Goal: Task Accomplishment & Management: Manage account settings

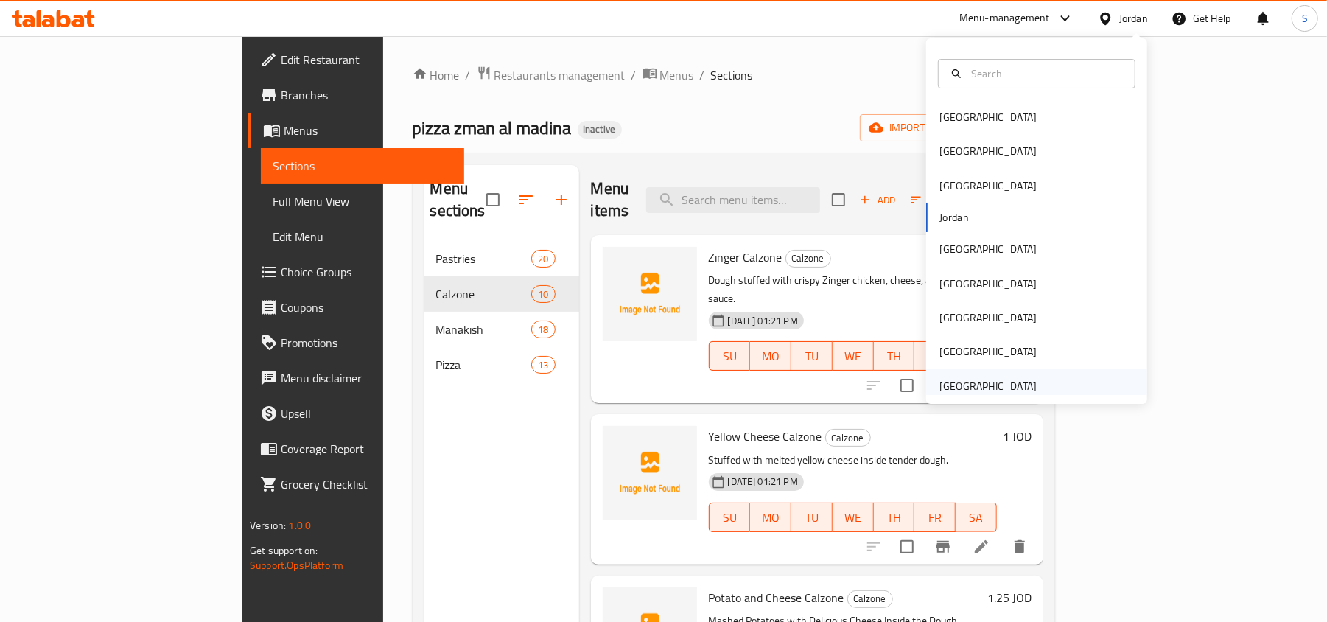
click at [940, 388] on div "[GEOGRAPHIC_DATA]" at bounding box center [988, 386] width 97 height 16
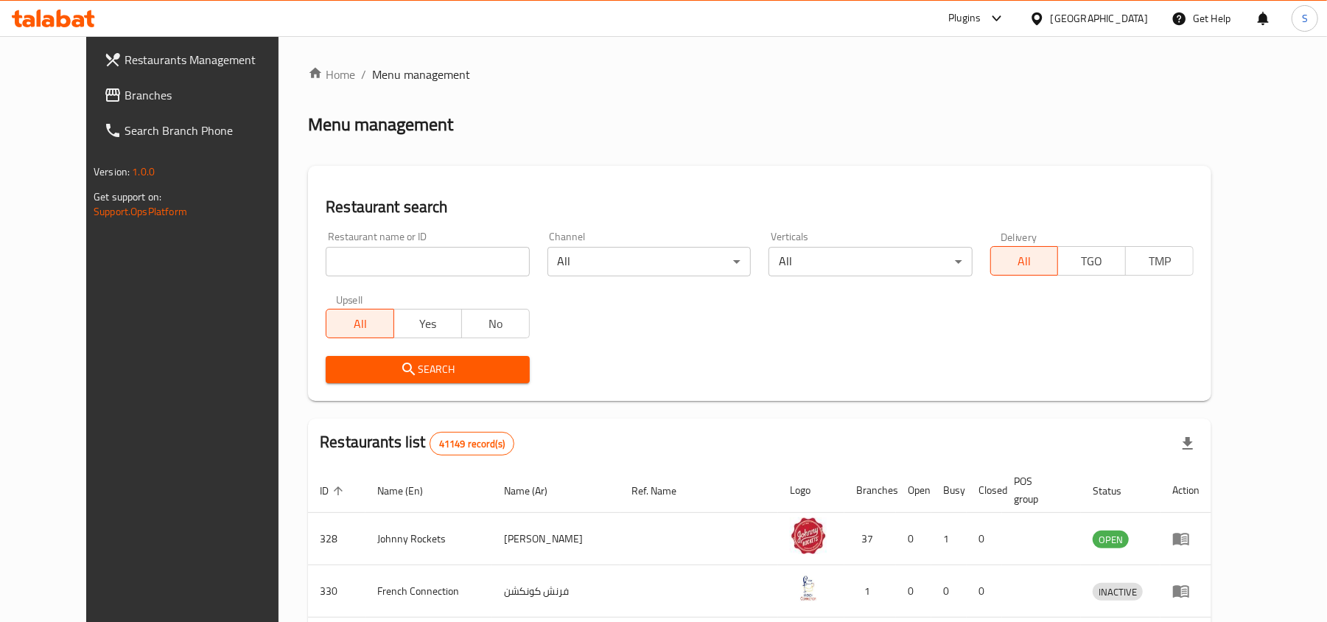
click at [125, 93] on span "Branches" at bounding box center [211, 95] width 172 height 18
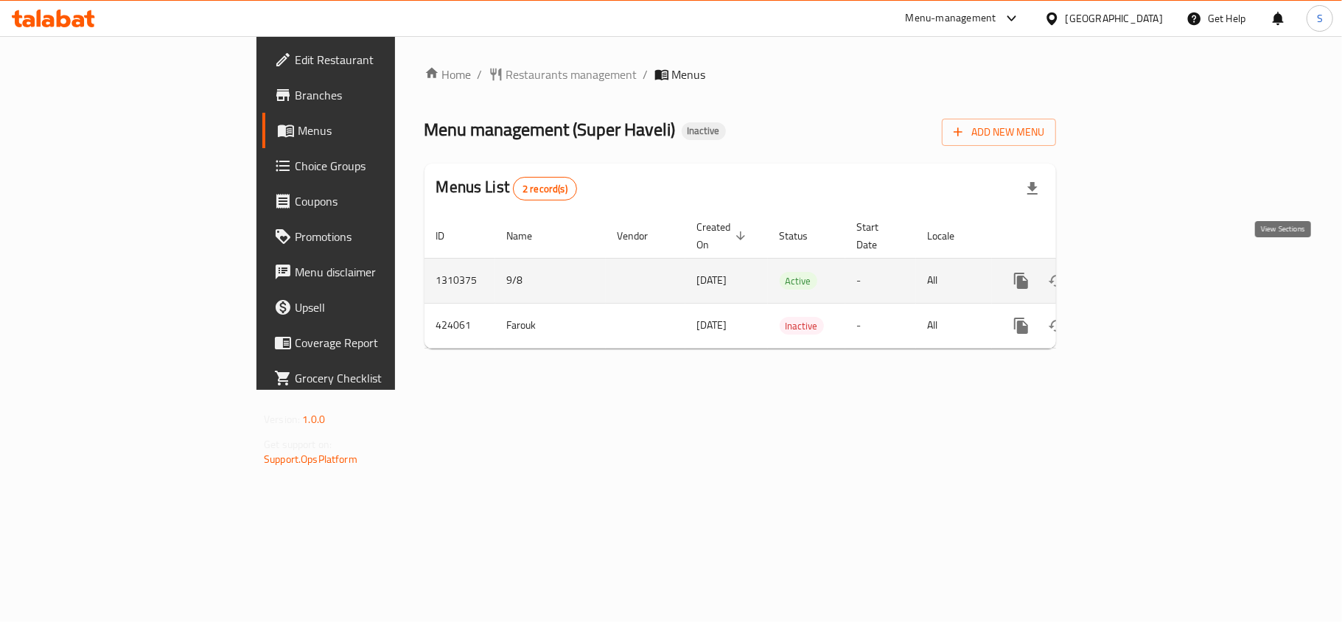
click at [1145, 263] on link "enhanced table" at bounding box center [1127, 280] width 35 height 35
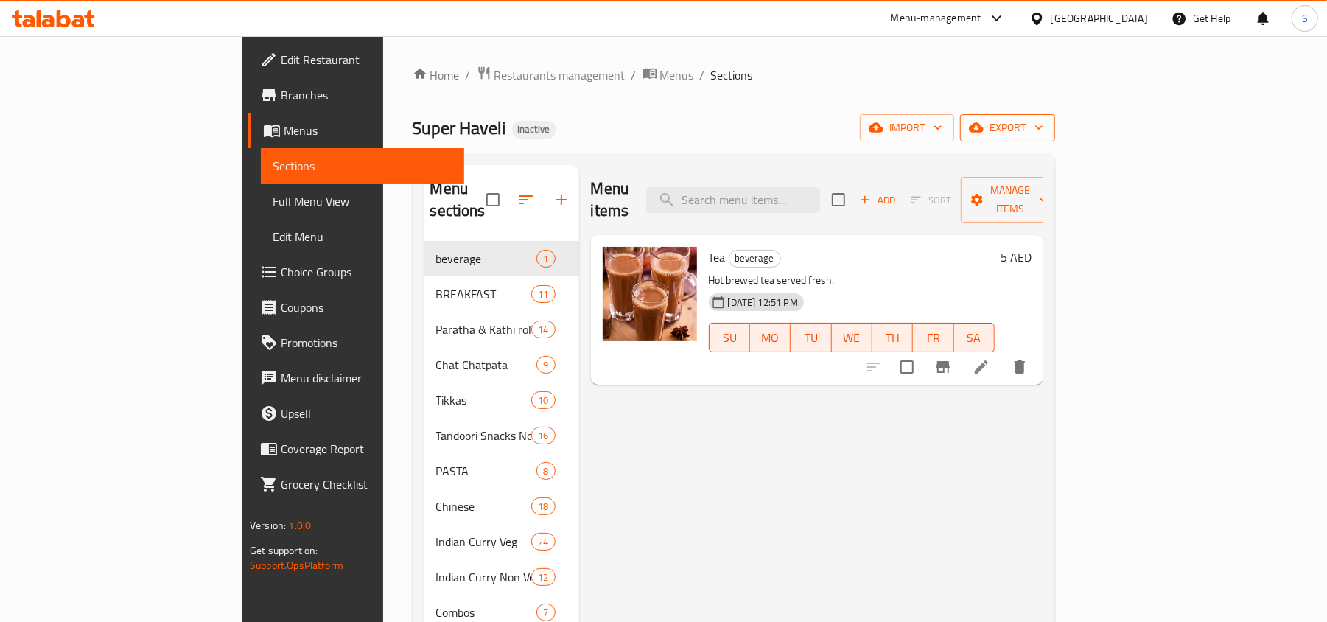
click at [1044, 125] on span "export" at bounding box center [1007, 128] width 71 height 18
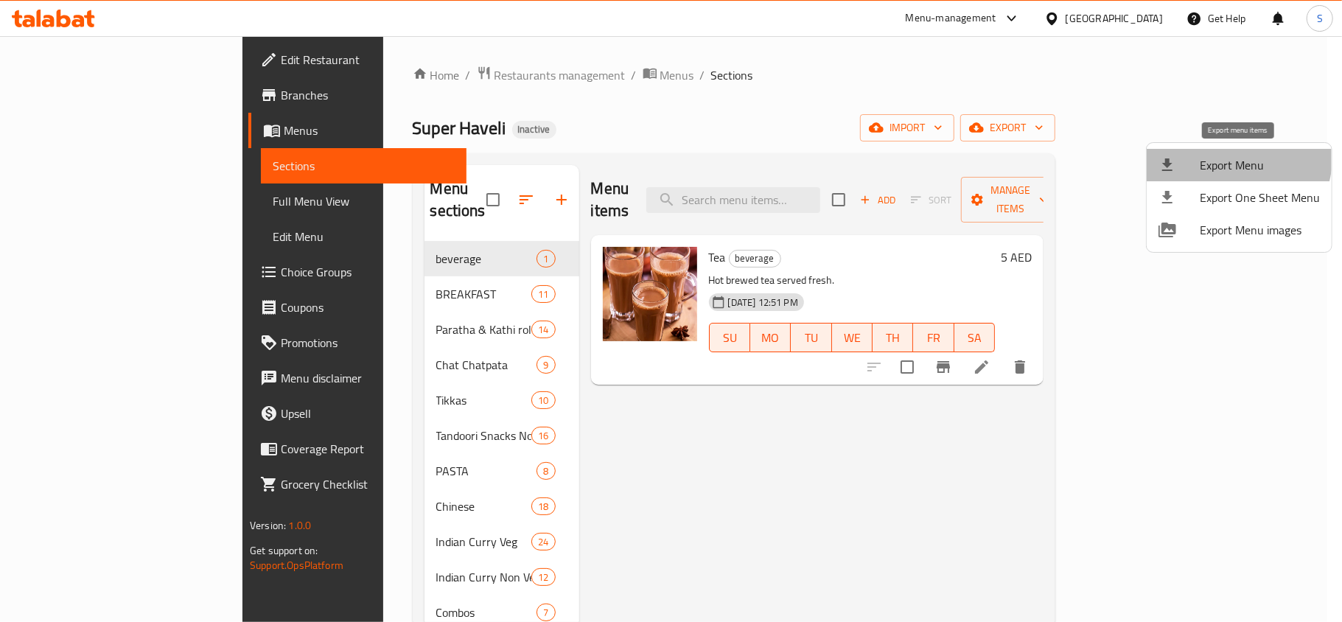
click at [1200, 151] on li "Export Menu" at bounding box center [1239, 165] width 185 height 32
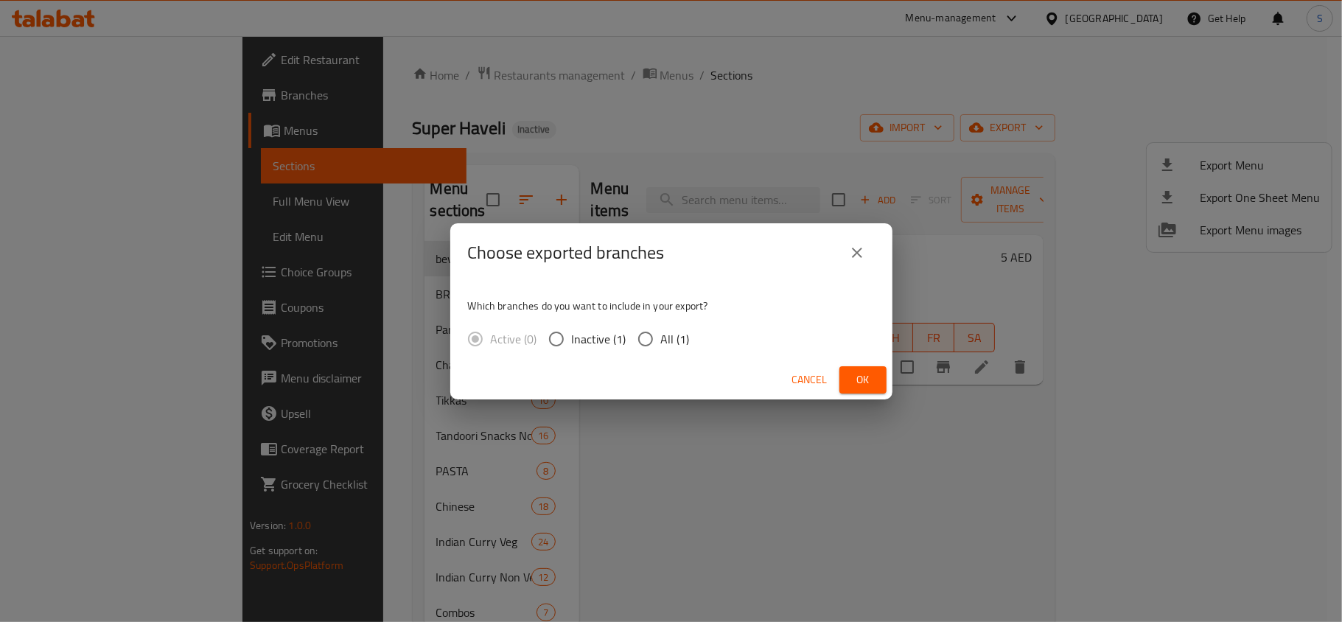
click at [669, 332] on span "All (1)" at bounding box center [675, 339] width 29 height 18
click at [661, 332] on input "All (1)" at bounding box center [645, 339] width 31 height 31
radio input "true"
click at [879, 377] on button "Ok" at bounding box center [862, 379] width 47 height 27
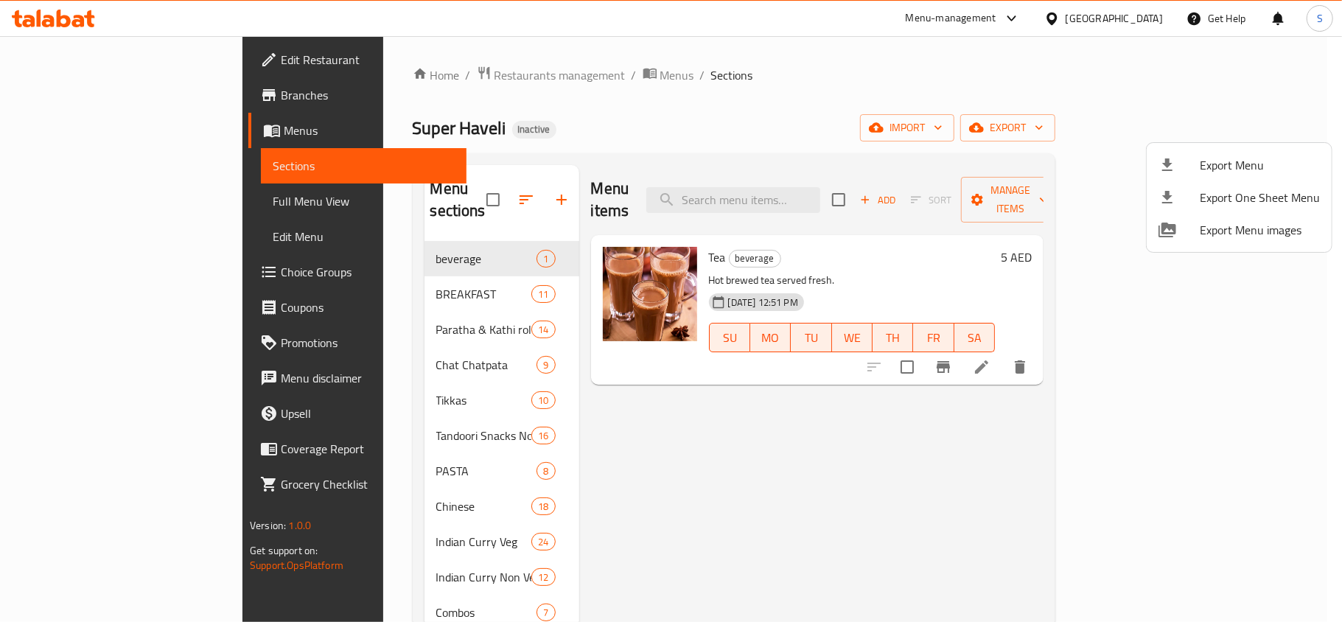
click at [108, 196] on div at bounding box center [671, 311] width 1342 height 622
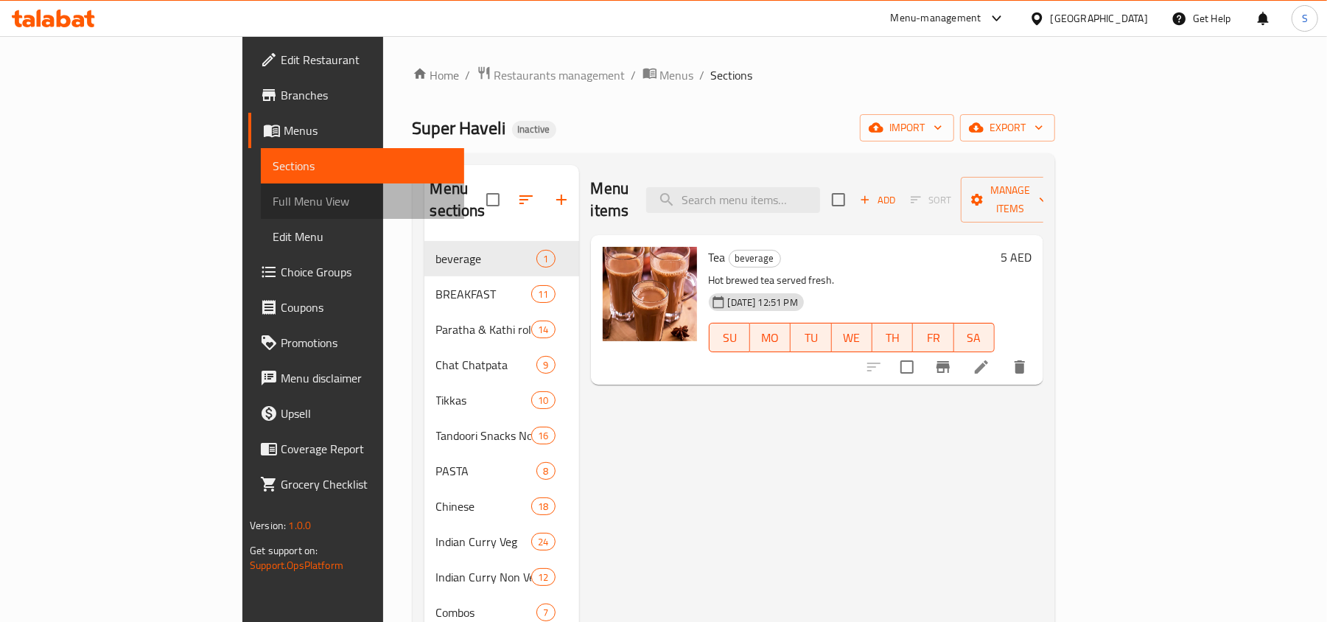
click at [273, 204] on span "Full Menu View" at bounding box center [363, 201] width 180 height 18
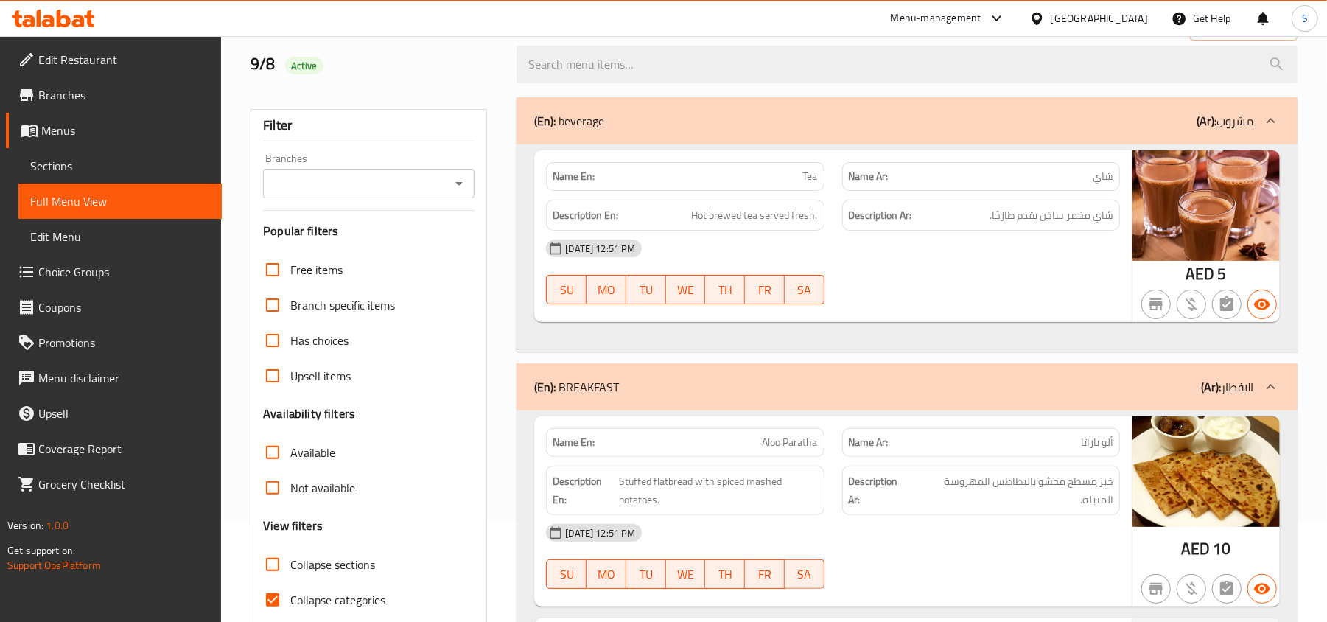
scroll to position [196, 0]
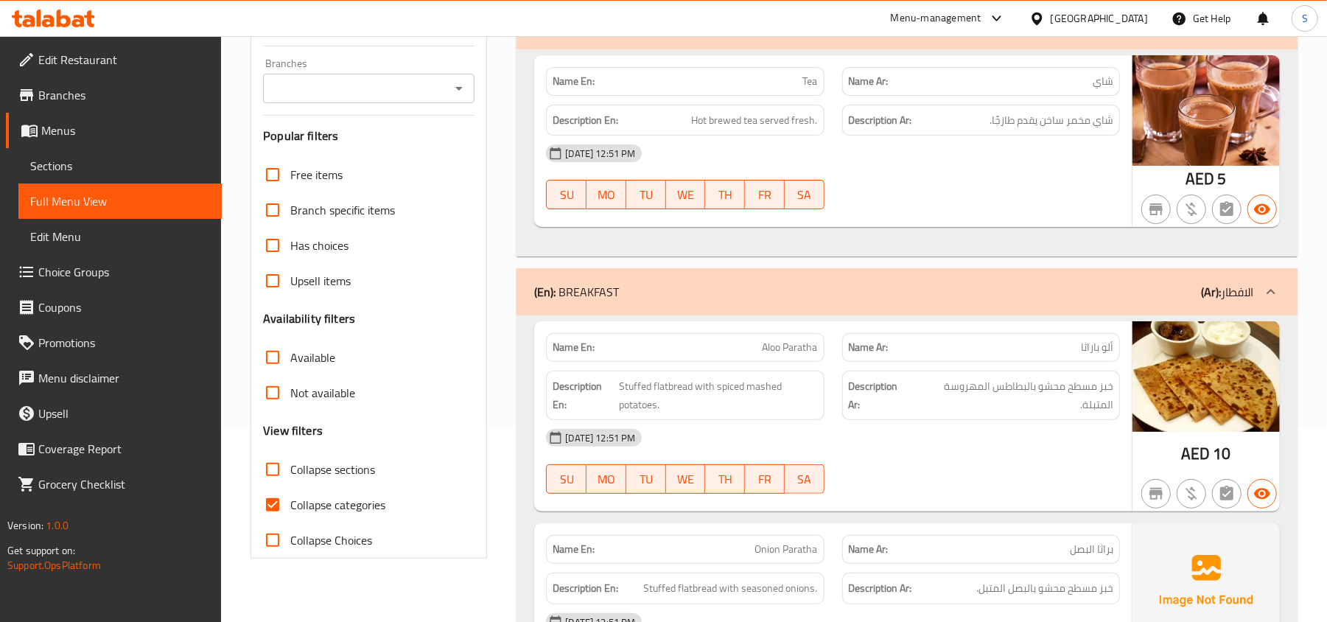
click at [289, 503] on input "Collapse categories" at bounding box center [272, 504] width 35 height 35
checkbox input "false"
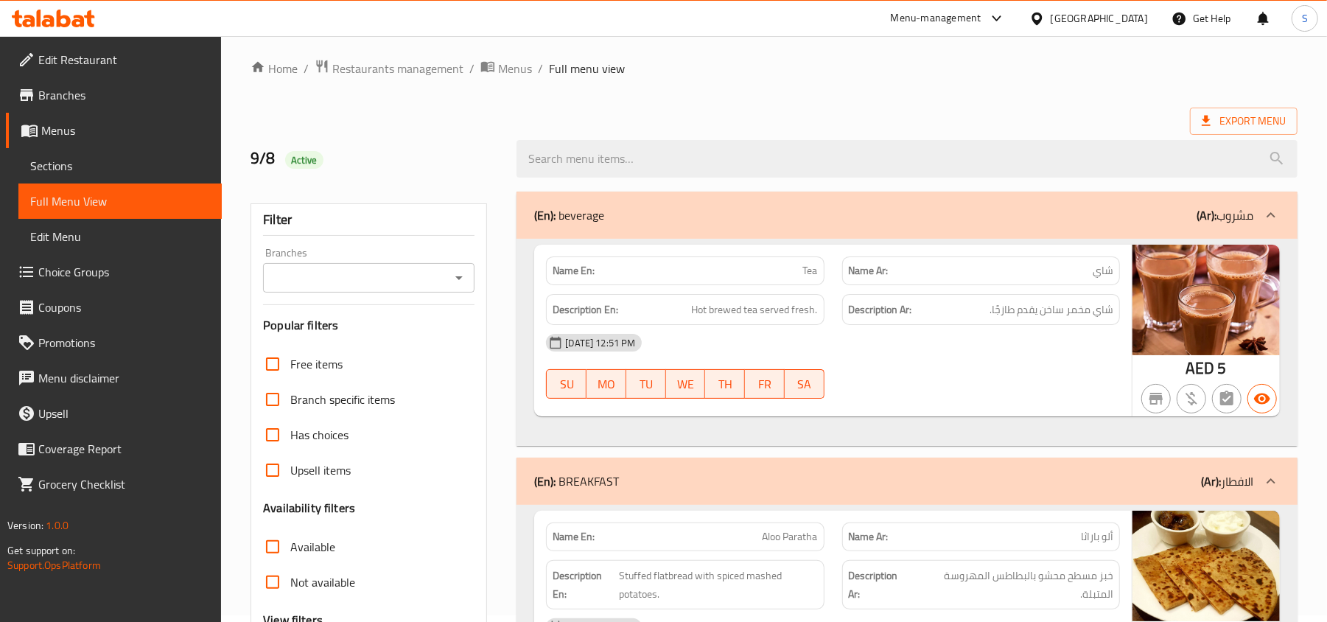
scroll to position [0, 0]
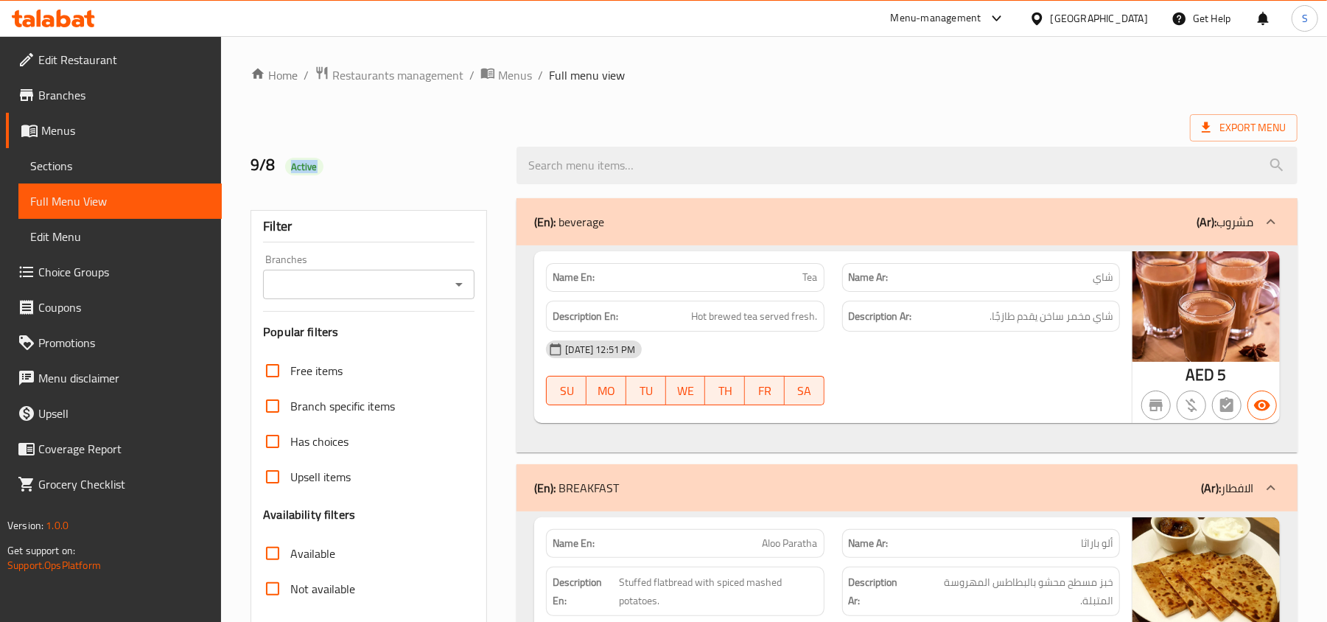
drag, startPoint x: 290, startPoint y: 172, endPoint x: 366, endPoint y: 172, distance: 76.6
click at [366, 172] on h2 "9/8 Active" at bounding box center [375, 165] width 248 height 22
copy span "Active"
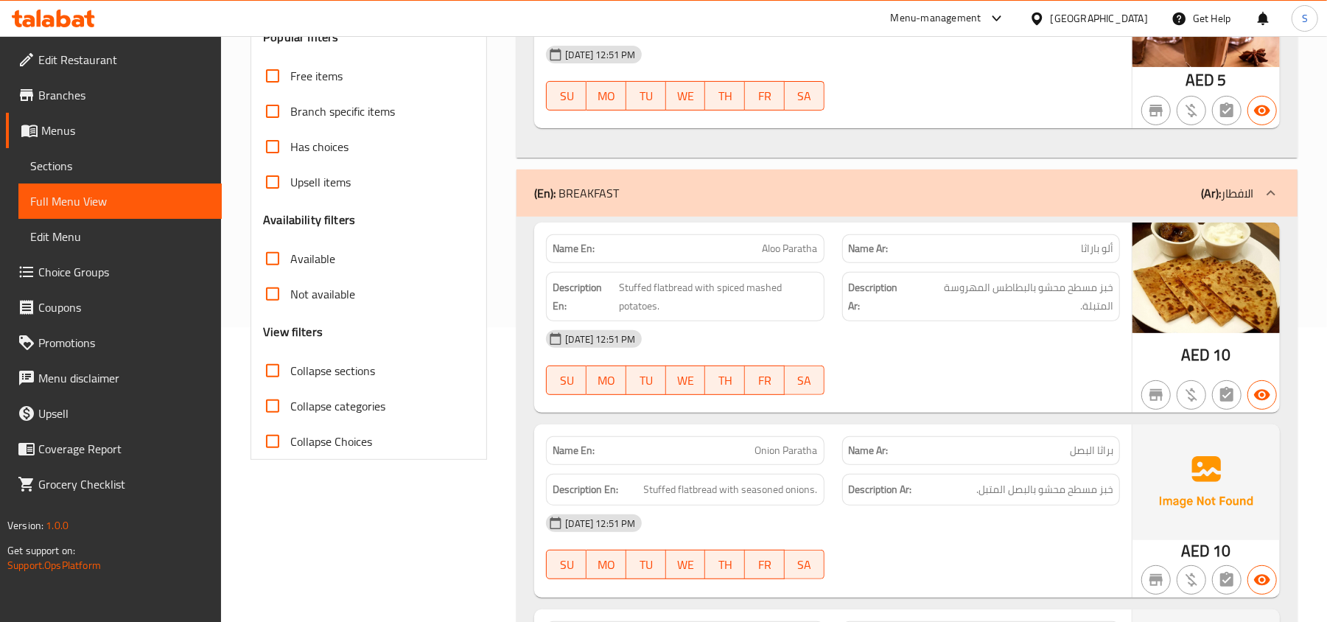
scroll to position [0, 0]
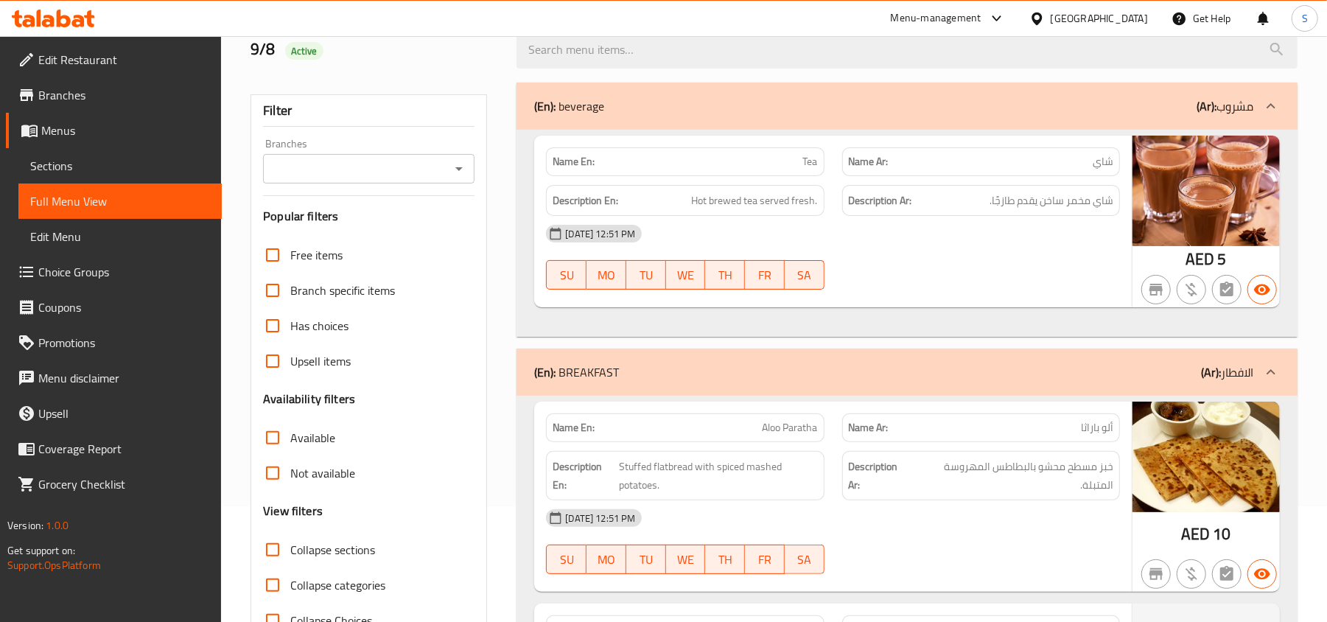
scroll to position [295, 0]
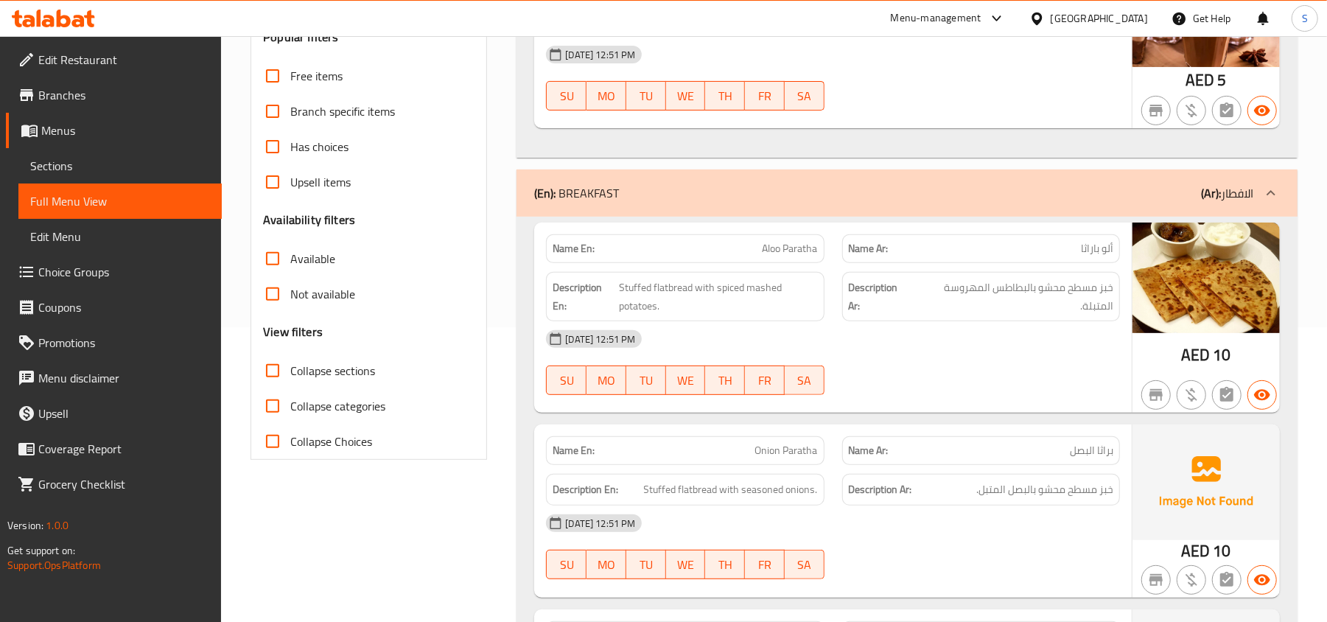
drag, startPoint x: 310, startPoint y: 371, endPoint x: 635, endPoint y: 348, distance: 325.1
click at [311, 371] on span "Collapse sections" at bounding box center [332, 371] width 85 height 18
click at [290, 371] on input "Collapse sections" at bounding box center [272, 370] width 35 height 35
checkbox input "true"
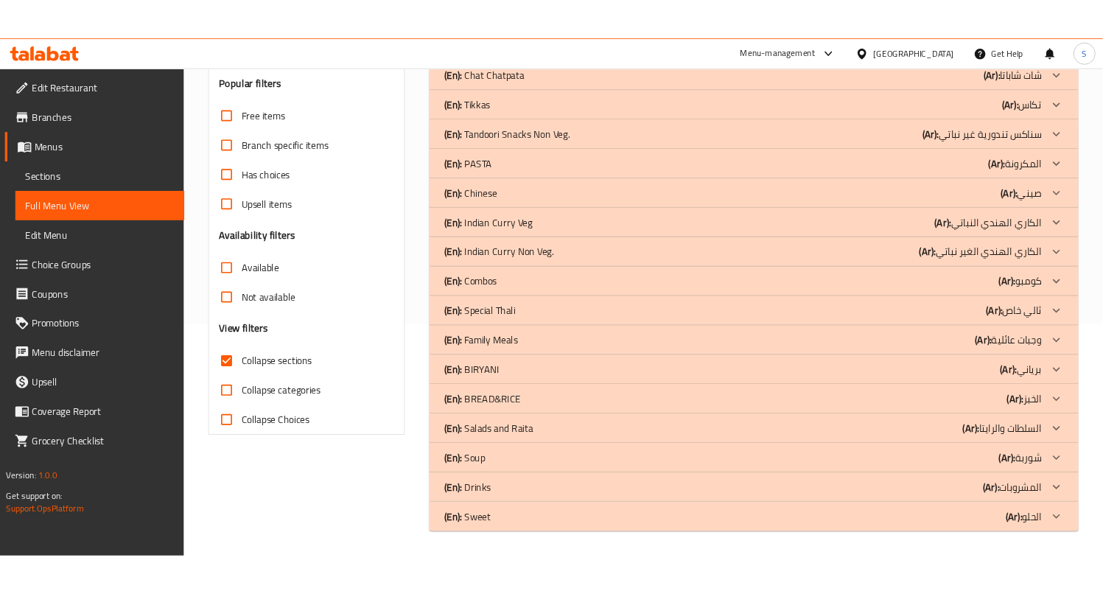
scroll to position [279, 0]
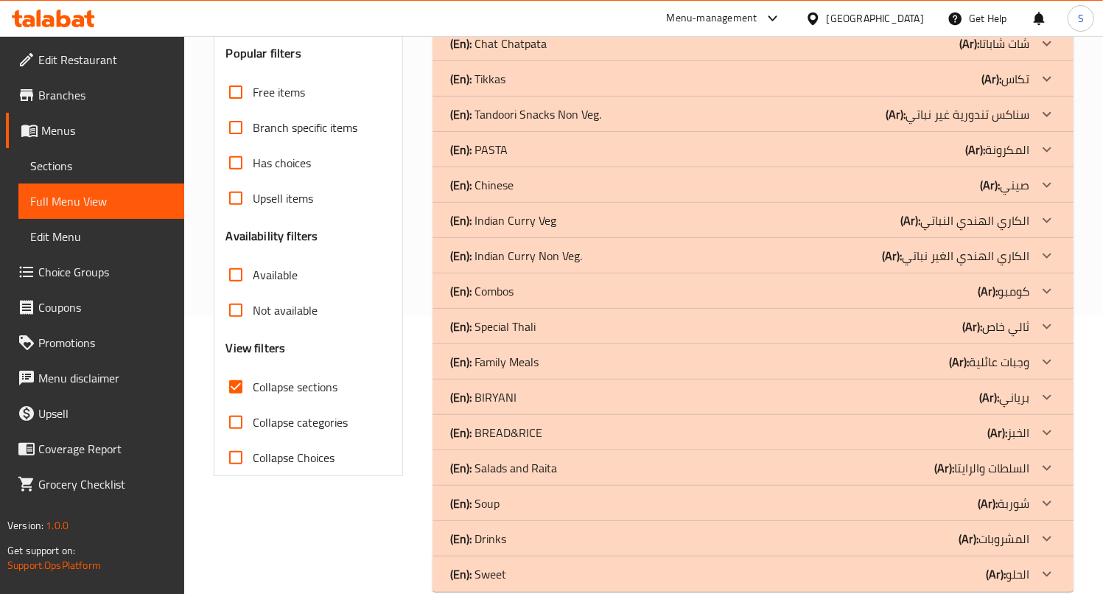
click at [402, 113] on div "Filter Branches Branches Popular filters Free items Branch specific items Has c…" at bounding box center [309, 203] width 190 height 545
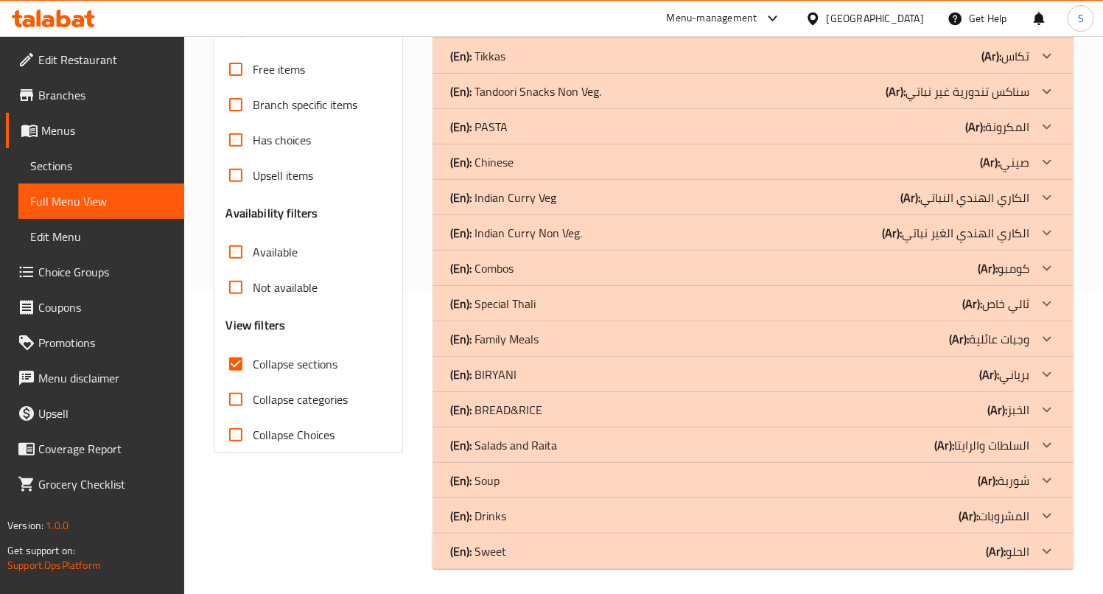
scroll to position [307, 0]
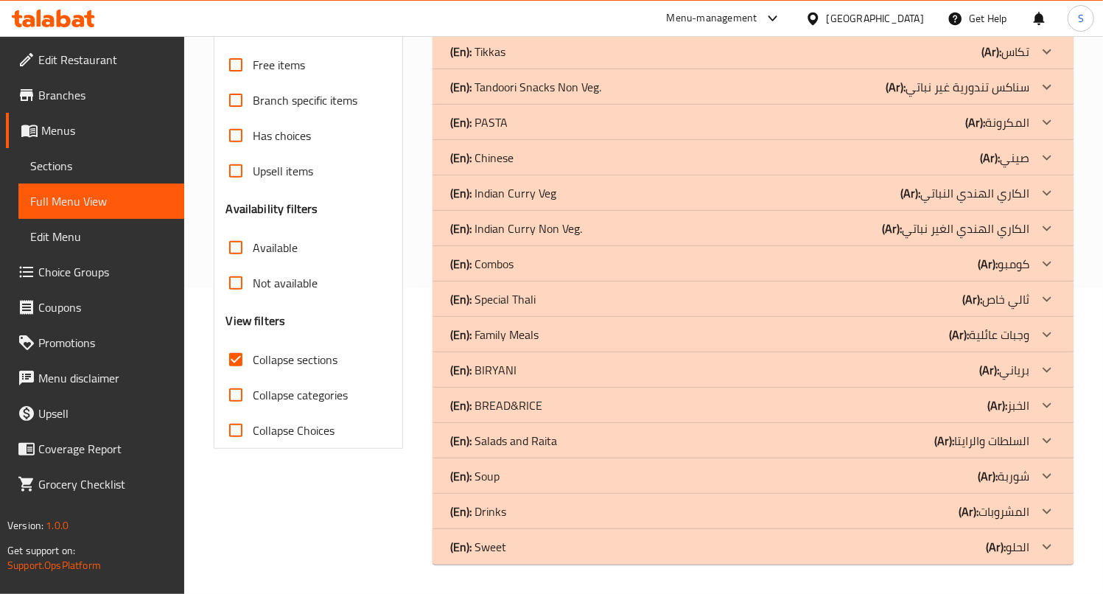
click at [1000, 405] on b "(Ar):" at bounding box center [998, 405] width 20 height 22
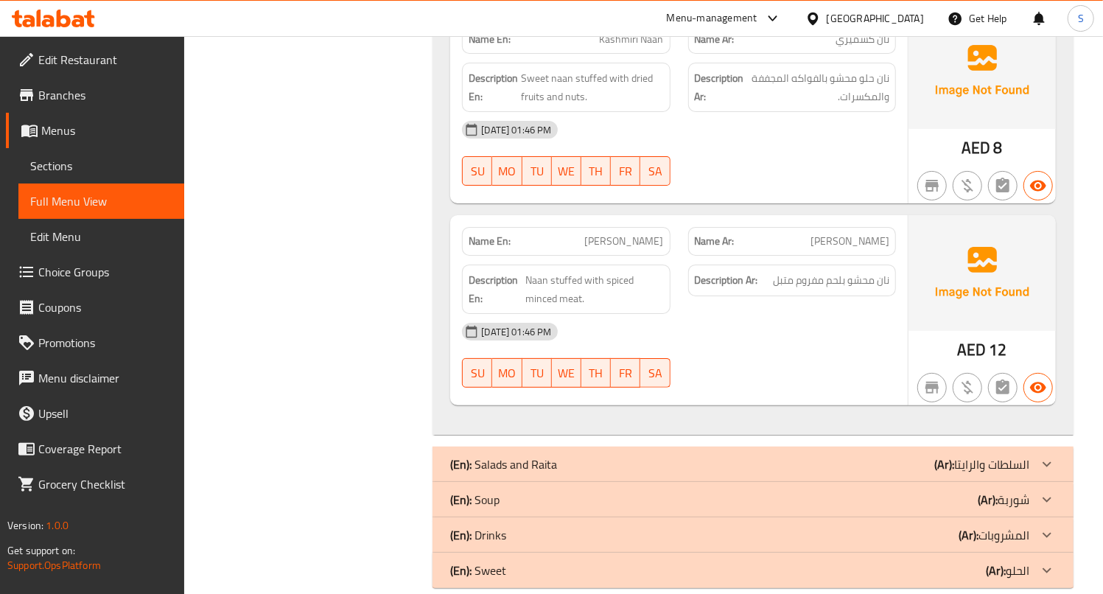
scroll to position [3391, 0]
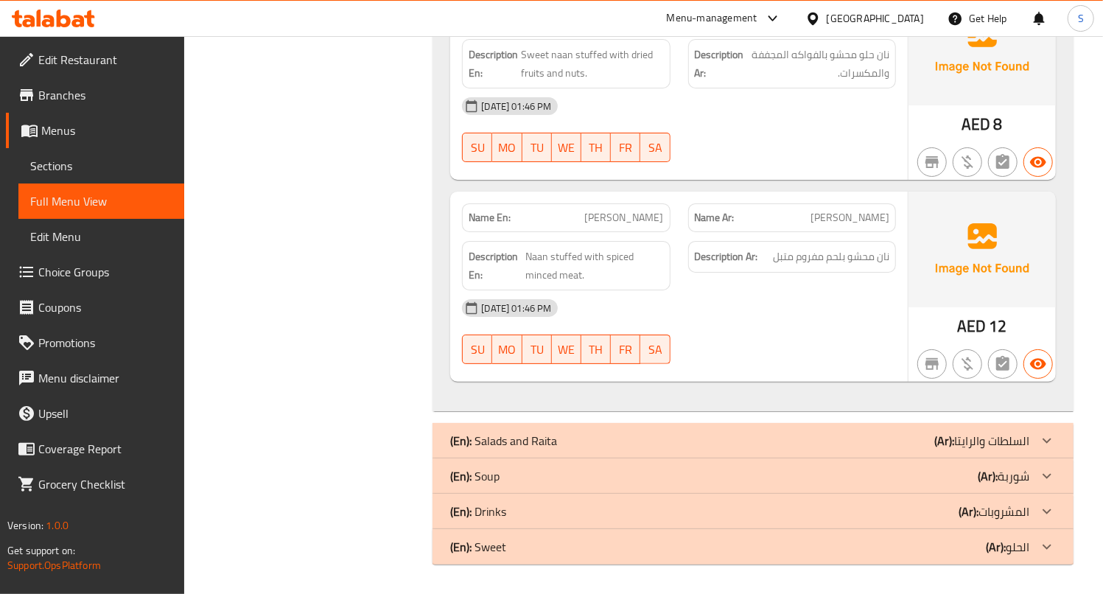
click at [949, 430] on b "(Ar):" at bounding box center [944, 441] width 20 height 22
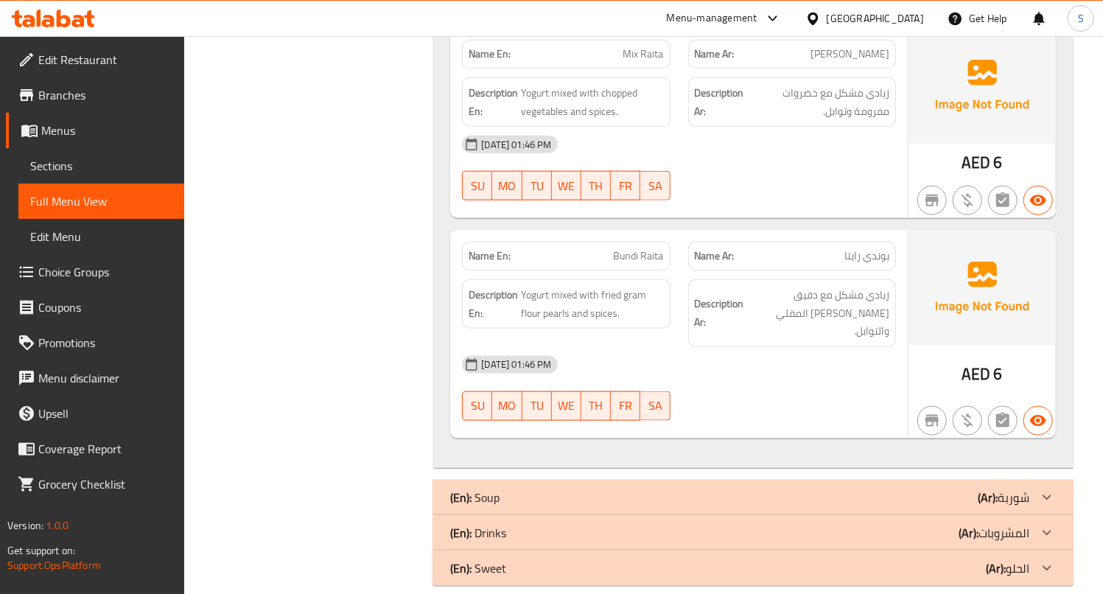
scroll to position [4249, 0]
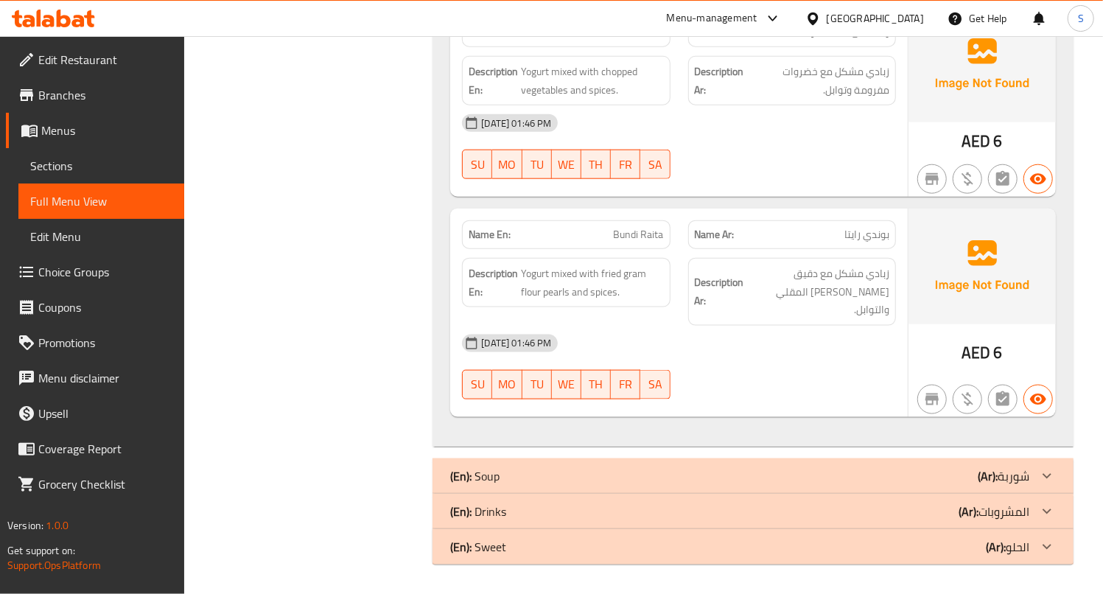
click at [971, 478] on div "(En): Soup (Ar): شوربة" at bounding box center [739, 476] width 579 height 18
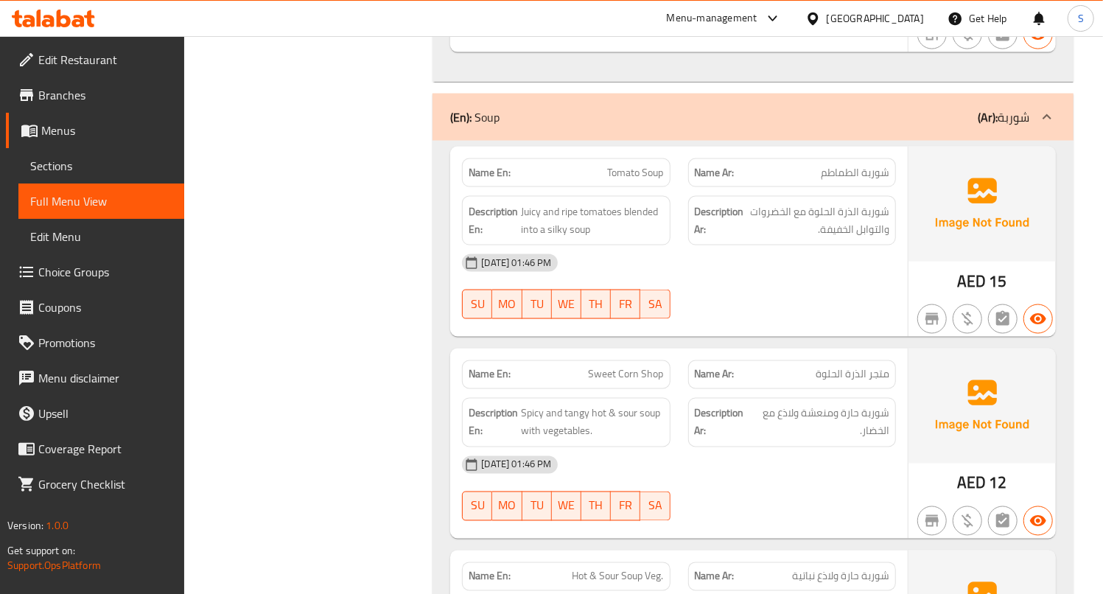
scroll to position [4712, 0]
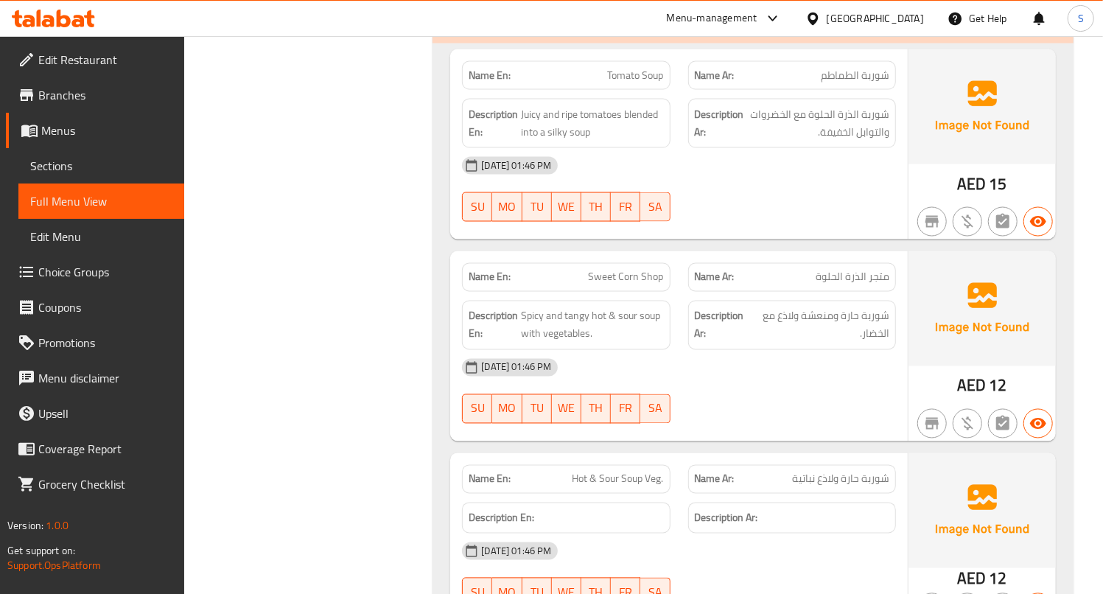
click at [628, 80] on span "Tomato Soup" at bounding box center [636, 75] width 56 height 15
copy span "Tomato Soup"
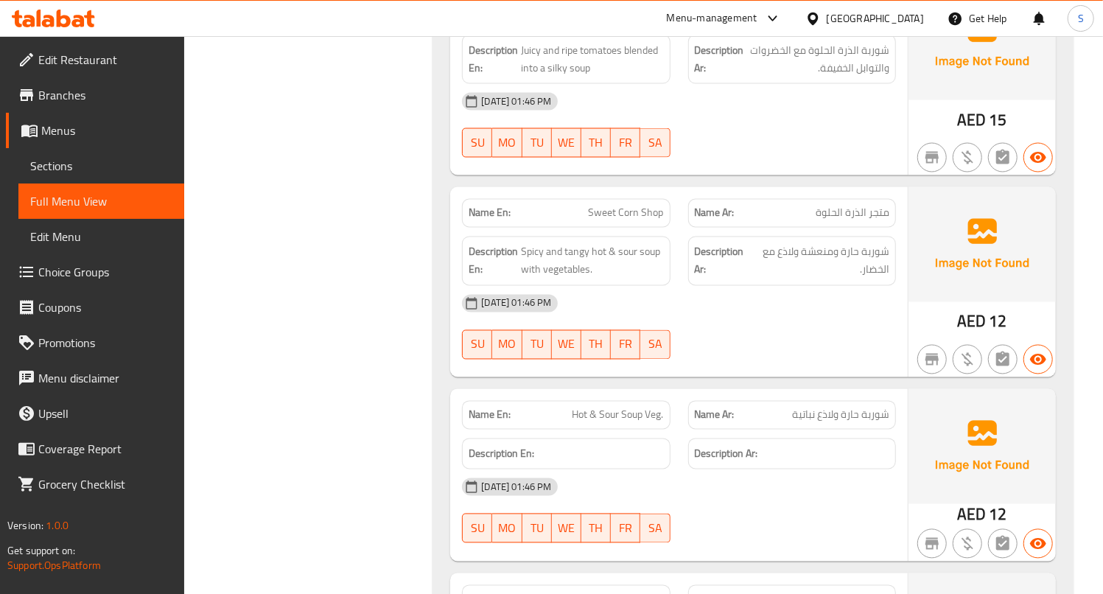
scroll to position [4810, 0]
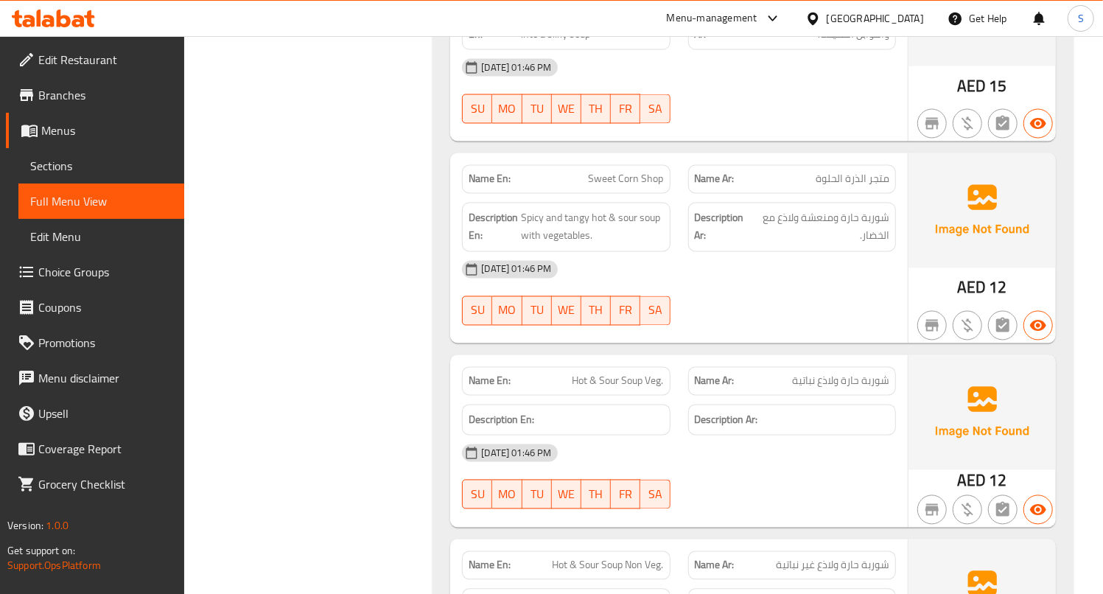
click at [594, 187] on span "Sweet Corn Shop" at bounding box center [626, 179] width 75 height 15
copy span "Sweet Corn Shop"
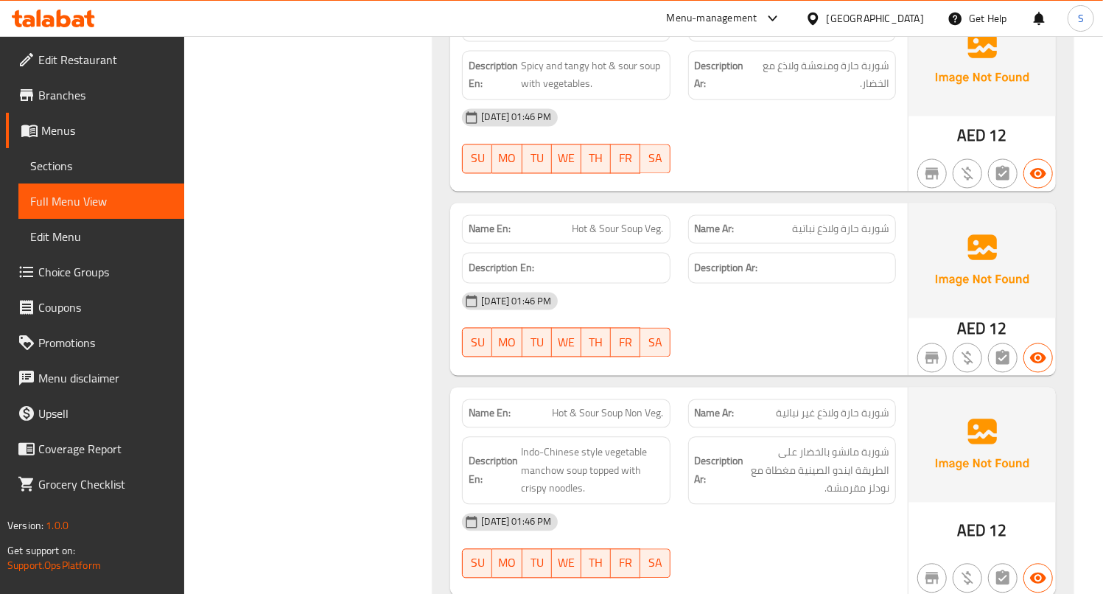
scroll to position [5006, 0]
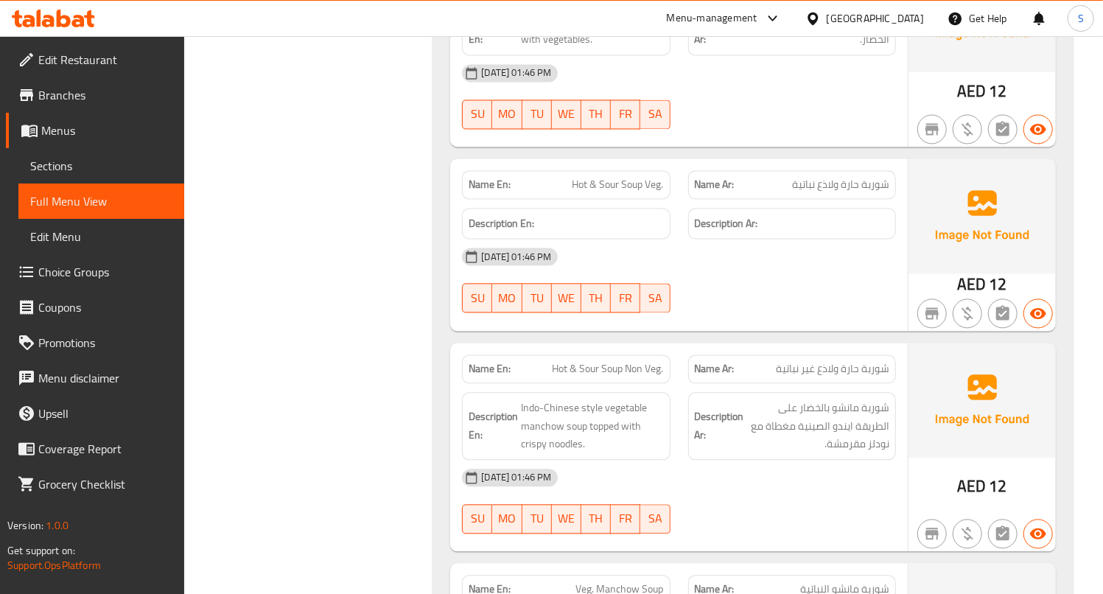
click at [618, 192] on span "Hot & Sour Soup Veg." at bounding box center [618, 184] width 91 height 15
copy span "Hot & Sour Soup Veg."
click at [634, 377] on span "Hot & Sour Soup Non Veg." at bounding box center [608, 368] width 111 height 15
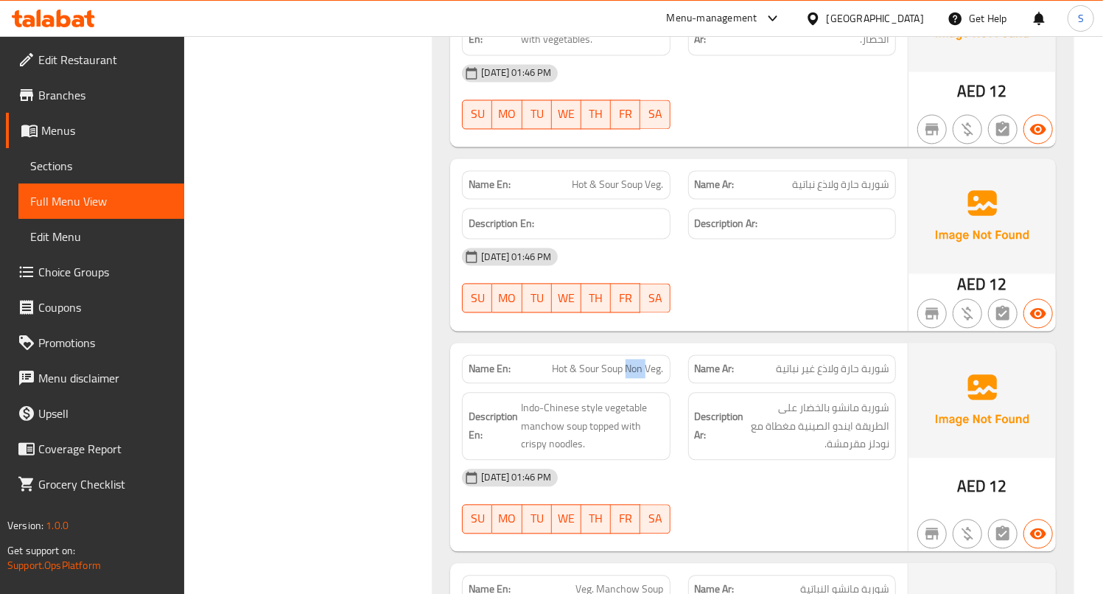
click at [634, 377] on span "Hot & Sour Soup Non Veg." at bounding box center [608, 368] width 111 height 15
copy span "Hot & Sour Soup Non Veg."
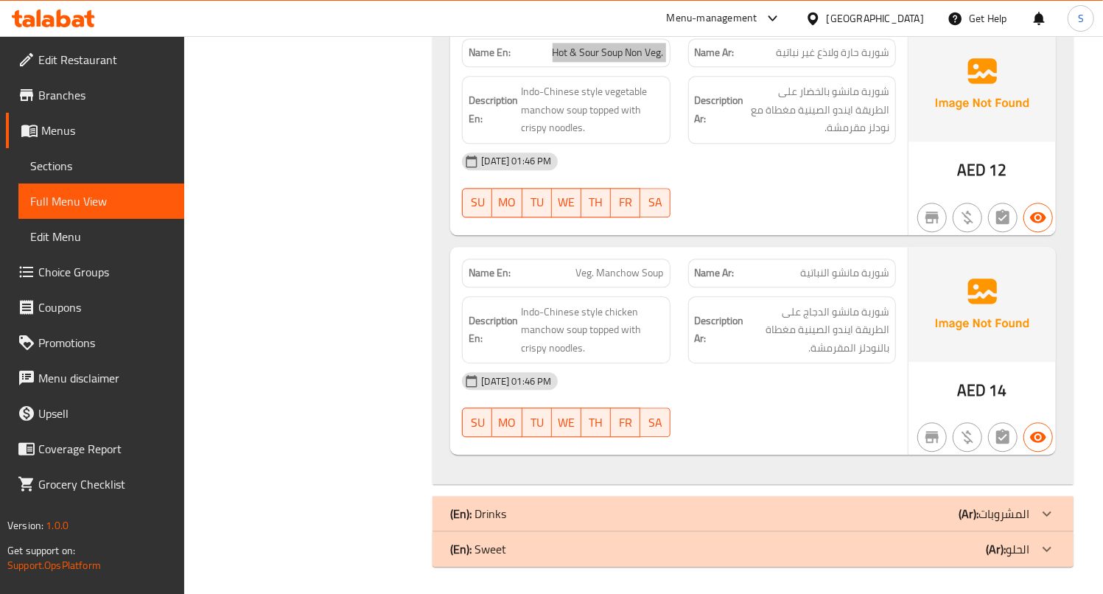
scroll to position [5330, 0]
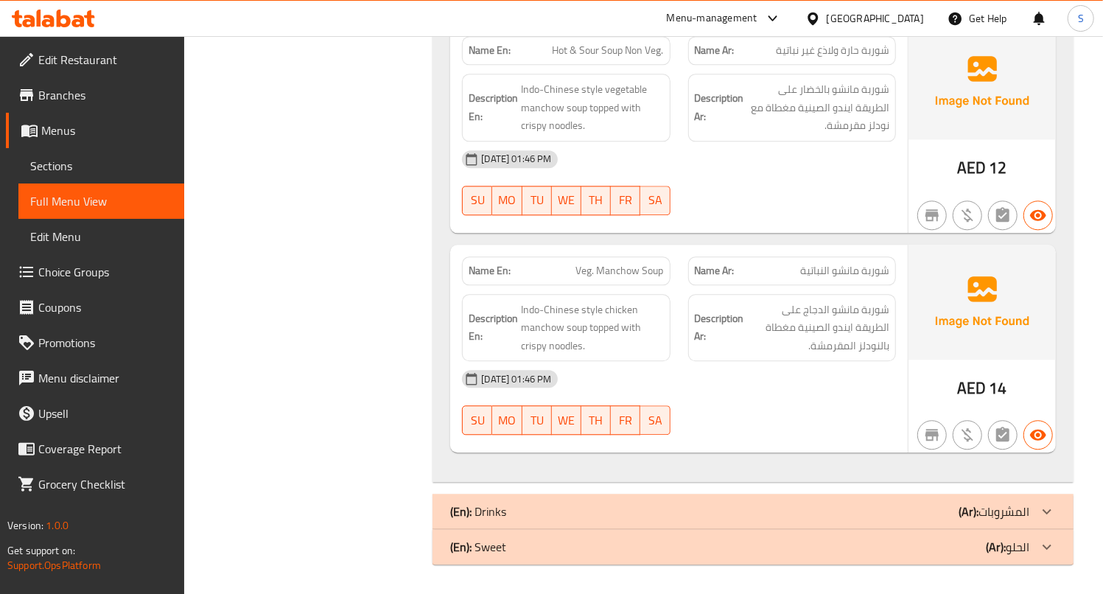
click at [830, 323] on span "شوربة مانشو الدجاج على الطريقة ايندو الصينية مغطاة بالنودلز المقرمشة." at bounding box center [818, 328] width 142 height 55
click at [1013, 504] on p "(Ar): المشروبات" at bounding box center [994, 512] width 71 height 18
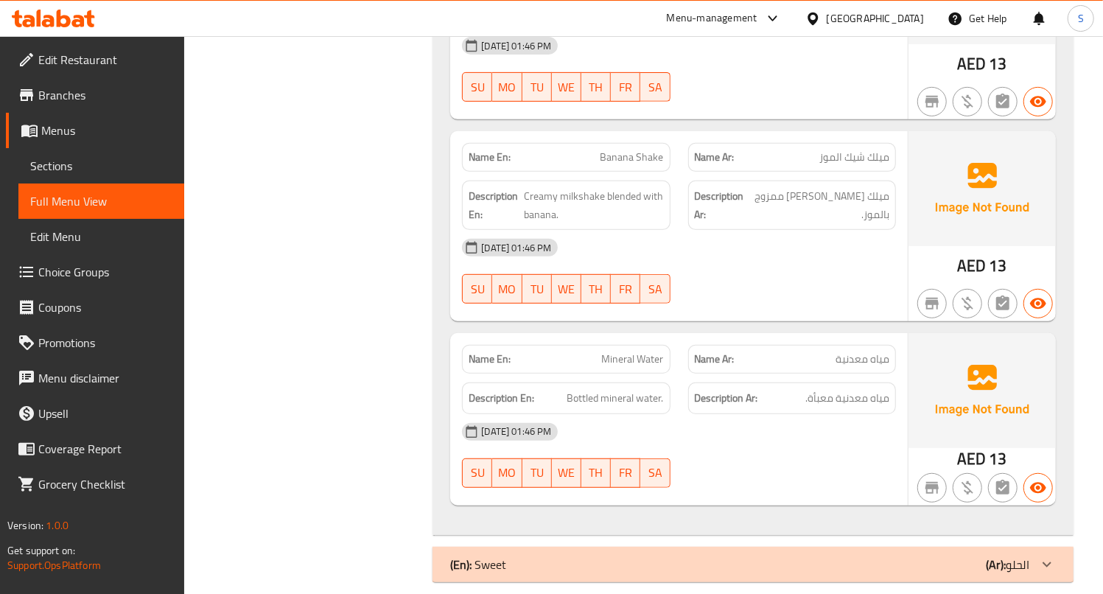
scroll to position [6981, 0]
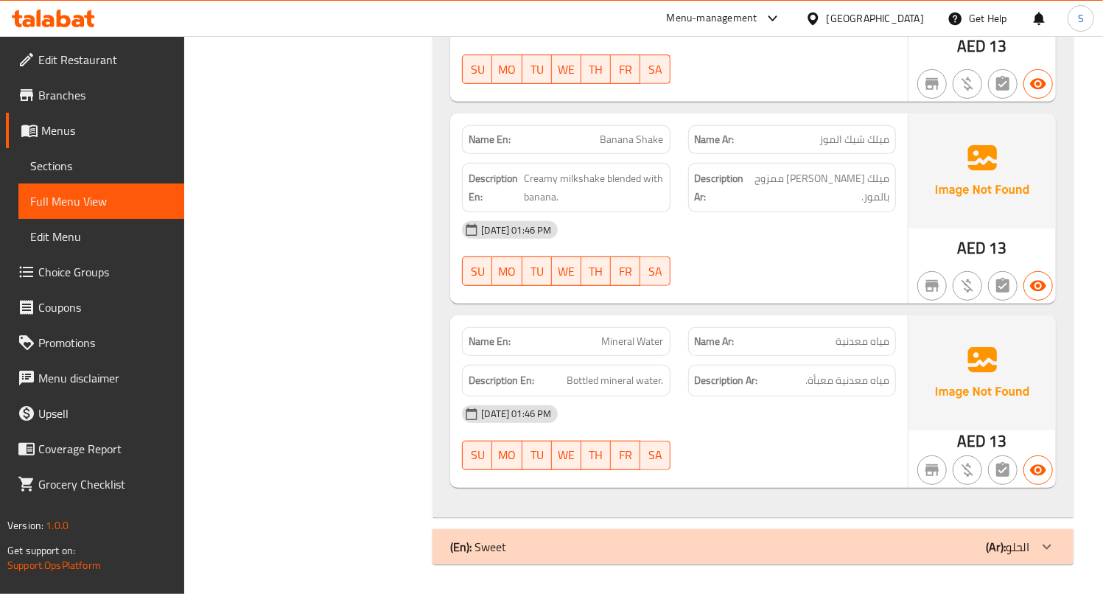
click at [929, 550] on div "(En): Sweet (Ar): الحلو" at bounding box center [739, 547] width 579 height 18
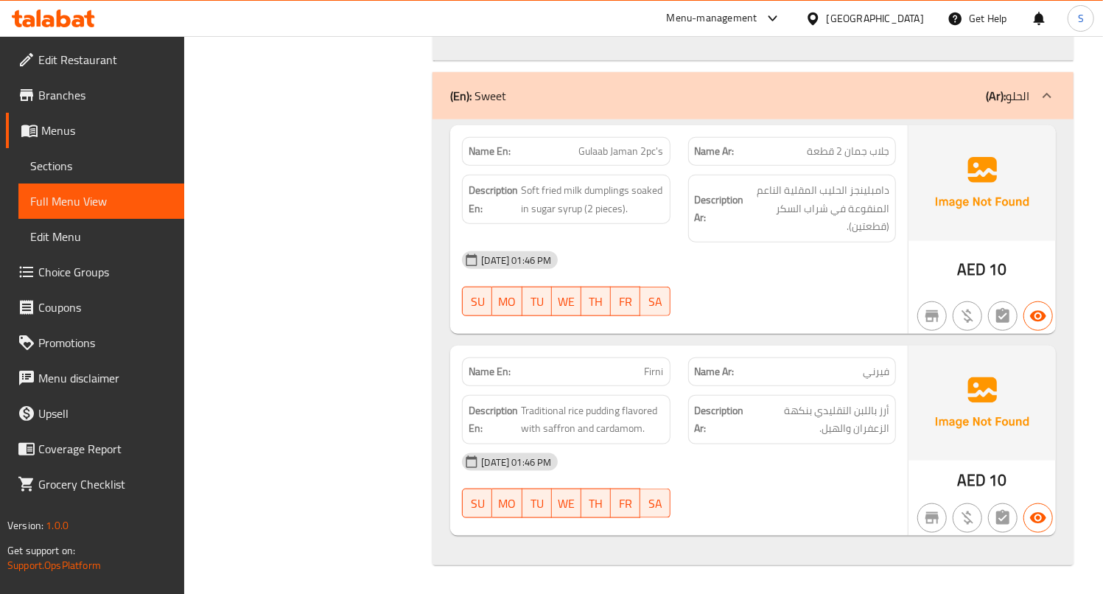
scroll to position [7441, 0]
click at [856, 281] on div "08-09-2025 01:46 PM SU MO TU WE TH FR SA" at bounding box center [679, 283] width 452 height 83
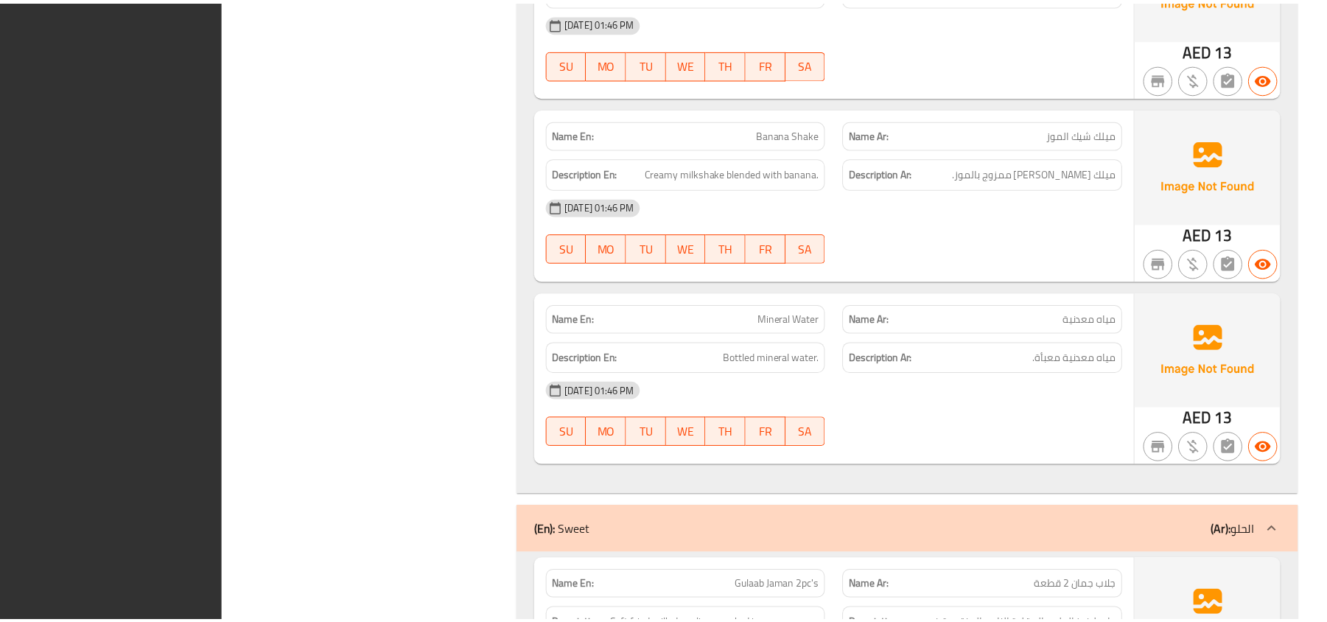
scroll to position [7034, 0]
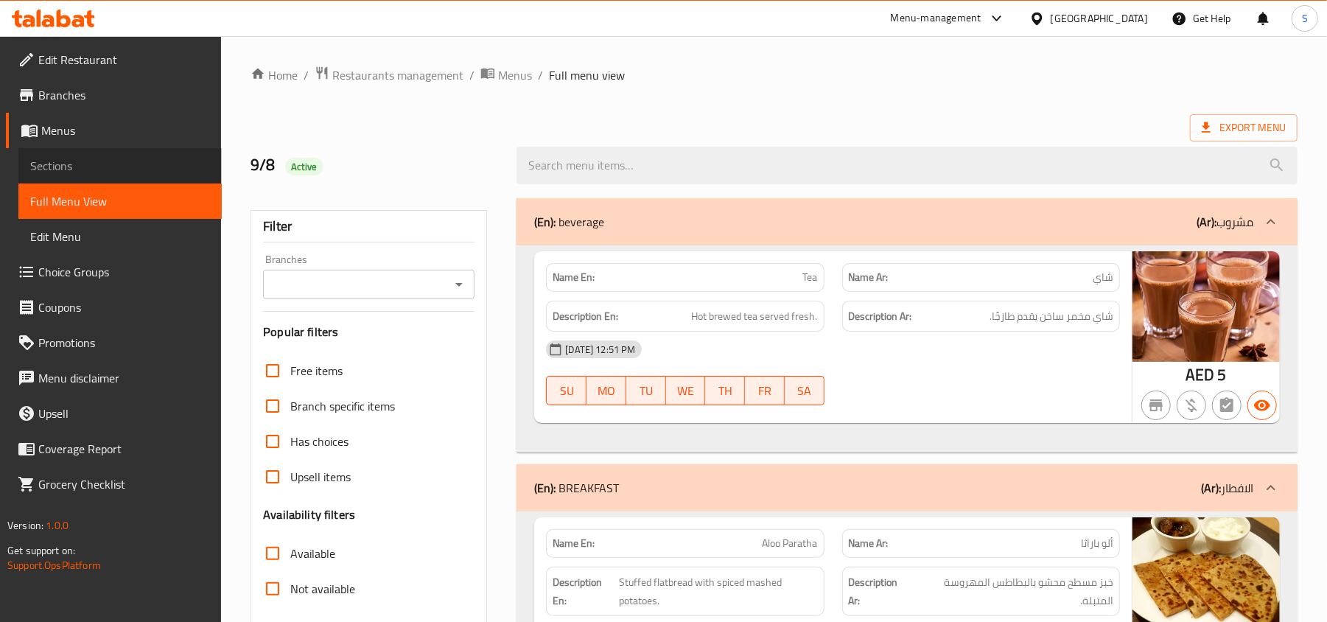
click at [78, 167] on span "Sections" at bounding box center [120, 166] width 180 height 18
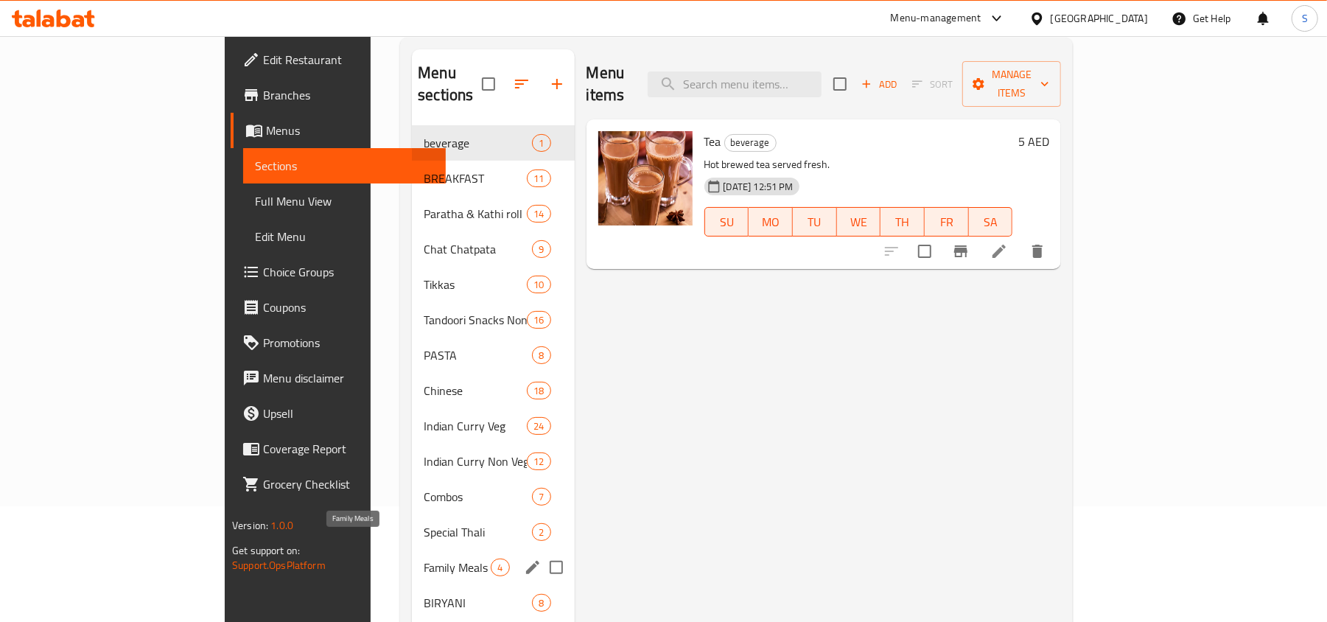
scroll to position [295, 0]
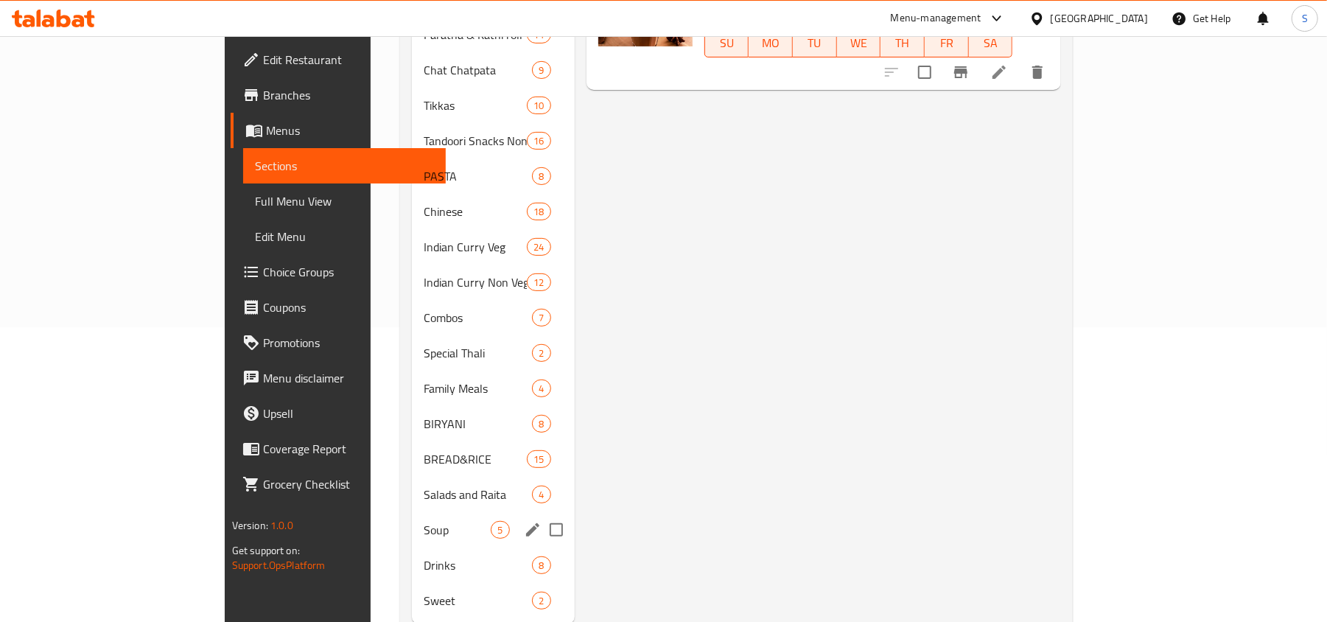
click at [541, 514] on input "Menu sections" at bounding box center [556, 529] width 31 height 31
checkbox input "true"
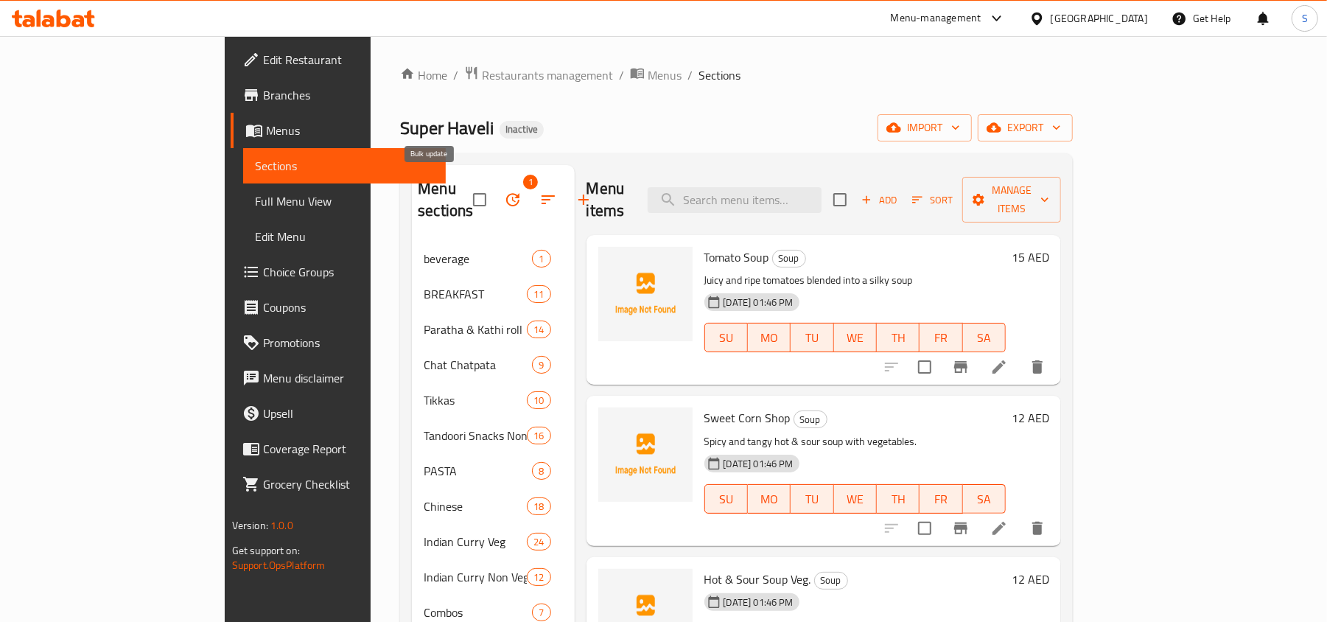
click at [495, 189] on button "button" at bounding box center [512, 199] width 35 height 35
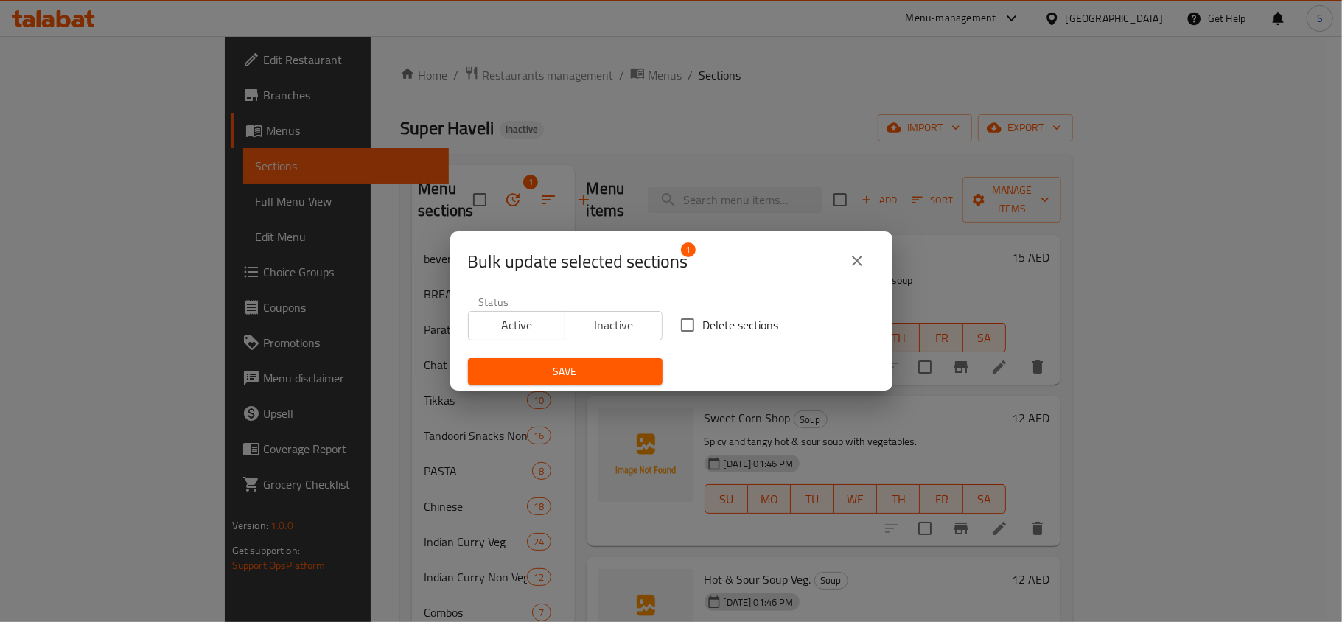
click at [685, 329] on input "Delete sections" at bounding box center [687, 325] width 31 height 31
checkbox input "true"
click at [603, 363] on span "Save" at bounding box center [565, 372] width 171 height 18
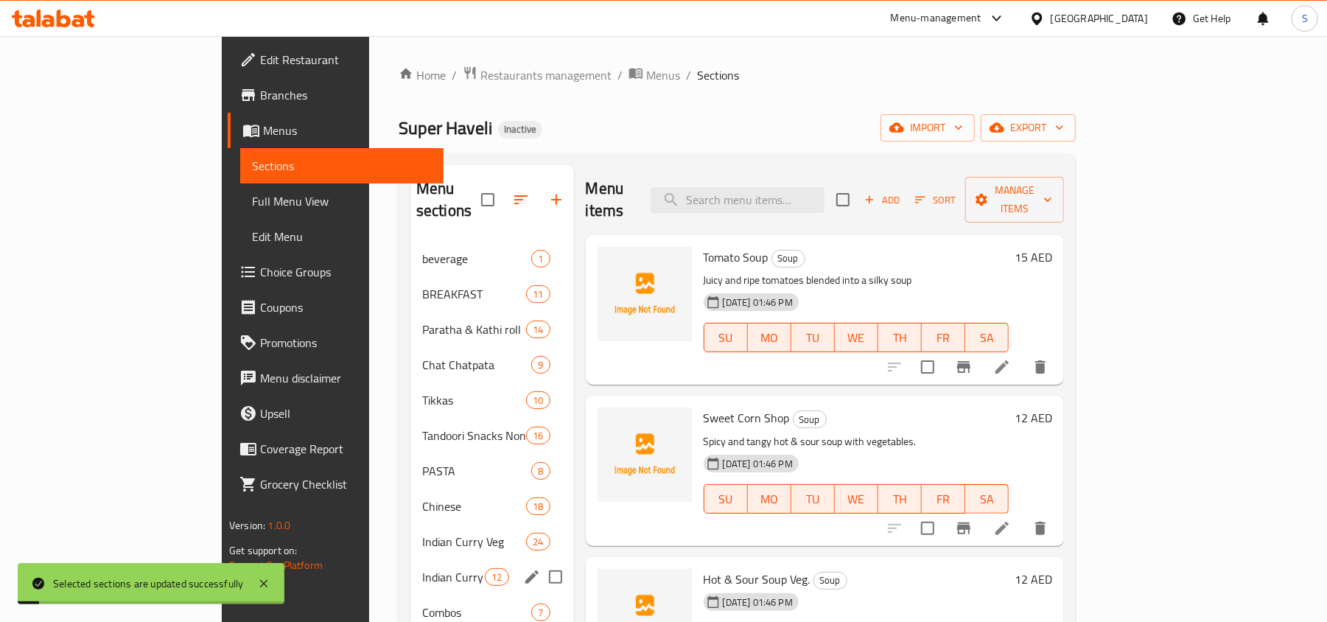
scroll to position [282, 0]
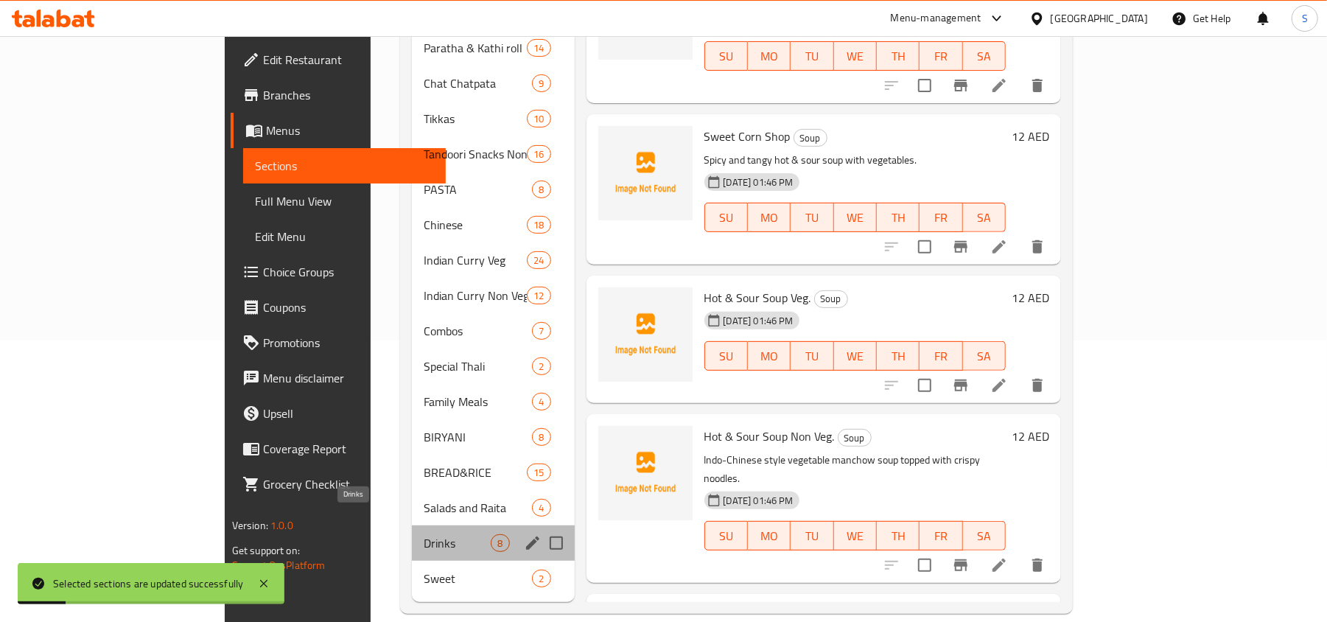
click at [424, 534] on span "Drinks" at bounding box center [457, 543] width 67 height 18
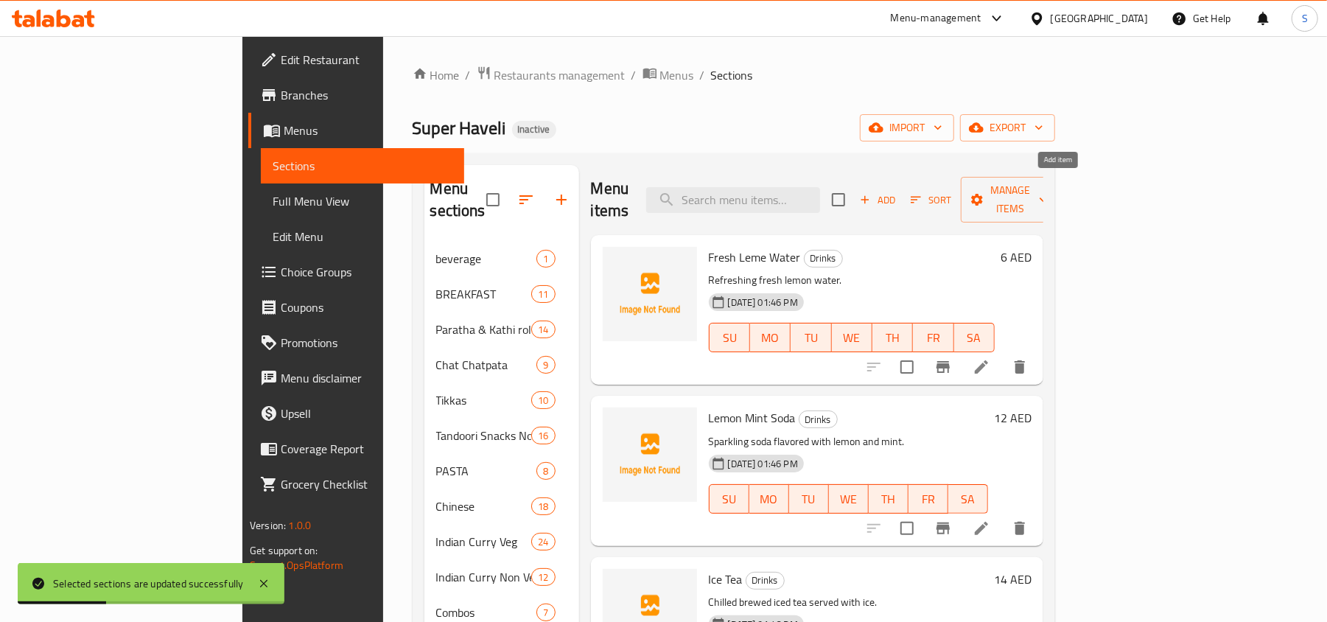
click at [898, 192] on span "Add" at bounding box center [878, 200] width 40 height 17
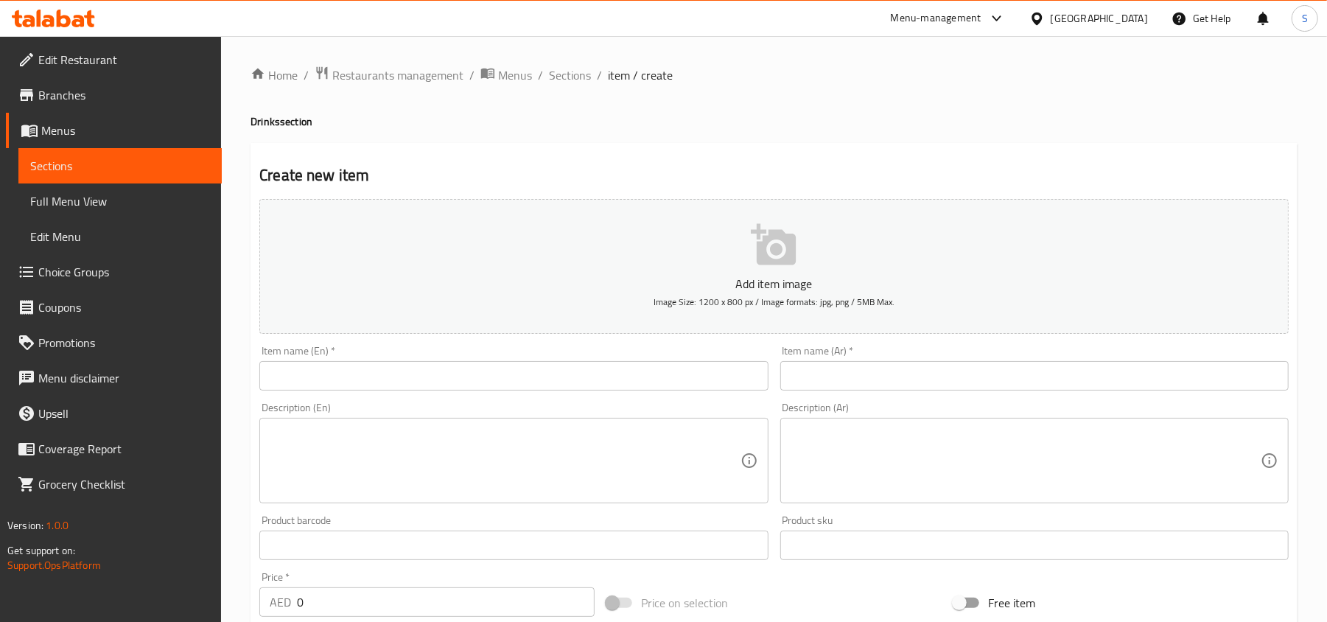
click at [363, 376] on input "text" at bounding box center [513, 375] width 509 height 29
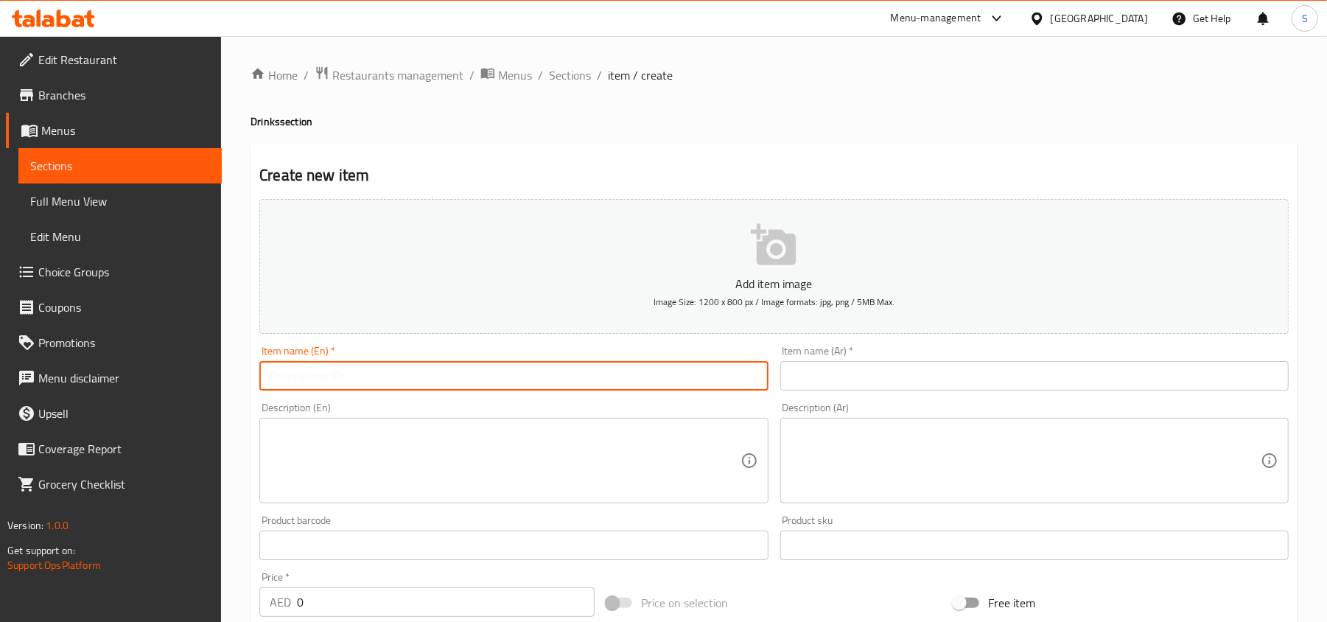
paste input "Soft Drinks"
type input "Soft Drinks"
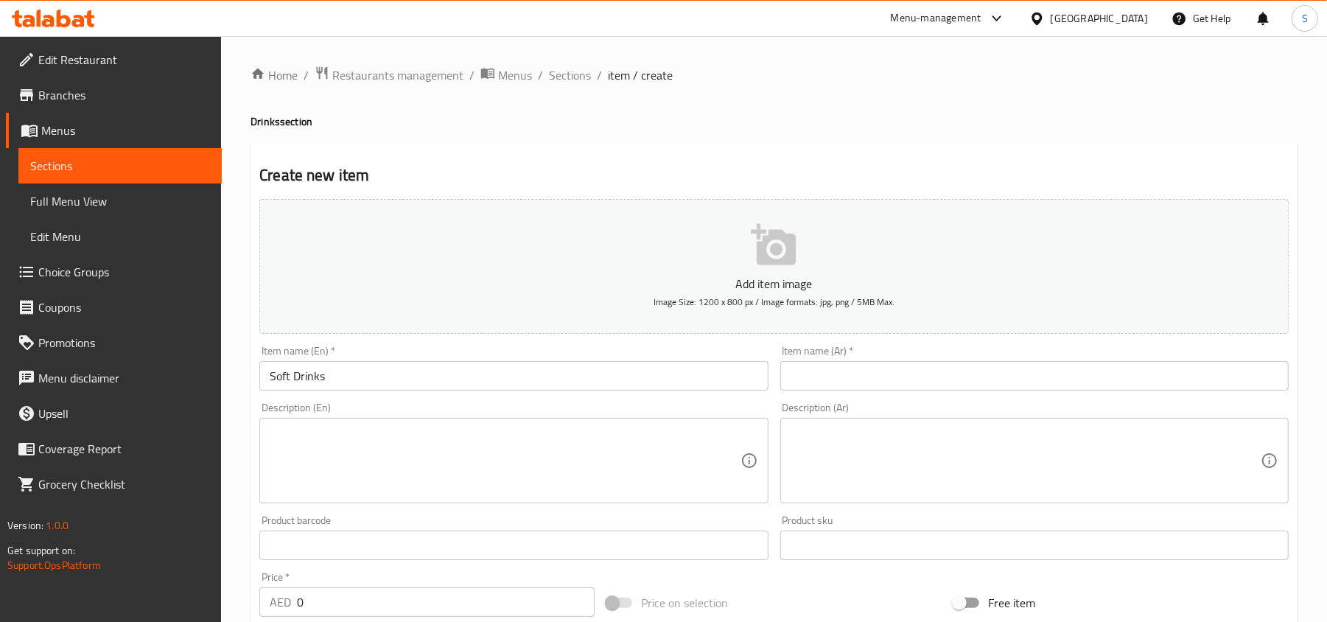
click at [392, 490] on textarea at bounding box center [505, 461] width 470 height 70
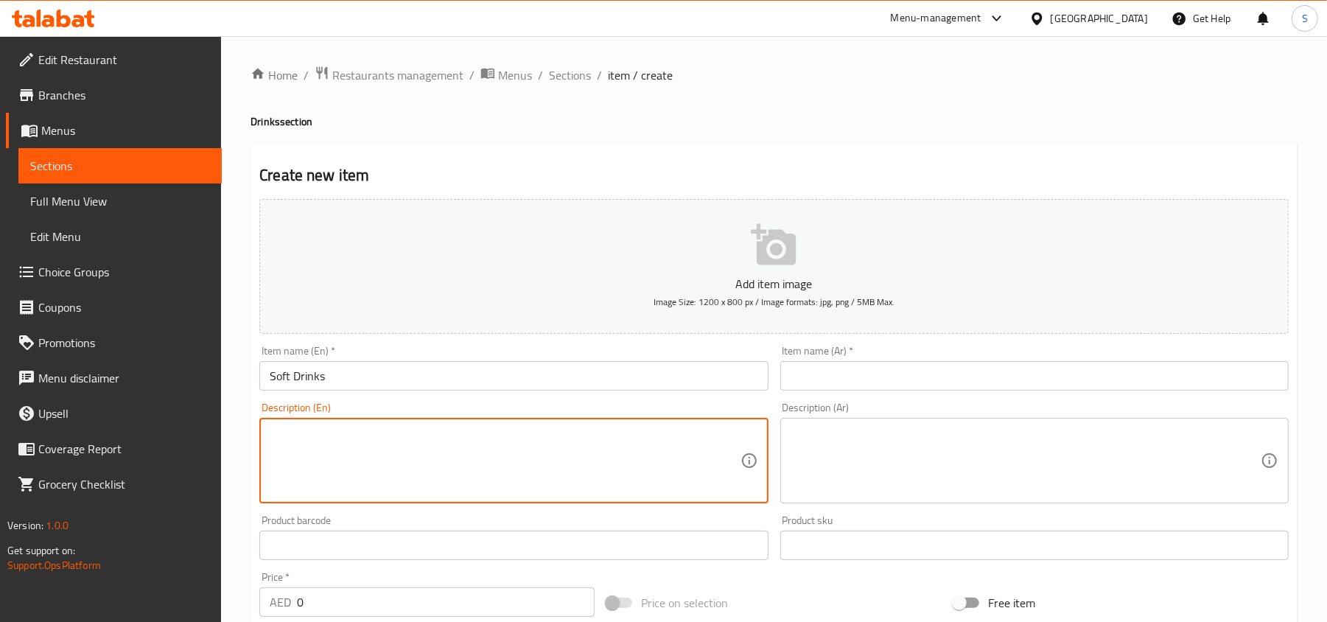
paste textarea "Assorted branded soft drinks."
type textarea "Assorted branded soft drinks."
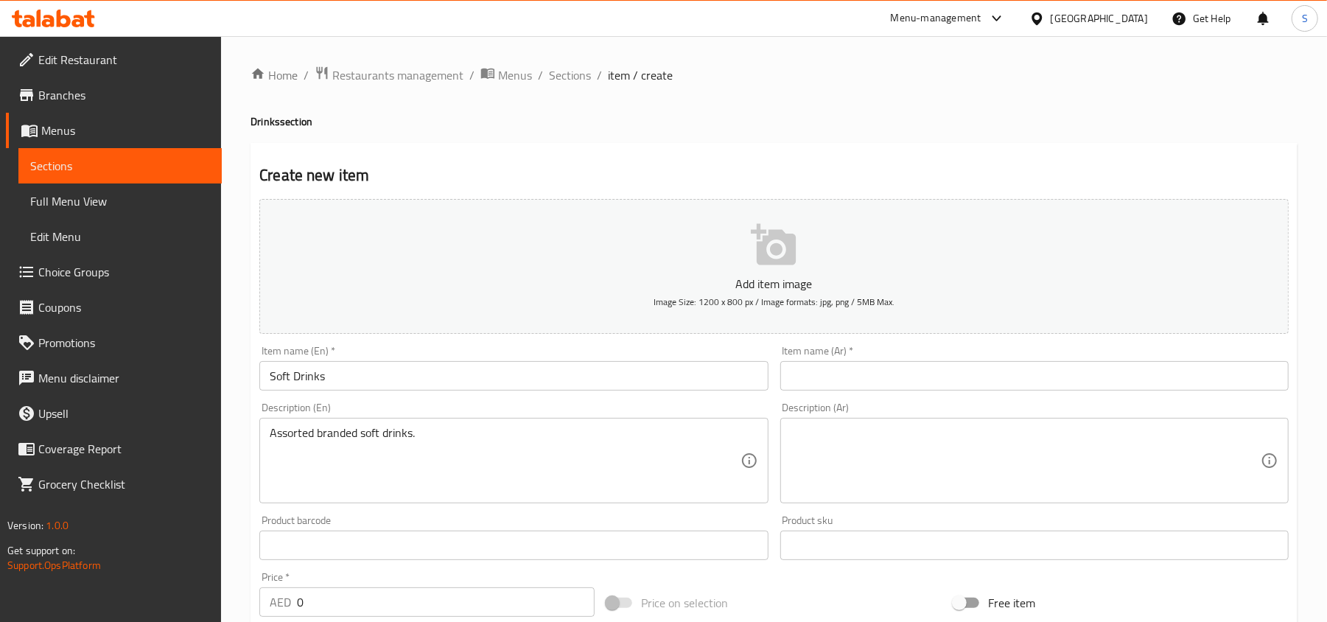
drag, startPoint x: 546, startPoint y: 386, endPoint x: 616, endPoint y: 384, distance: 70.0
click at [546, 386] on input "Soft Drinks" at bounding box center [513, 375] width 509 height 29
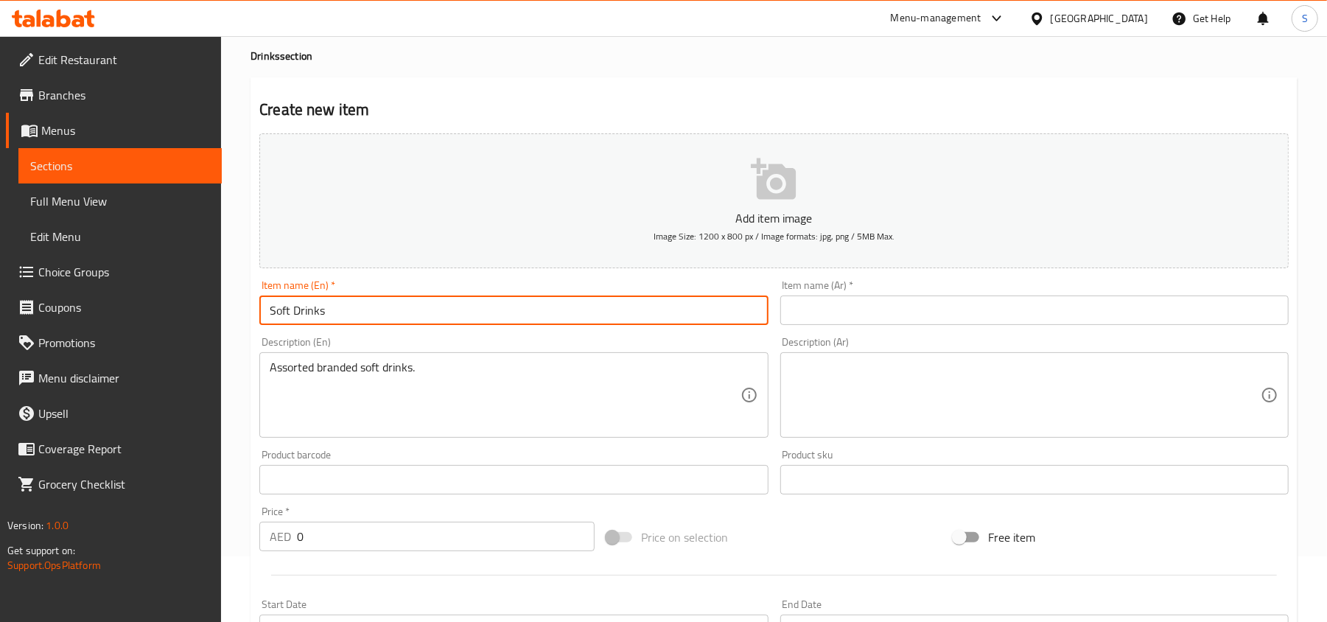
scroll to position [98, 0]
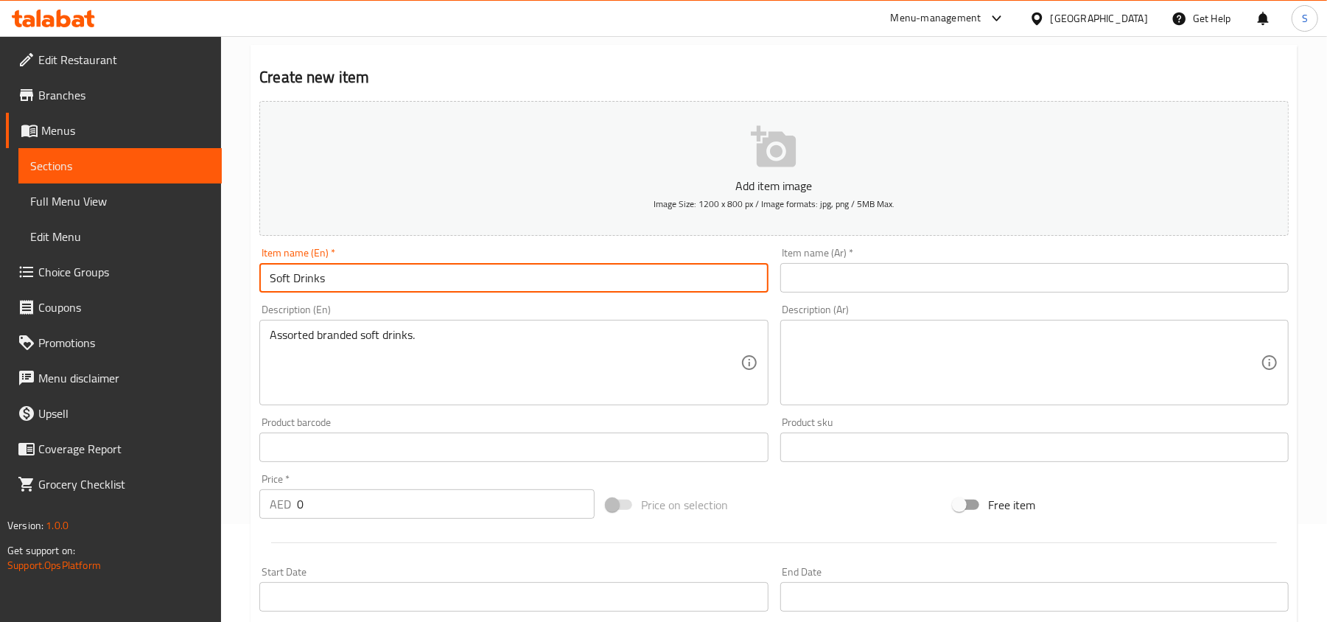
click at [420, 509] on input "0" at bounding box center [446, 503] width 298 height 29
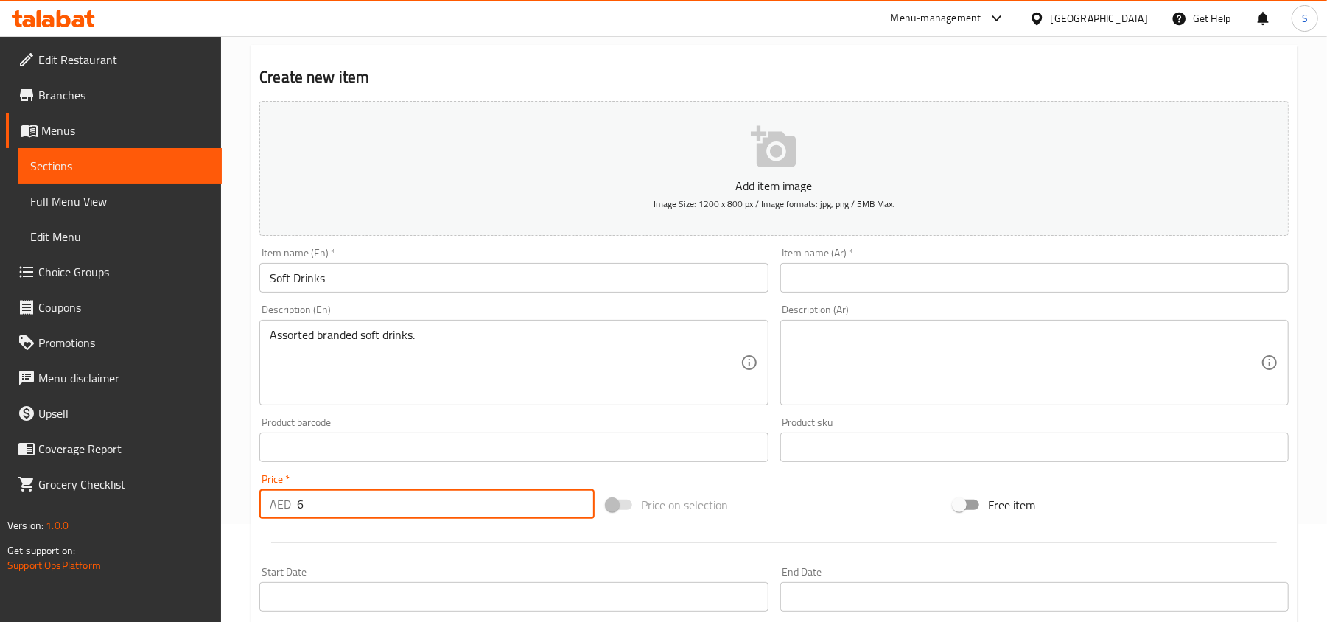
type input "6"
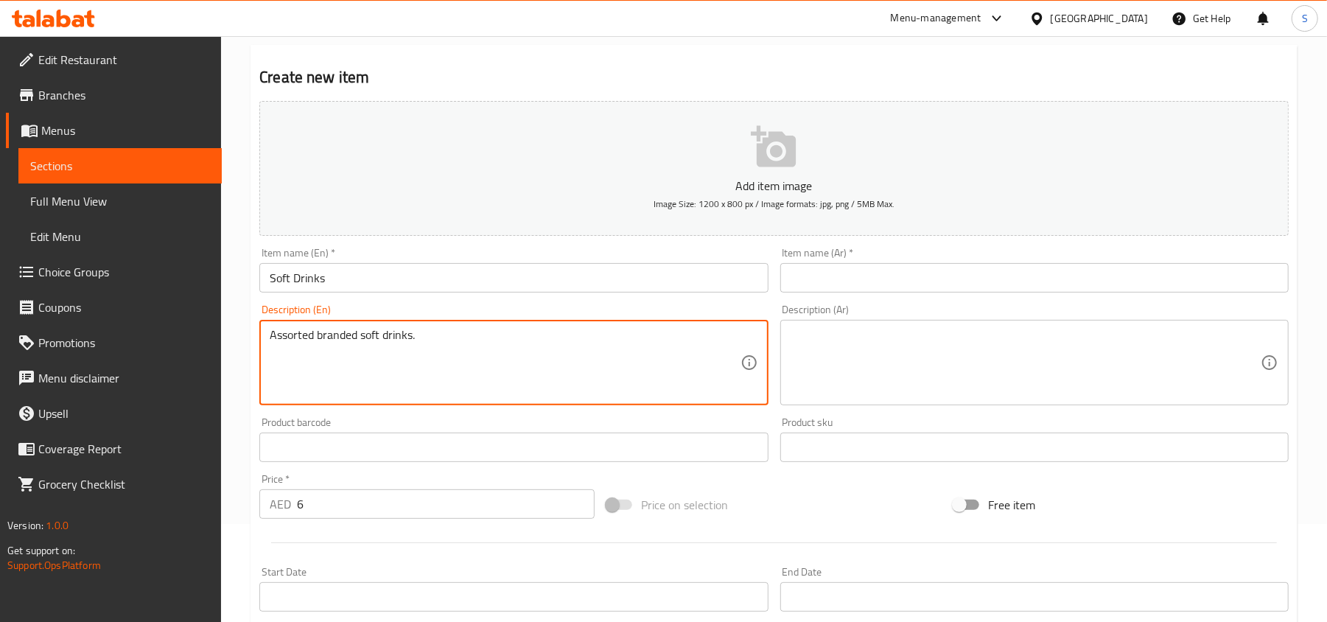
click at [481, 349] on textarea "Assorted branded soft drinks." at bounding box center [505, 363] width 470 height 70
click at [830, 329] on textarea at bounding box center [1026, 363] width 470 height 70
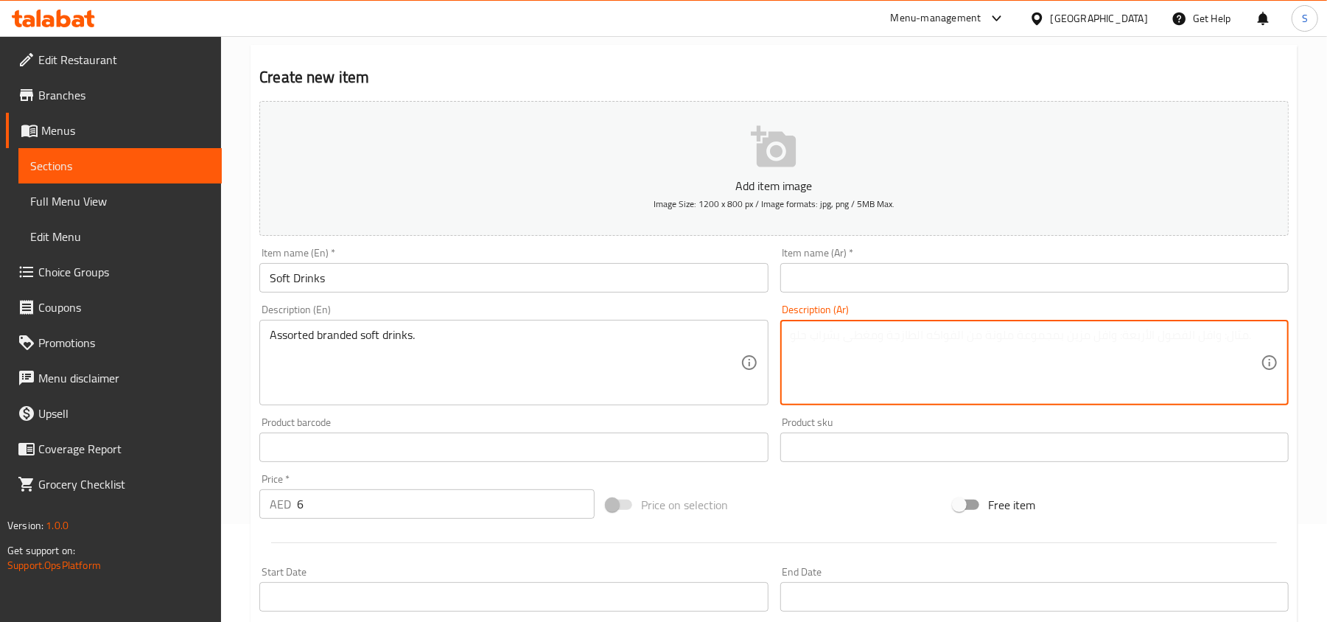
paste textarea "مشروبات غازية متنوعة ذات ماركات مختلفة."
drag, startPoint x: 929, startPoint y: 334, endPoint x: 996, endPoint y: 331, distance: 67.1
click at [996, 331] on textarea "مشروبات غازية متنوعة ذات ماركات مختلفة." at bounding box center [1026, 363] width 470 height 70
type textarea "مشروبات غازية متنوعة ذات ماركات مختلفة."
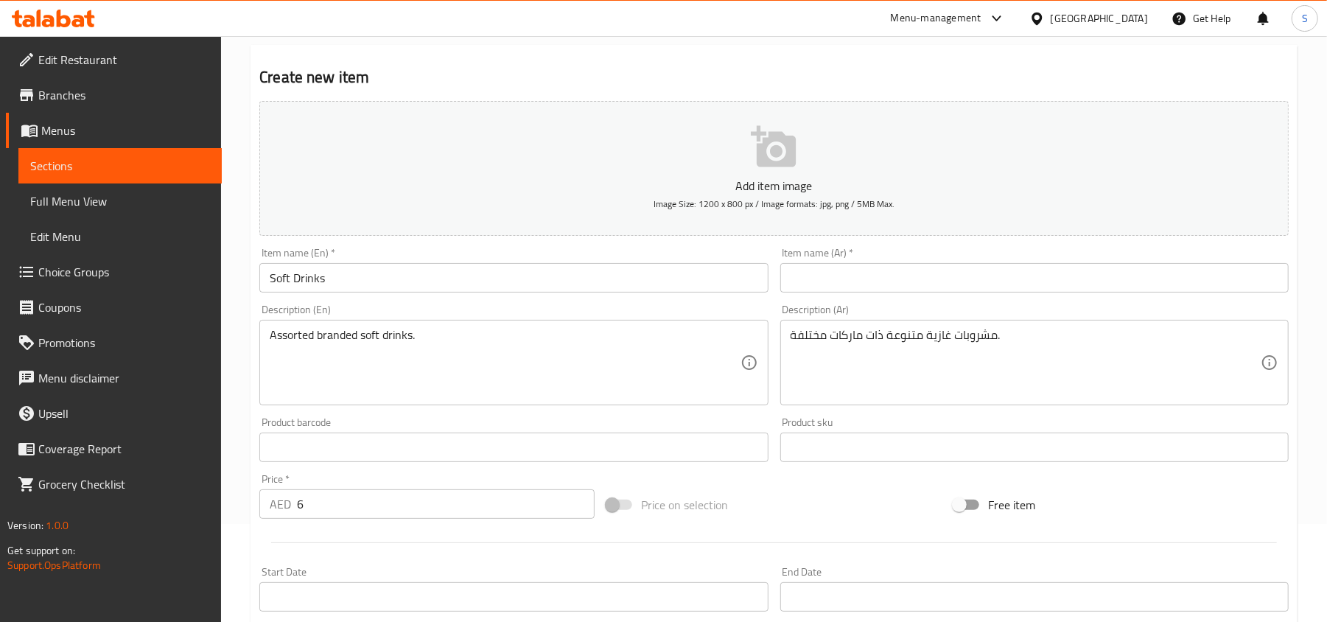
click at [830, 262] on div "Item name (Ar)   * Item name (Ar) *" at bounding box center [1034, 270] width 509 height 45
click at [829, 273] on input "text" at bounding box center [1034, 277] width 509 height 29
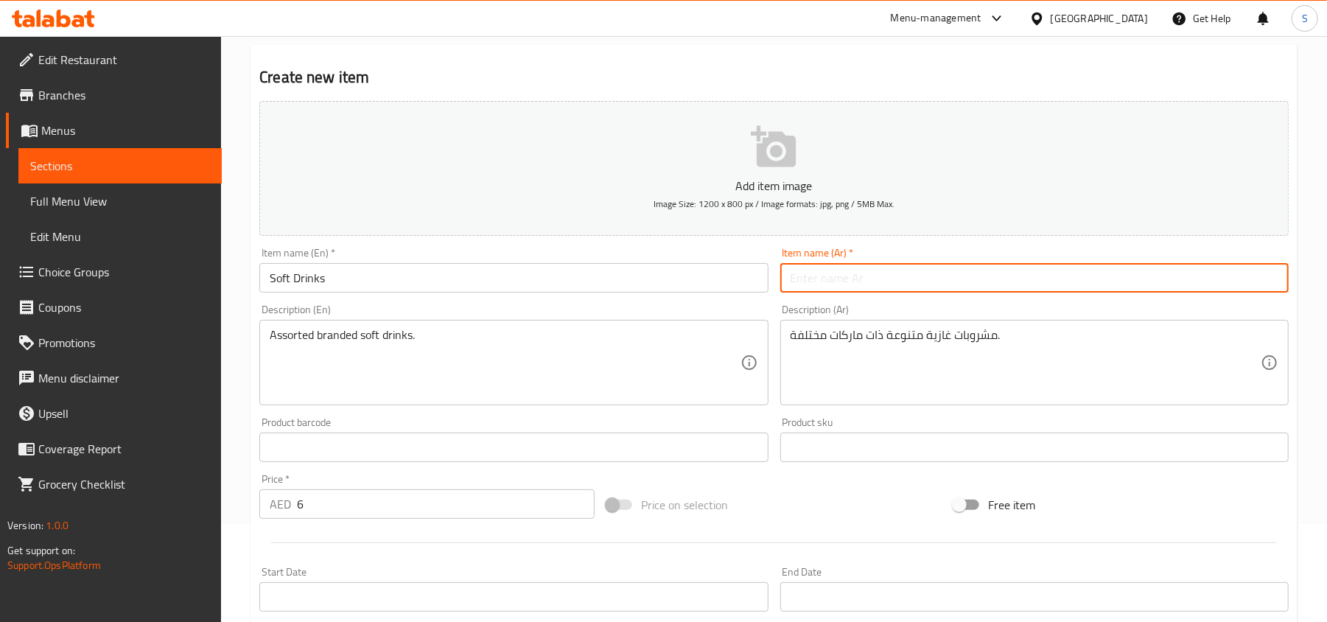
paste input "مشروبات غازية"
type input "مشروبات غازية"
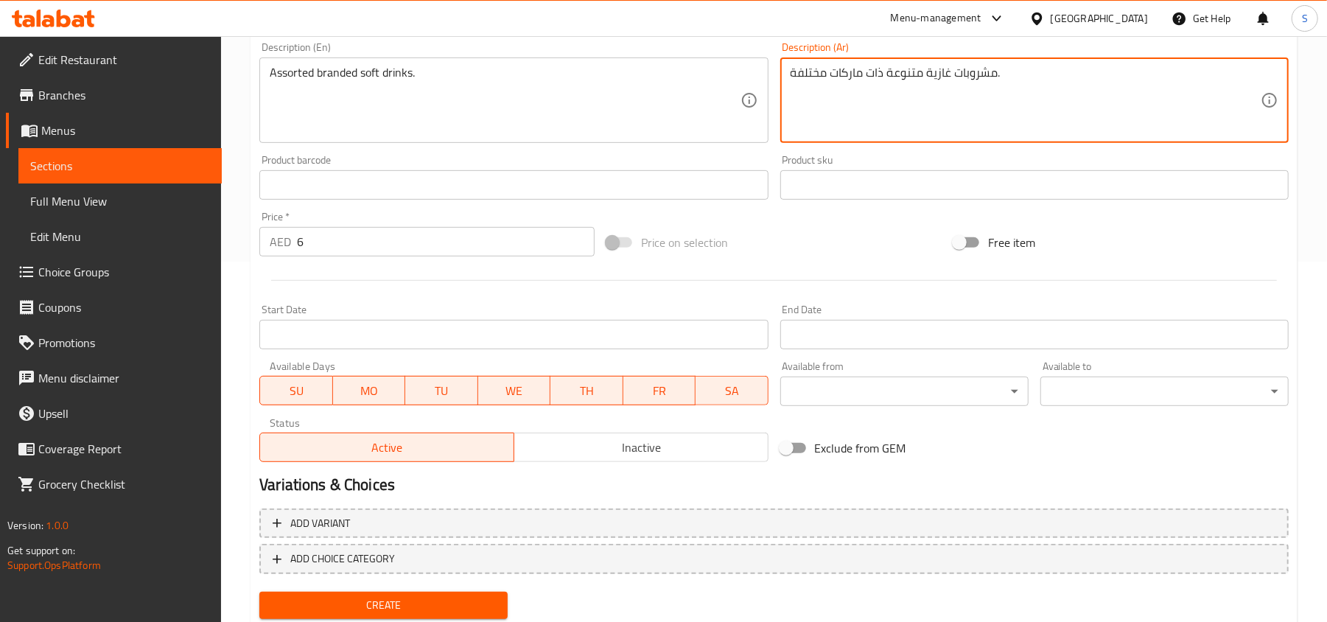
scroll to position [393, 0]
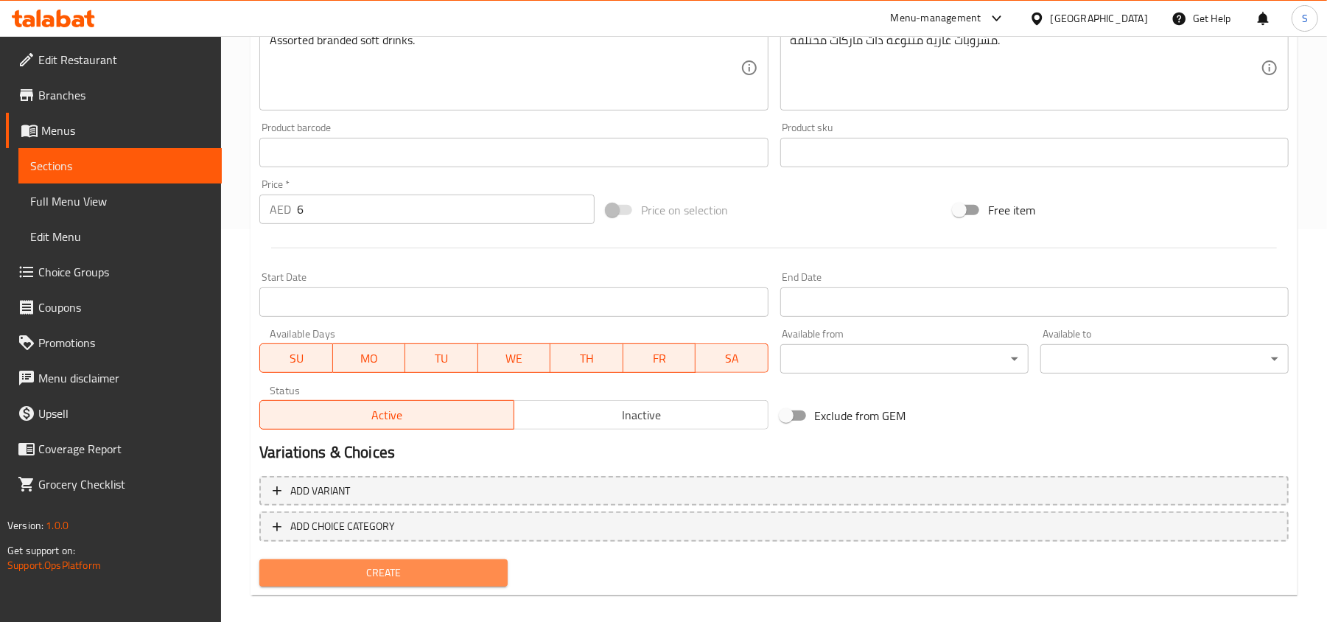
click at [411, 567] on span "Create" at bounding box center [383, 573] width 225 height 18
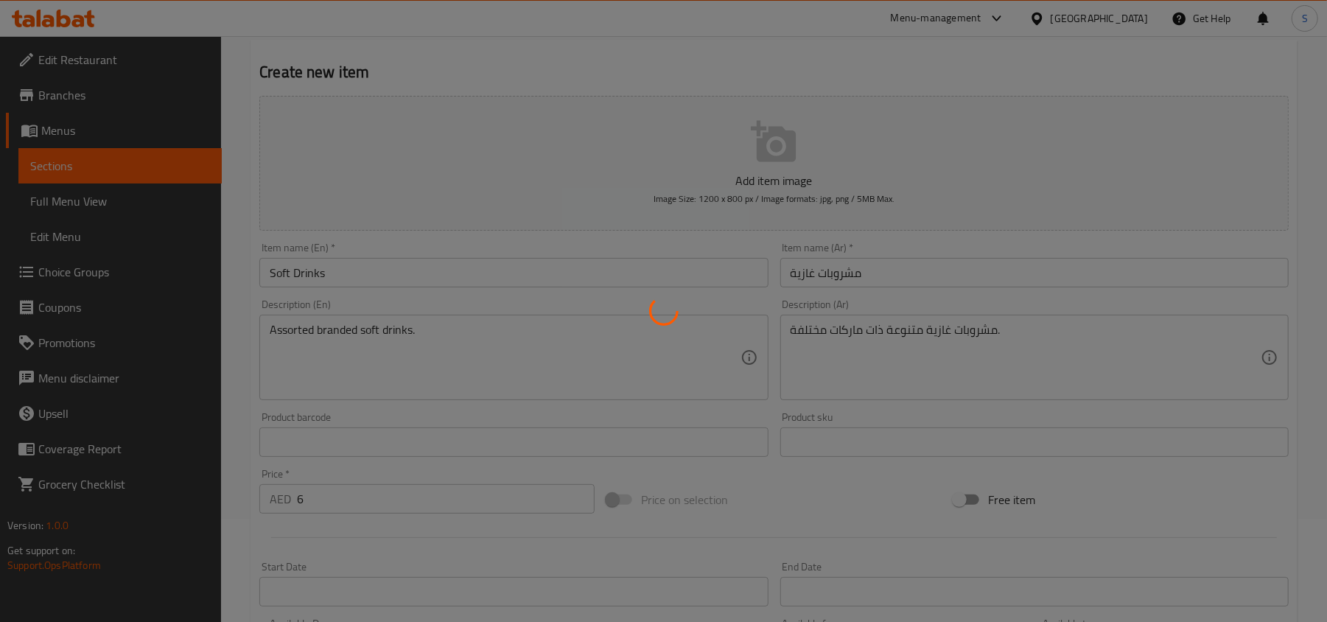
scroll to position [98, 0]
type input "0"
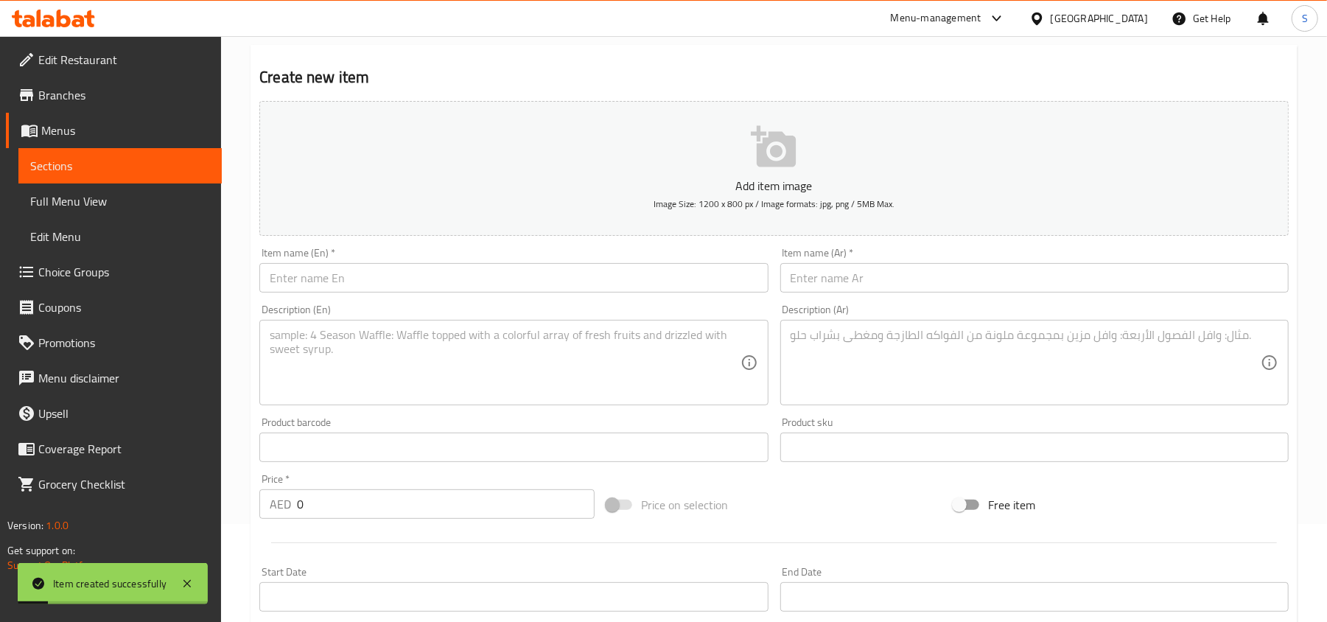
click at [86, 133] on span "Menus" at bounding box center [125, 131] width 169 height 18
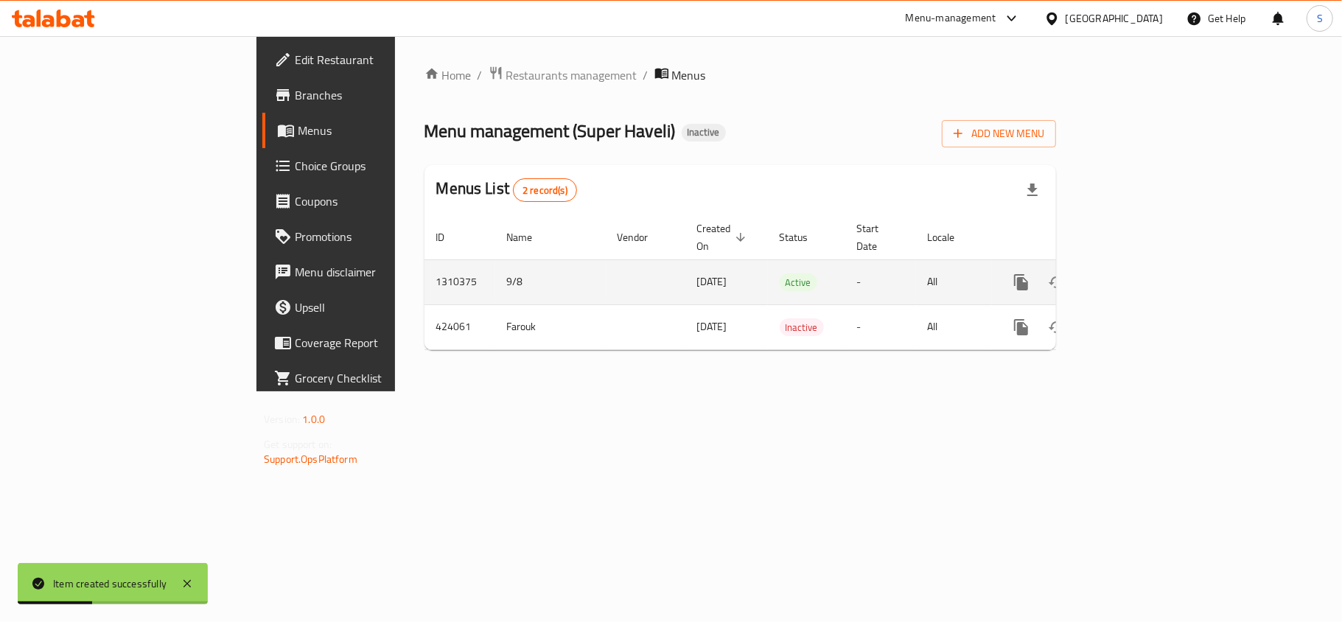
click at [1136, 273] on icon "enhanced table" at bounding box center [1128, 282] width 18 height 18
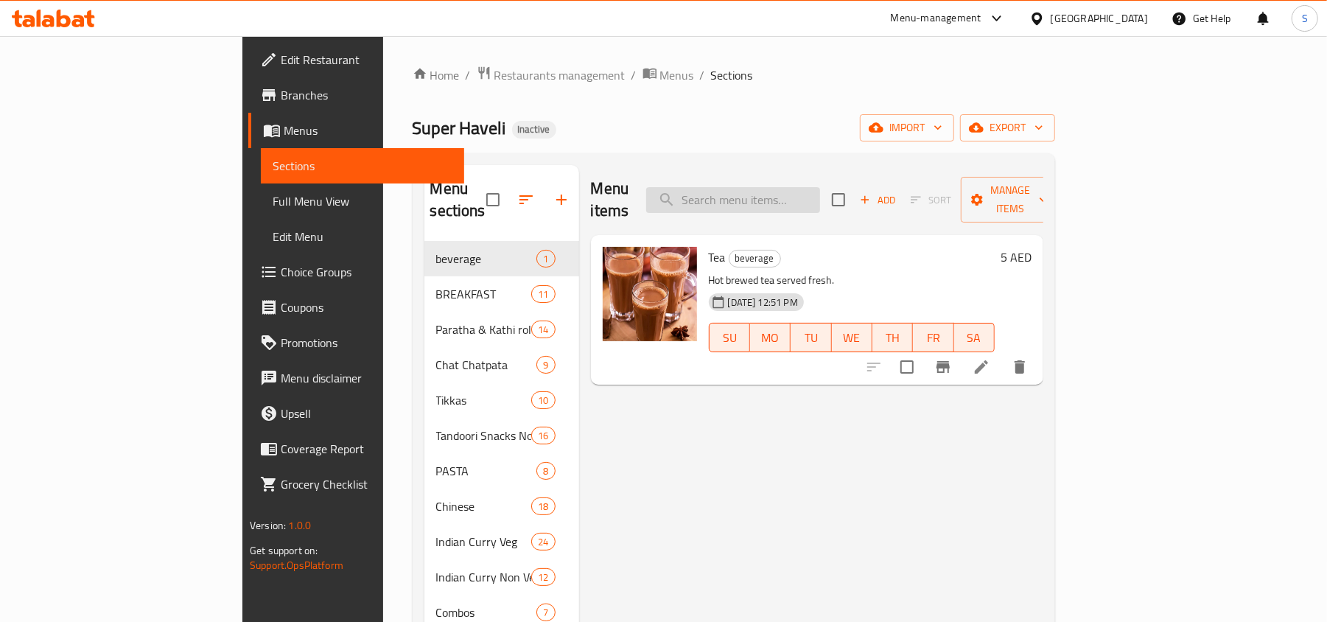
click at [820, 193] on input "search" at bounding box center [733, 200] width 174 height 26
paste input "Ring Onion Salad"
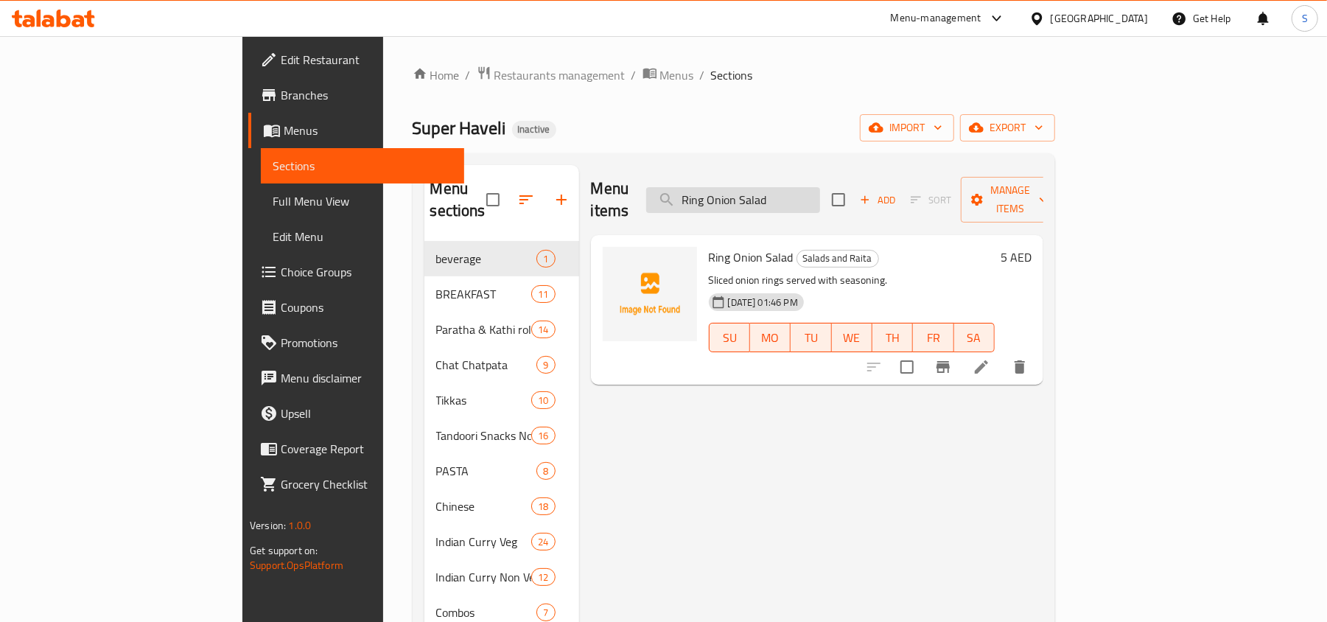
click at [814, 190] on input "Ring Onion Salad" at bounding box center [733, 200] width 174 height 26
paste input "Ice Tea"
click at [820, 187] on input "Ice Tea" at bounding box center [733, 200] width 174 height 26
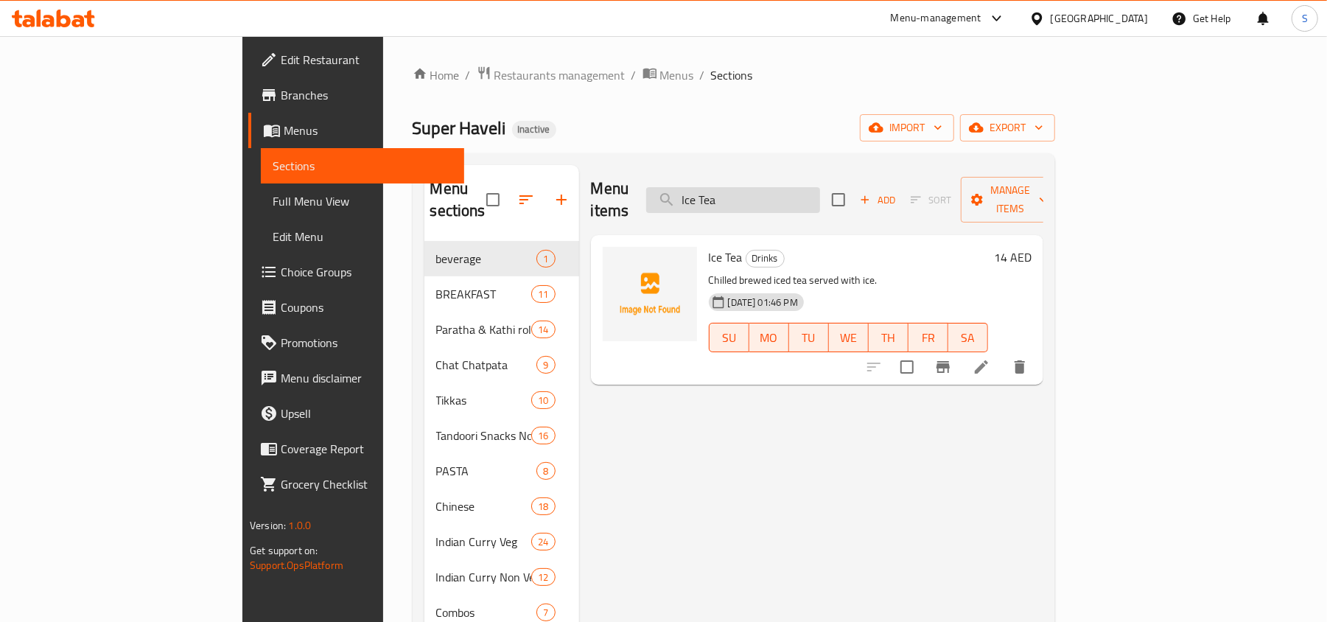
click at [820, 187] on input "Ice Tea" at bounding box center [733, 200] width 174 height 26
paste input "Banana Shake"
type input "Banana Shake"
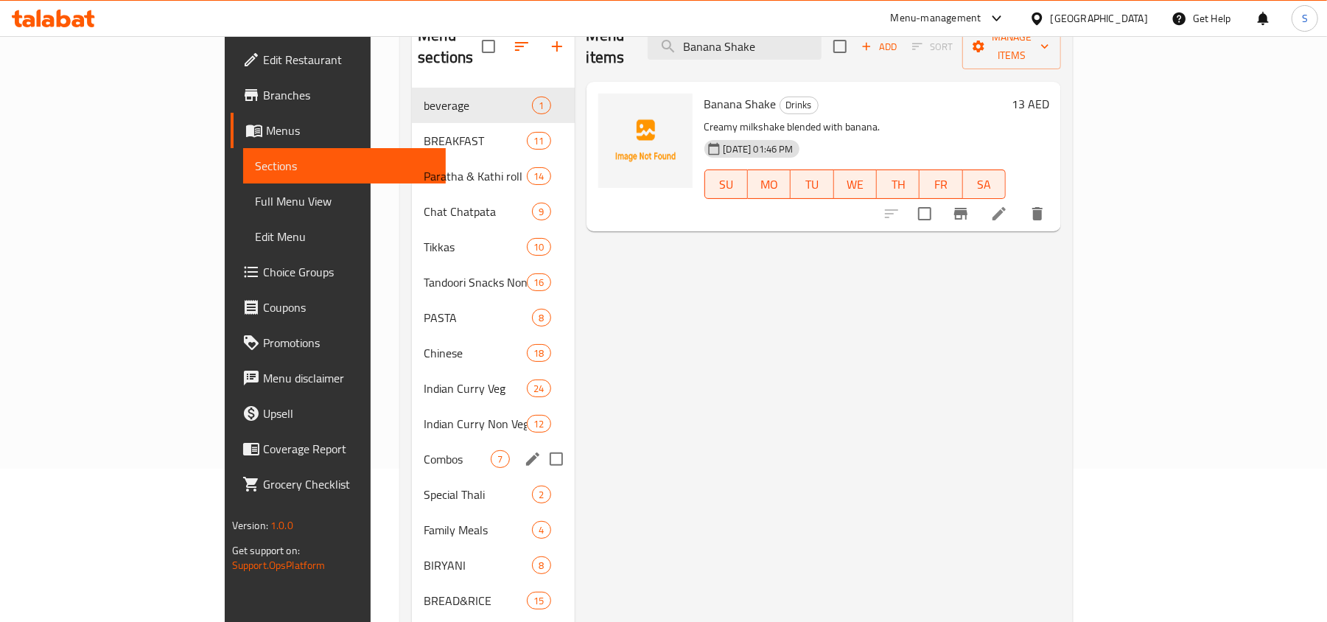
scroll to position [282, 0]
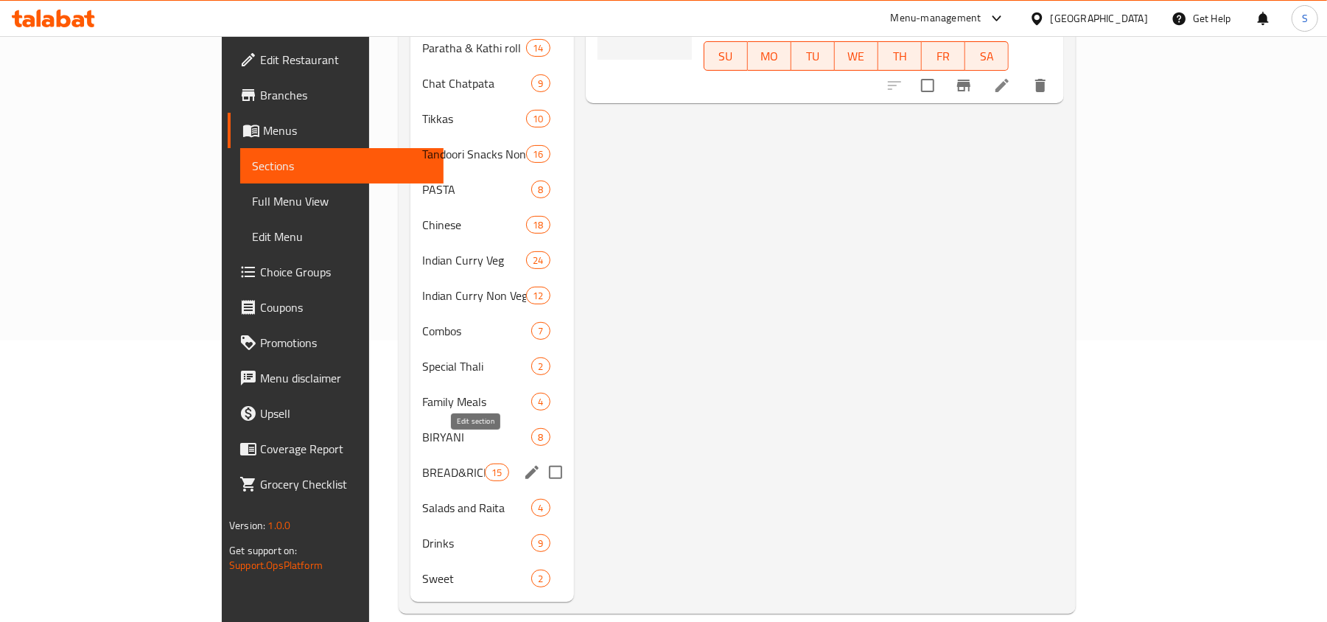
click at [523, 464] on icon "edit" at bounding box center [532, 473] width 18 height 18
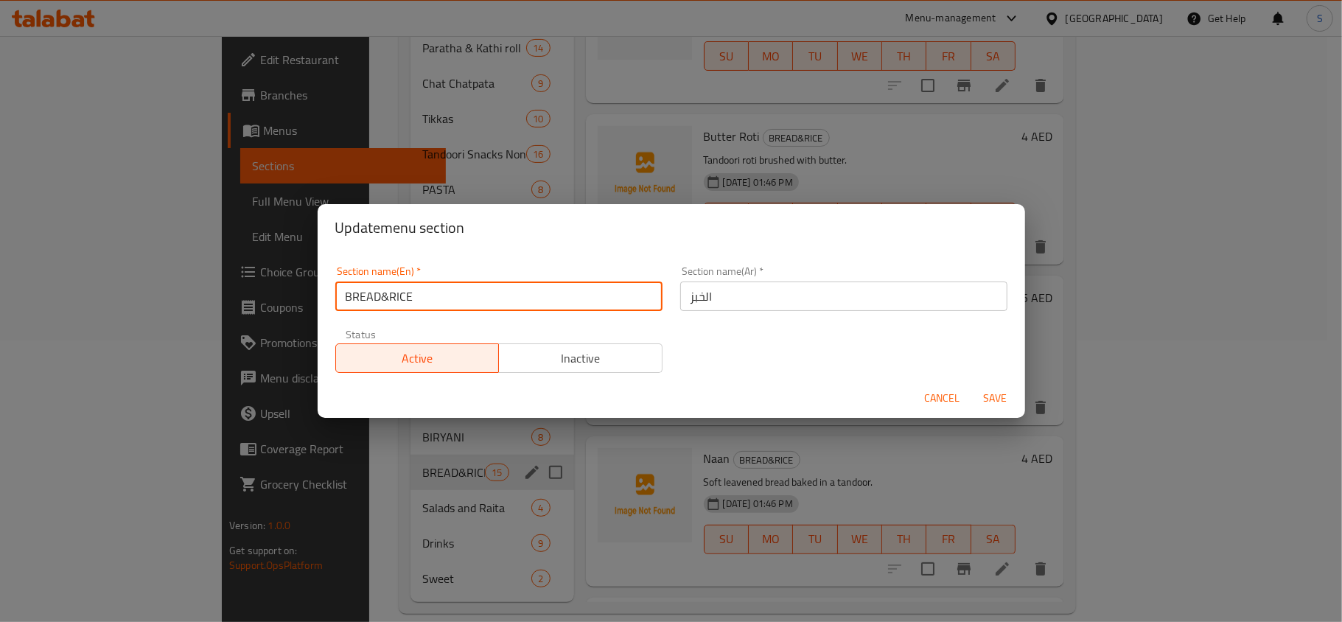
click at [411, 305] on input "BREAD&RICE" at bounding box center [498, 296] width 327 height 29
click at [401, 298] on input "BREAD&RICE" at bounding box center [498, 296] width 327 height 29
type input "BREAD"
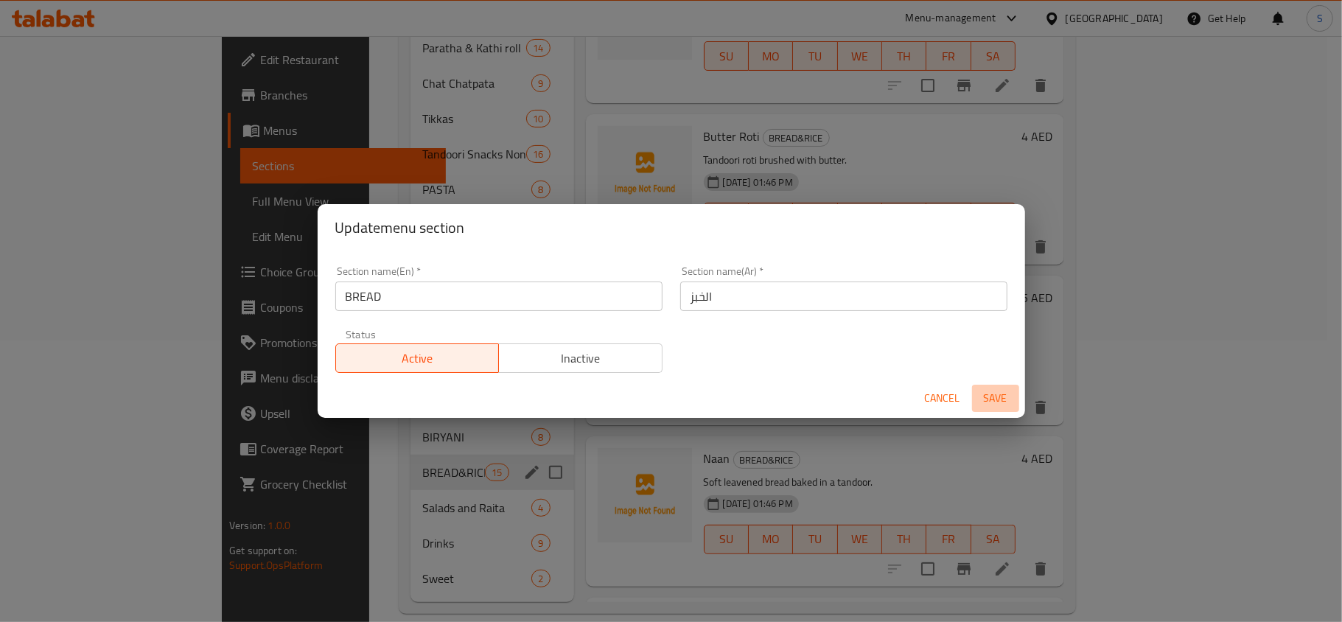
click at [1000, 389] on span "Save" at bounding box center [995, 398] width 35 height 18
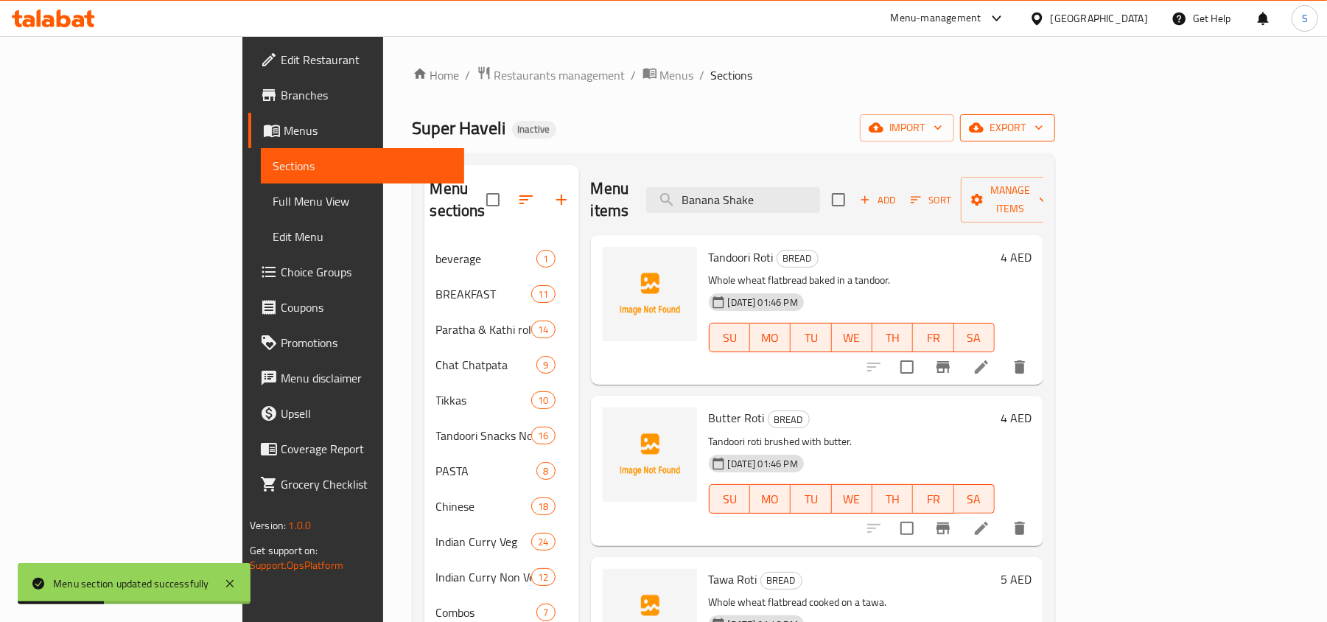
click at [1055, 118] on button "export" at bounding box center [1007, 127] width 95 height 27
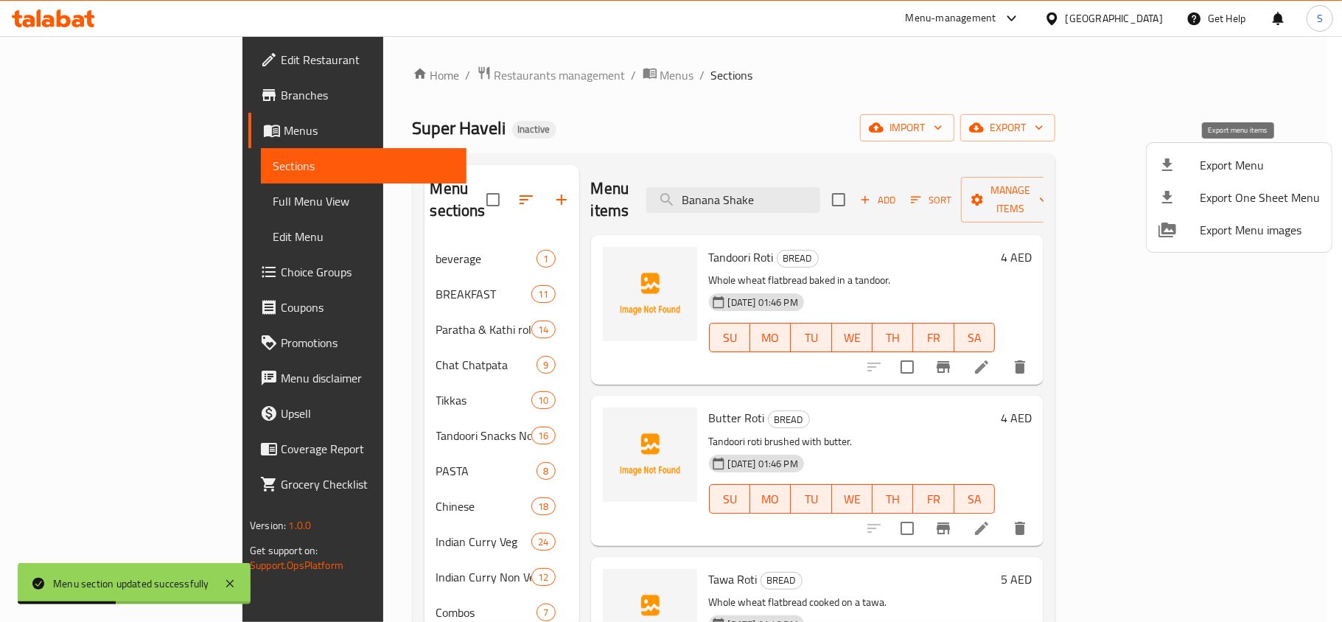
click at [1220, 152] on li "Export Menu" at bounding box center [1239, 165] width 185 height 32
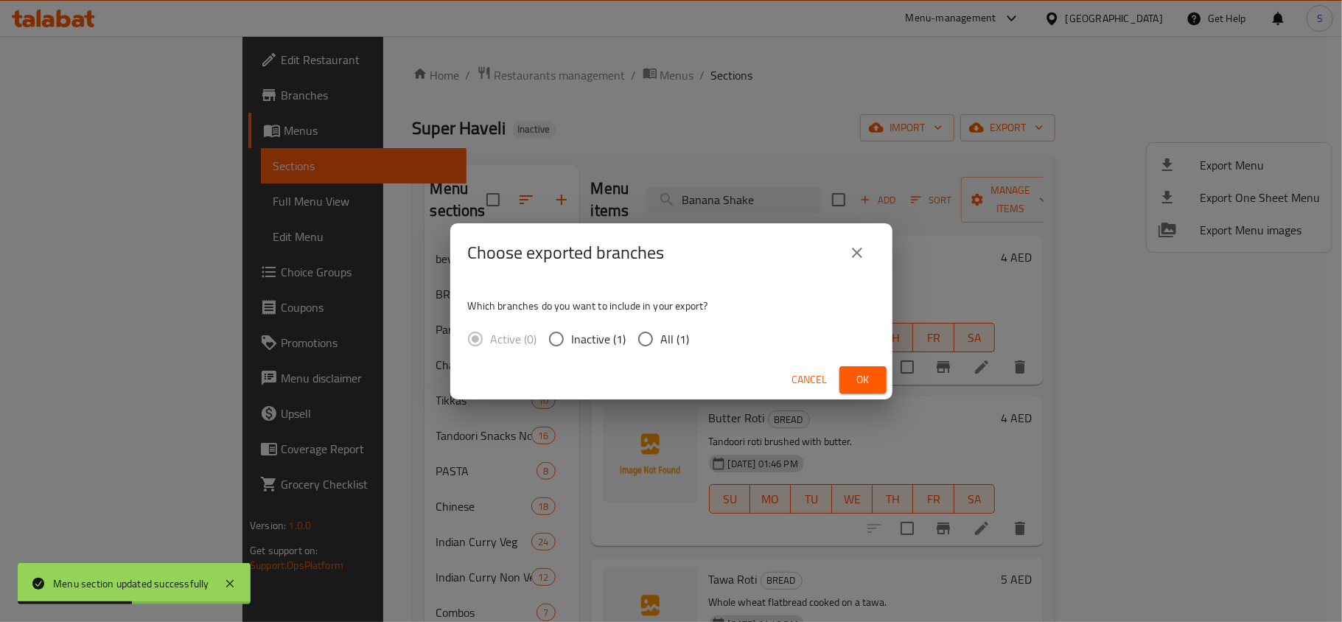
click at [672, 336] on span "All (1)" at bounding box center [675, 339] width 29 height 18
click at [661, 336] on input "All (1)" at bounding box center [645, 339] width 31 height 31
radio input "true"
click at [871, 380] on span "Ok" at bounding box center [863, 380] width 24 height 18
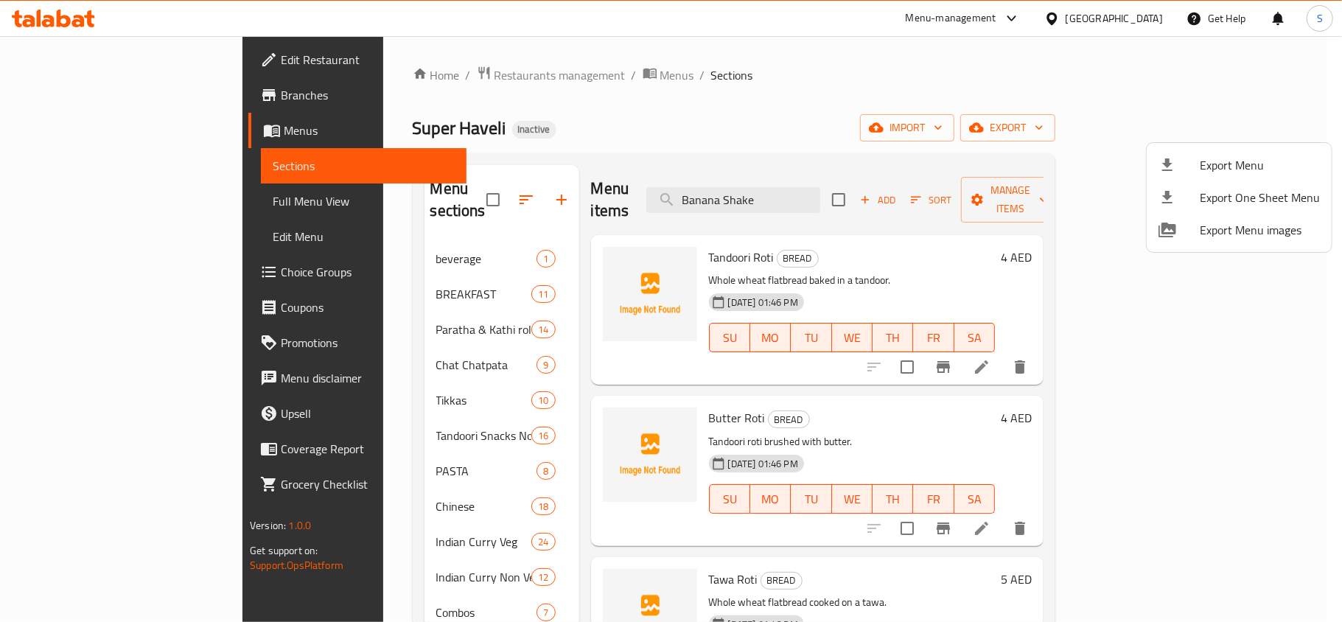
click at [44, 15] on div at bounding box center [671, 311] width 1342 height 622
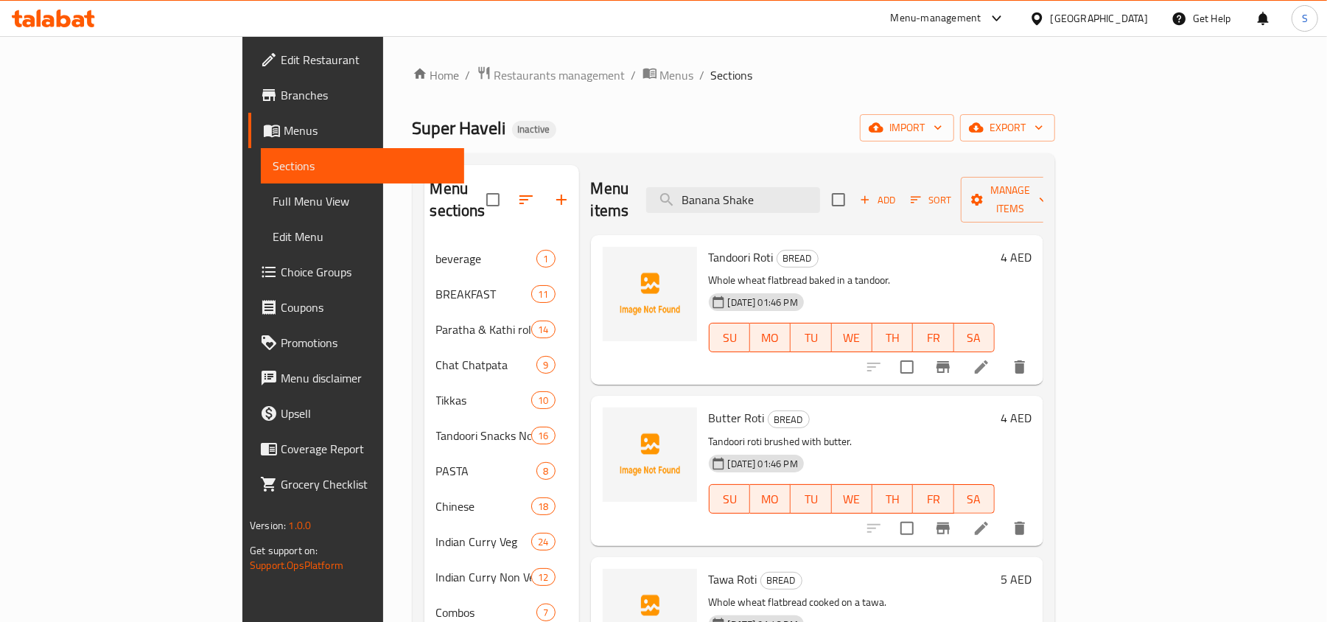
click at [44, 15] on icon at bounding box center [53, 19] width 83 height 18
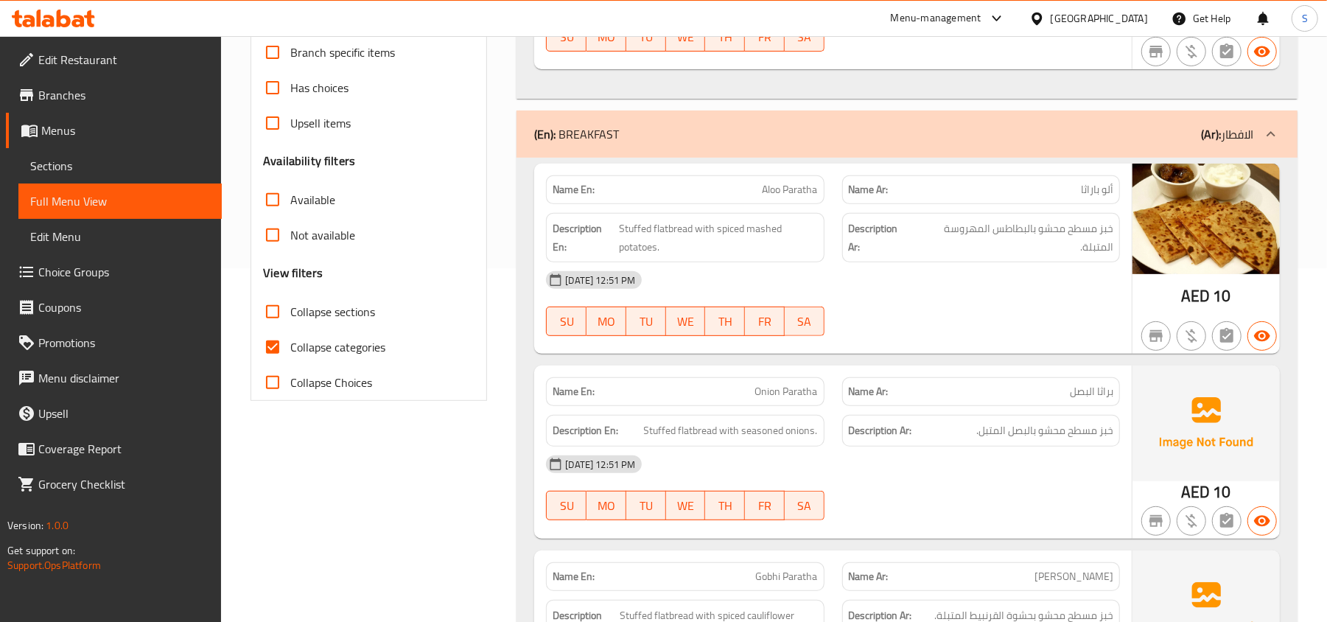
scroll to position [393, 0]
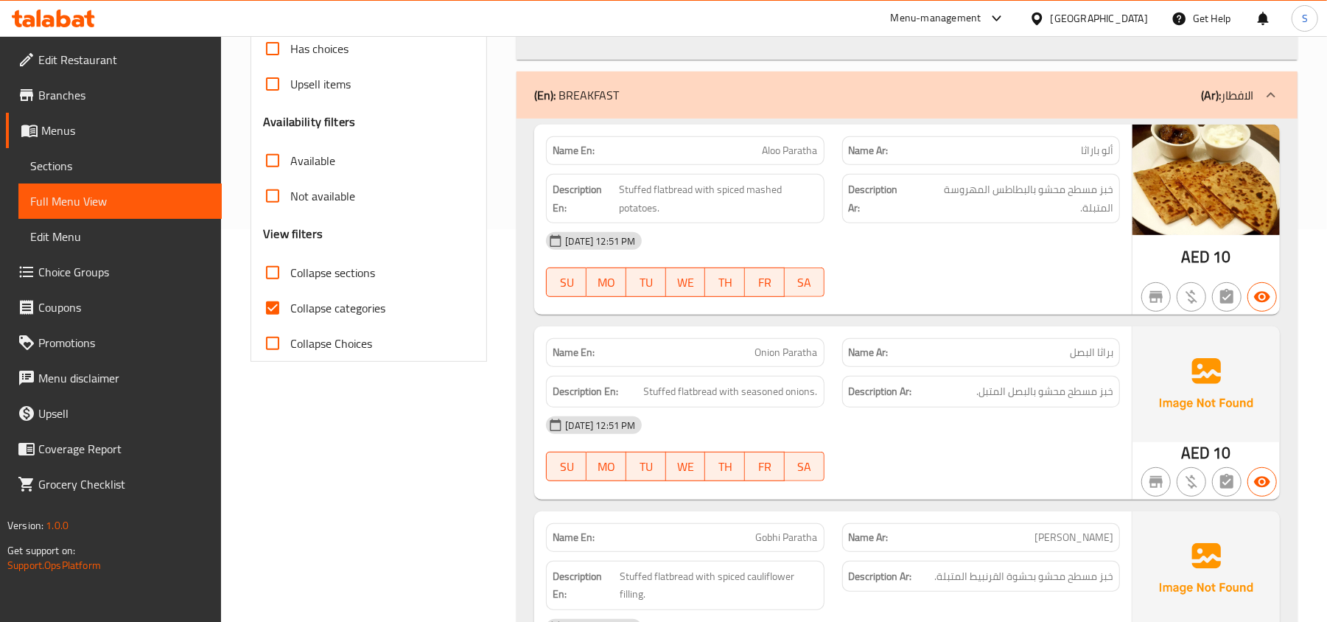
click at [313, 273] on span "Collapse sections" at bounding box center [332, 273] width 85 height 18
click at [290, 273] on input "Collapse sections" at bounding box center [272, 272] width 35 height 35
checkbox input "true"
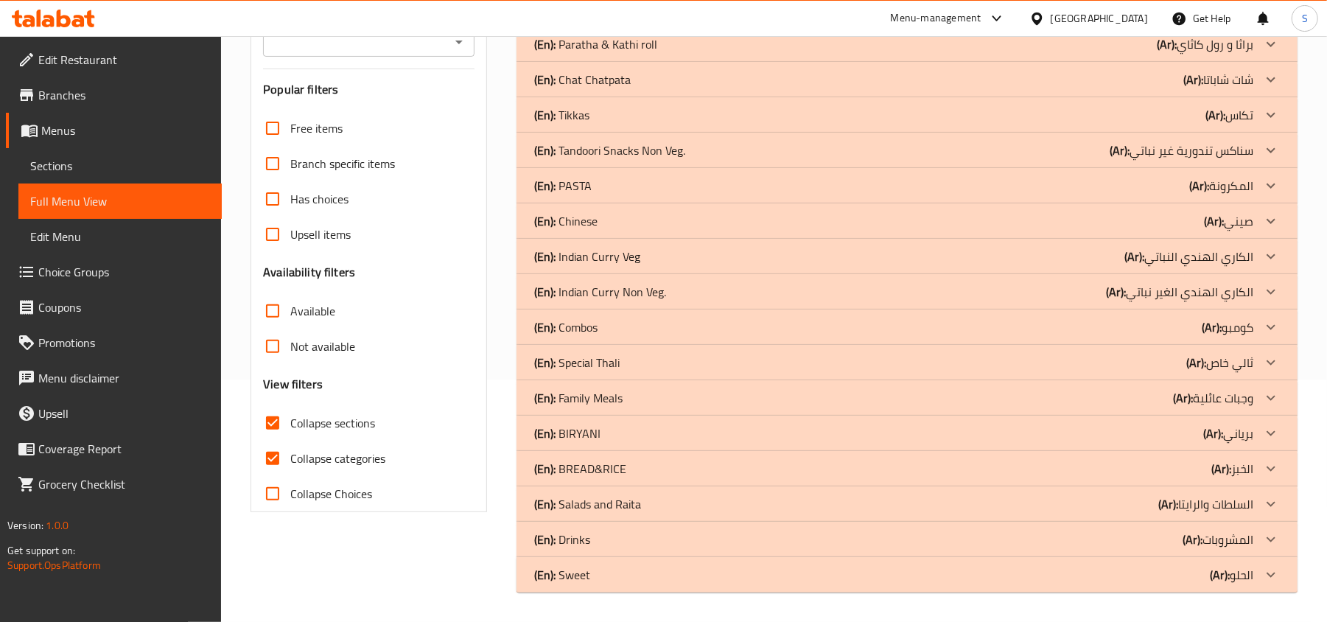
scroll to position [243, 0]
click at [304, 307] on span "Available" at bounding box center [312, 311] width 45 height 18
click at [290, 307] on input "Available" at bounding box center [272, 310] width 35 height 35
click at [301, 310] on span "Available" at bounding box center [312, 311] width 45 height 18
click at [290, 310] on input "Available" at bounding box center [272, 310] width 35 height 35
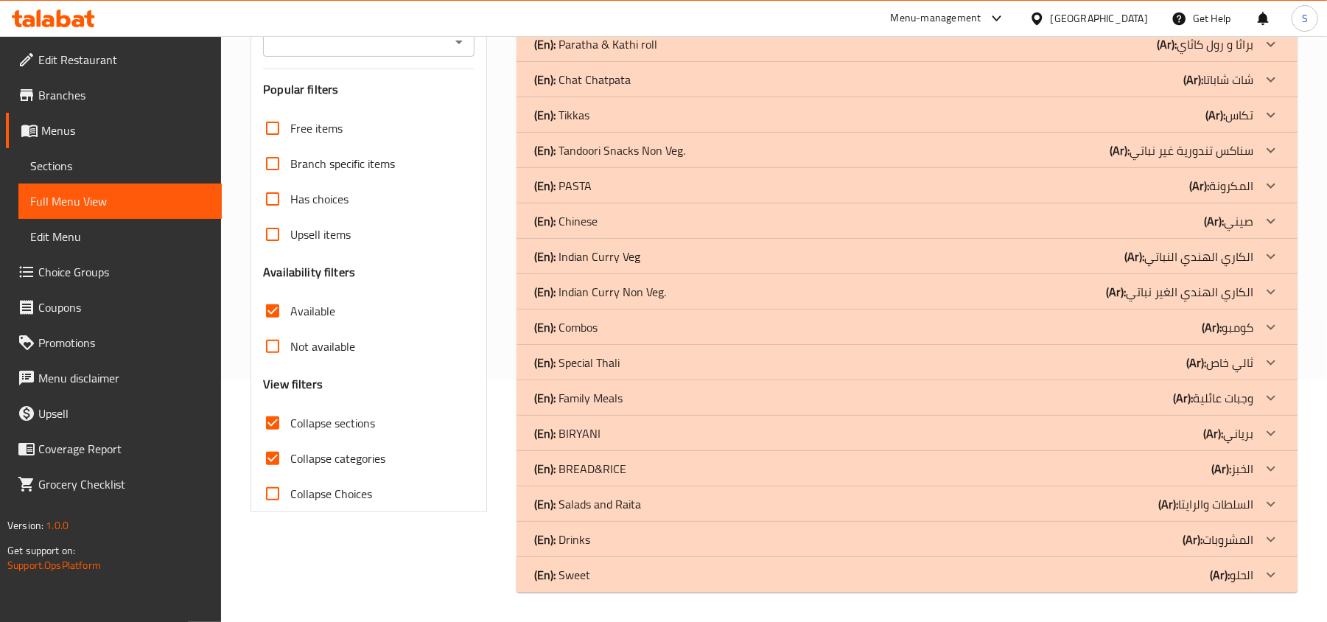
checkbox input "false"
click at [299, 457] on span "Collapse categories" at bounding box center [337, 459] width 95 height 18
click at [290, 457] on input "Collapse categories" at bounding box center [272, 458] width 35 height 35
checkbox input "false"
click at [1232, 464] on p "(Ar): الخبز" at bounding box center [1233, 469] width 42 height 18
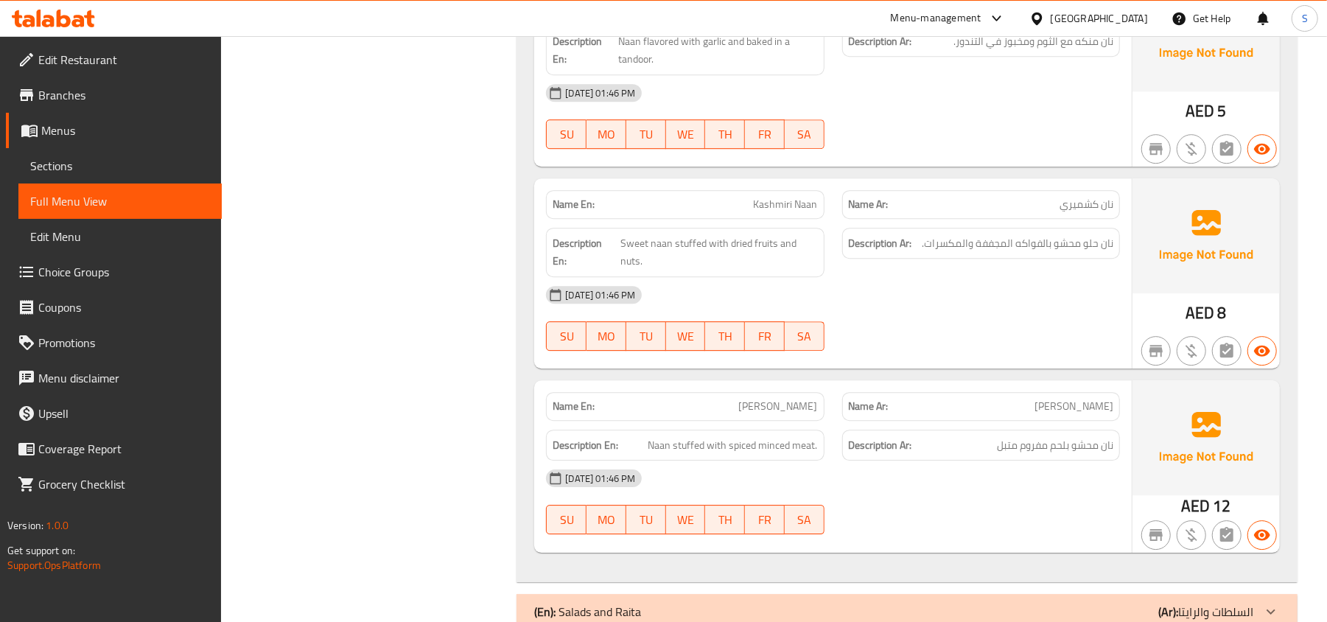
scroll to position [3165, 0]
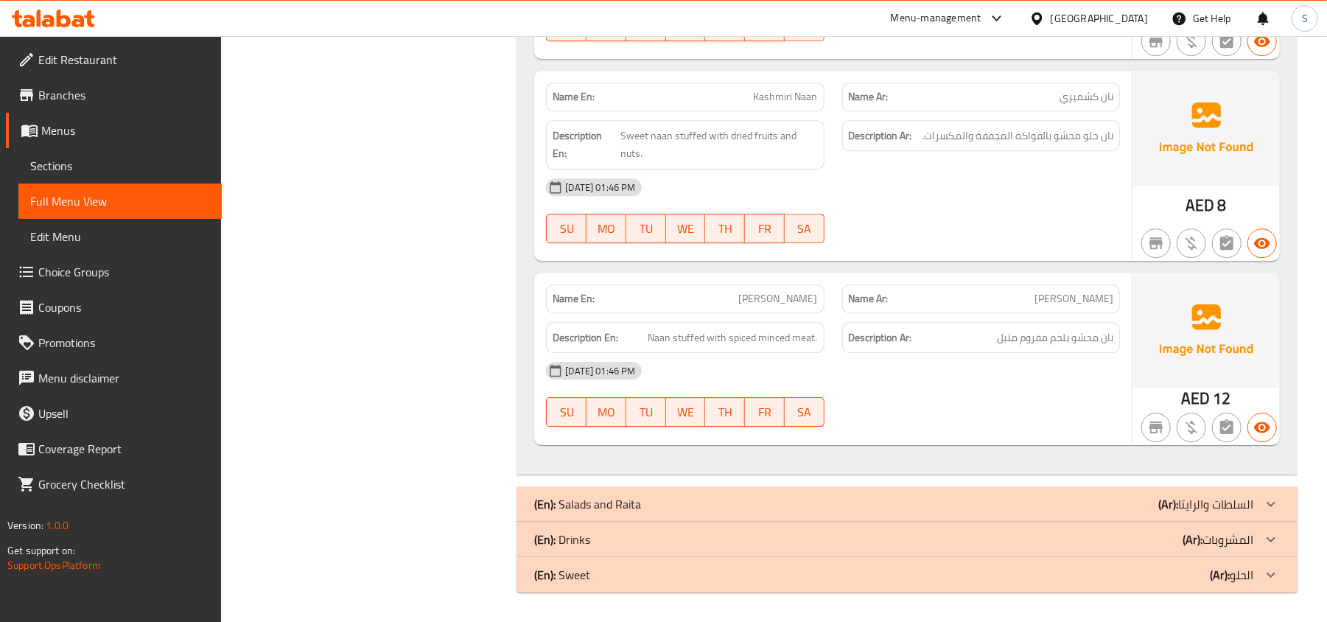
click at [1206, 496] on p "(Ar): السلطات والرايتا" at bounding box center [1206, 504] width 95 height 18
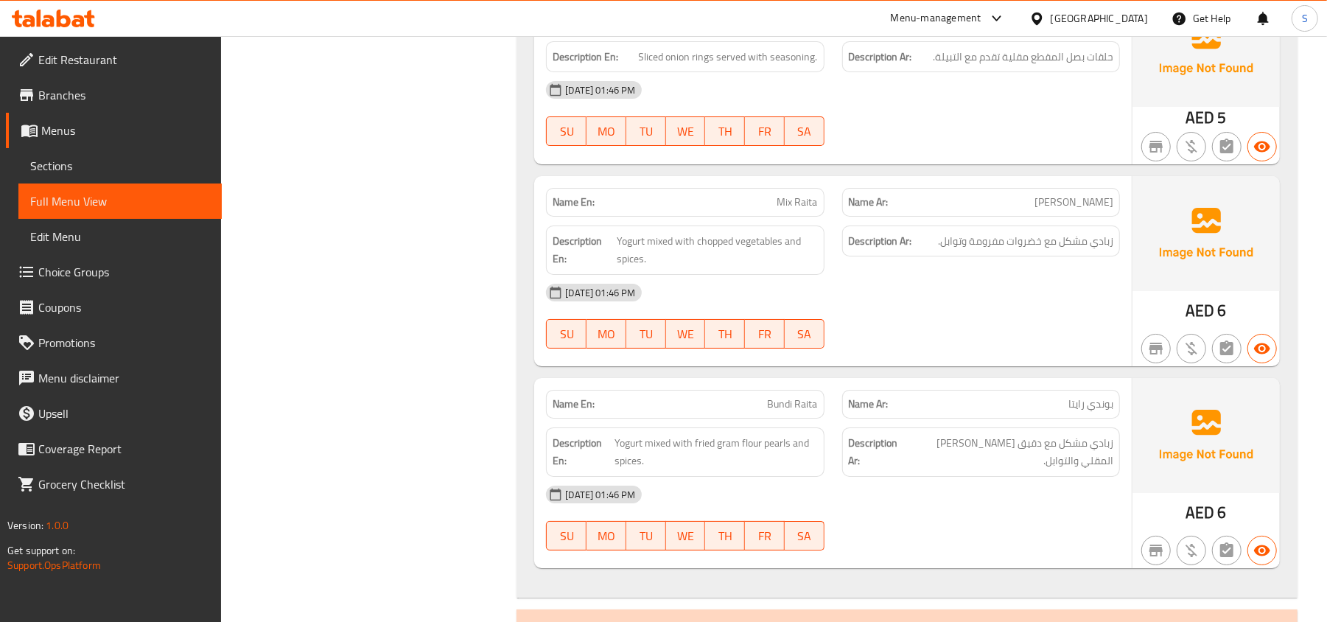
scroll to position [3989, 0]
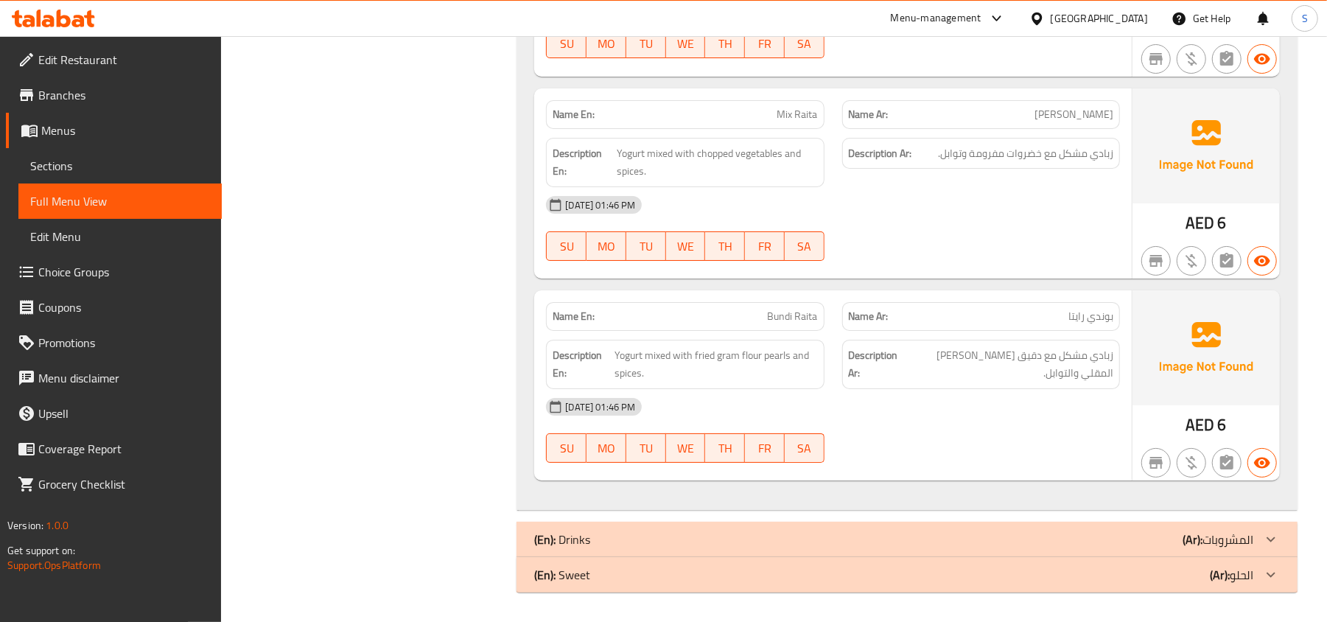
click at [1163, 528] on div "(En): Drinks (Ar): المشروبات" at bounding box center [907, 539] width 781 height 35
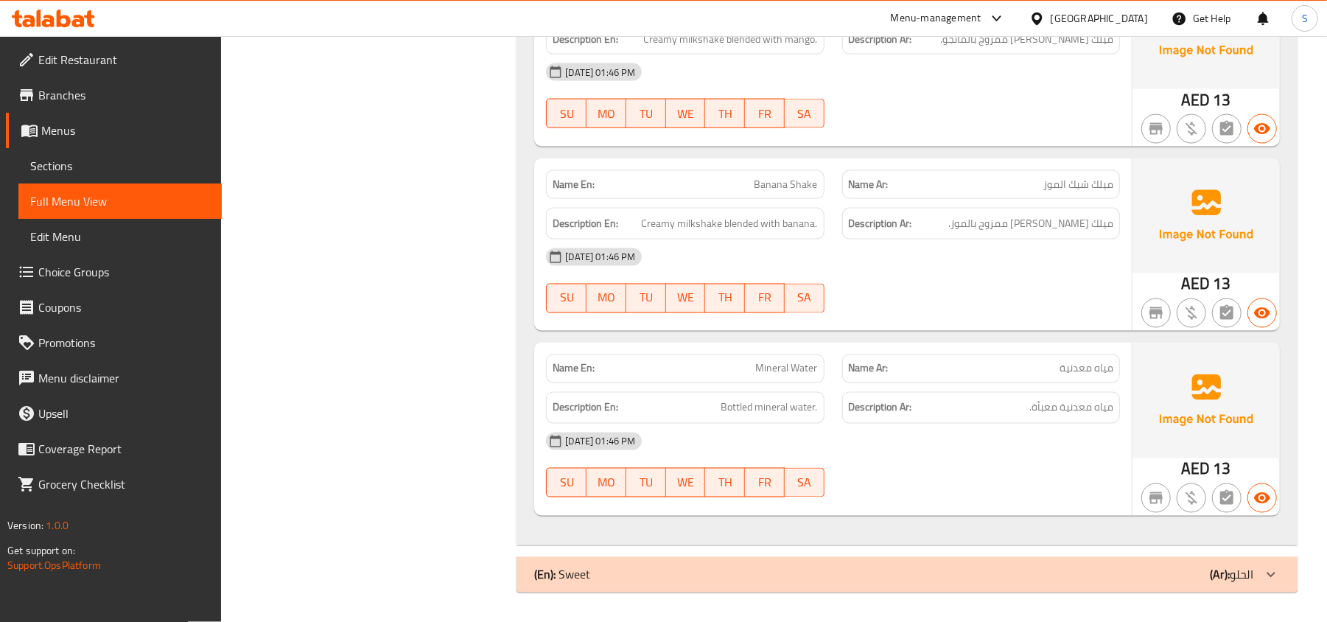
click at [1136, 576] on div "(En): Sweet (Ar): الحلو" at bounding box center [893, 575] width 719 height 18
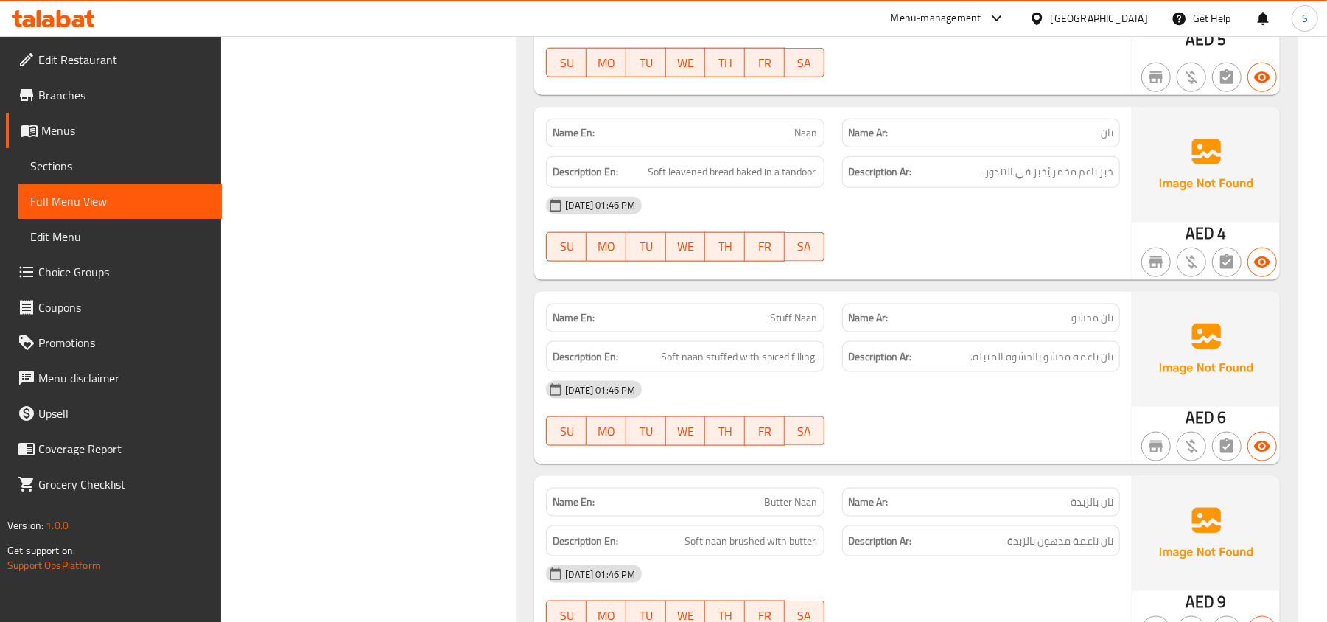
scroll to position [1295, 0]
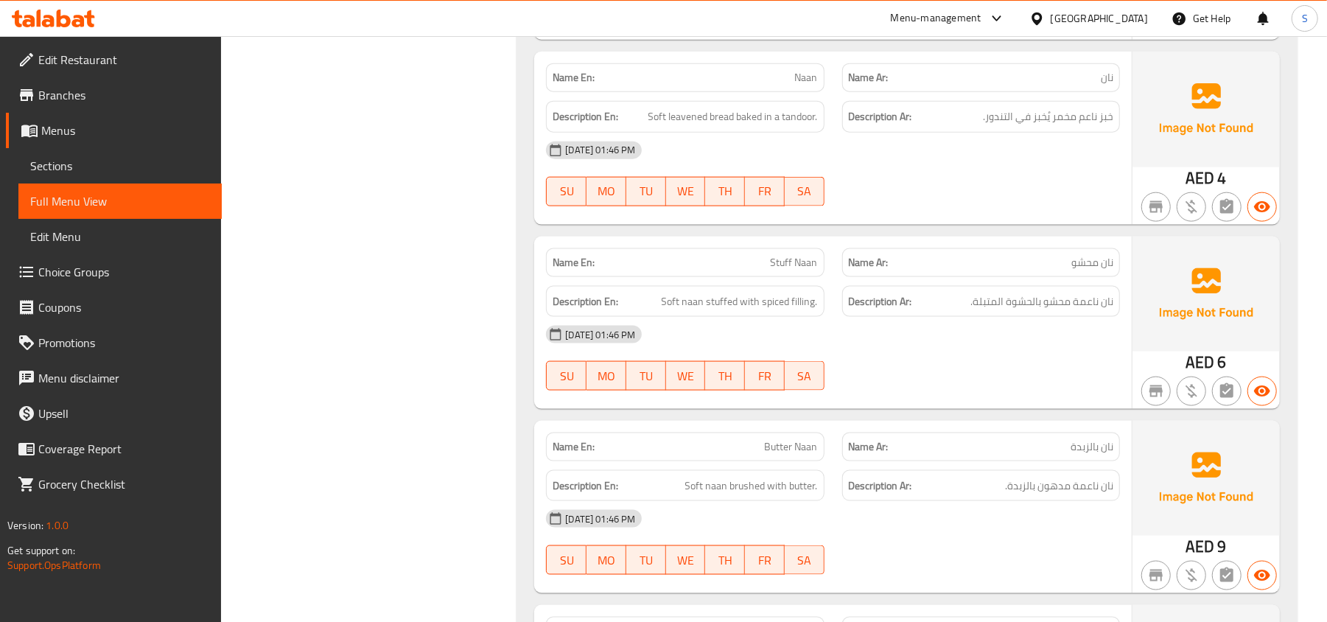
click at [945, 186] on div "08-09-2025 01:46 PM SU MO TU WE TH FR SA" at bounding box center [833, 174] width 592 height 83
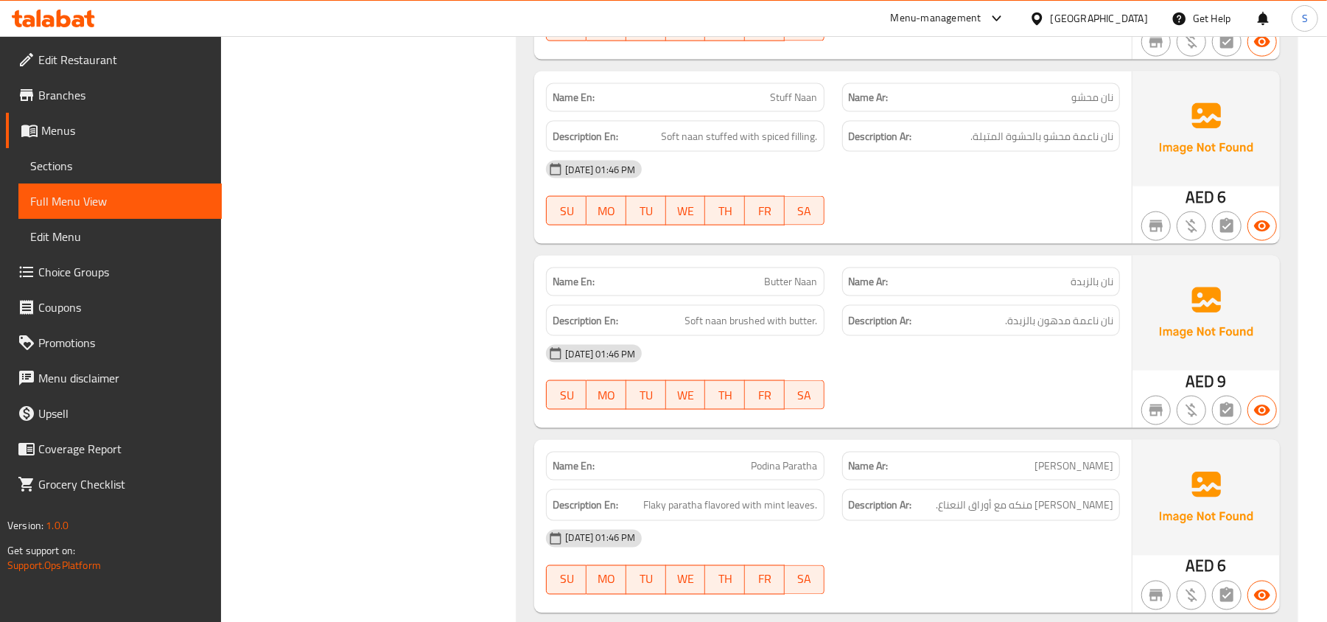
scroll to position [1492, 0]
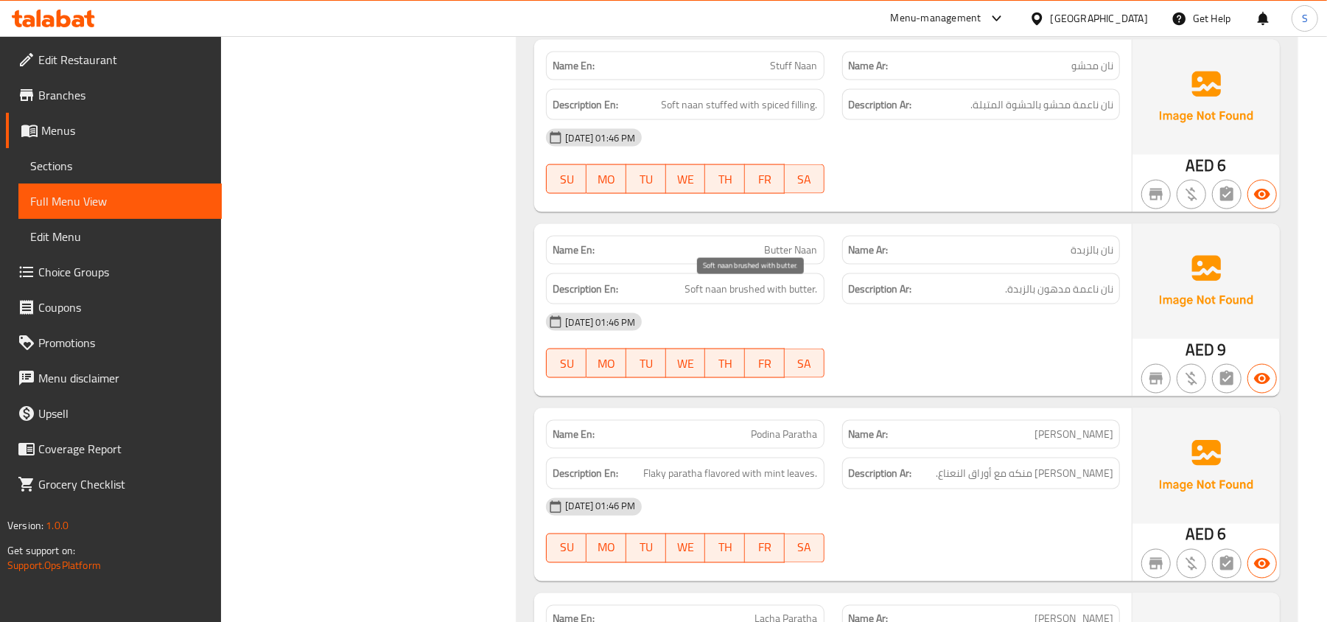
click at [697, 298] on span "Soft naan brushed with butter." at bounding box center [751, 289] width 133 height 18
click at [699, 298] on span "Soft naan brushed with butter." at bounding box center [751, 289] width 133 height 18
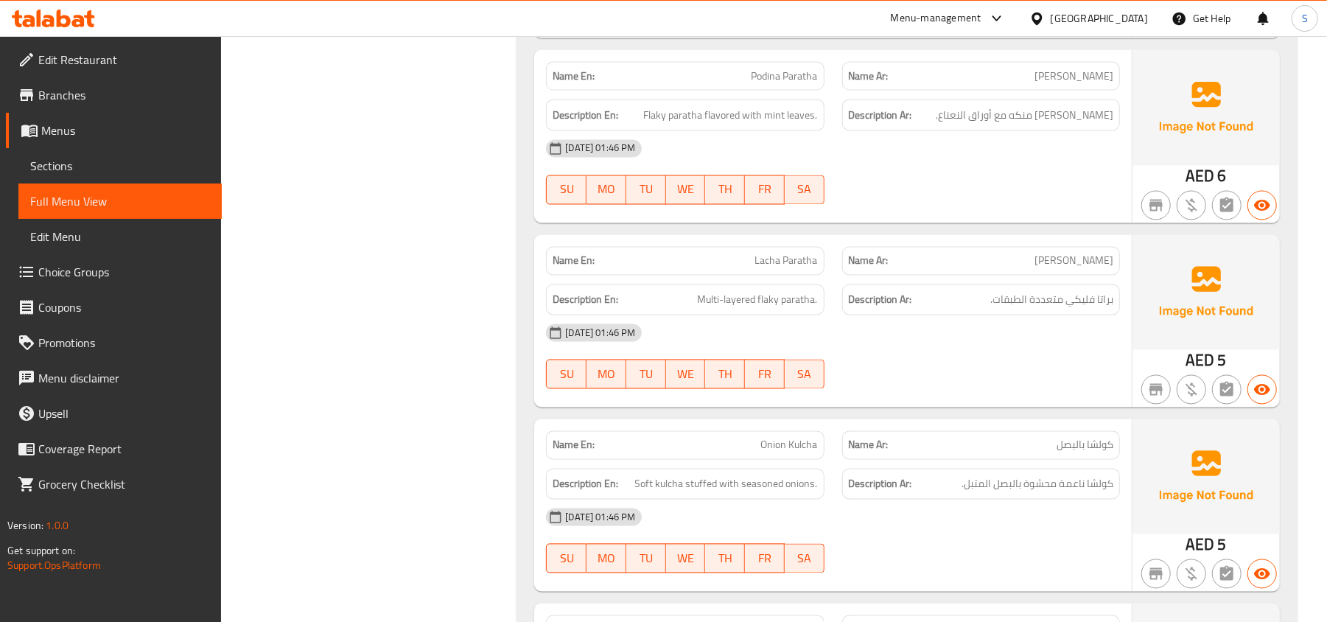
scroll to position [1884, 0]
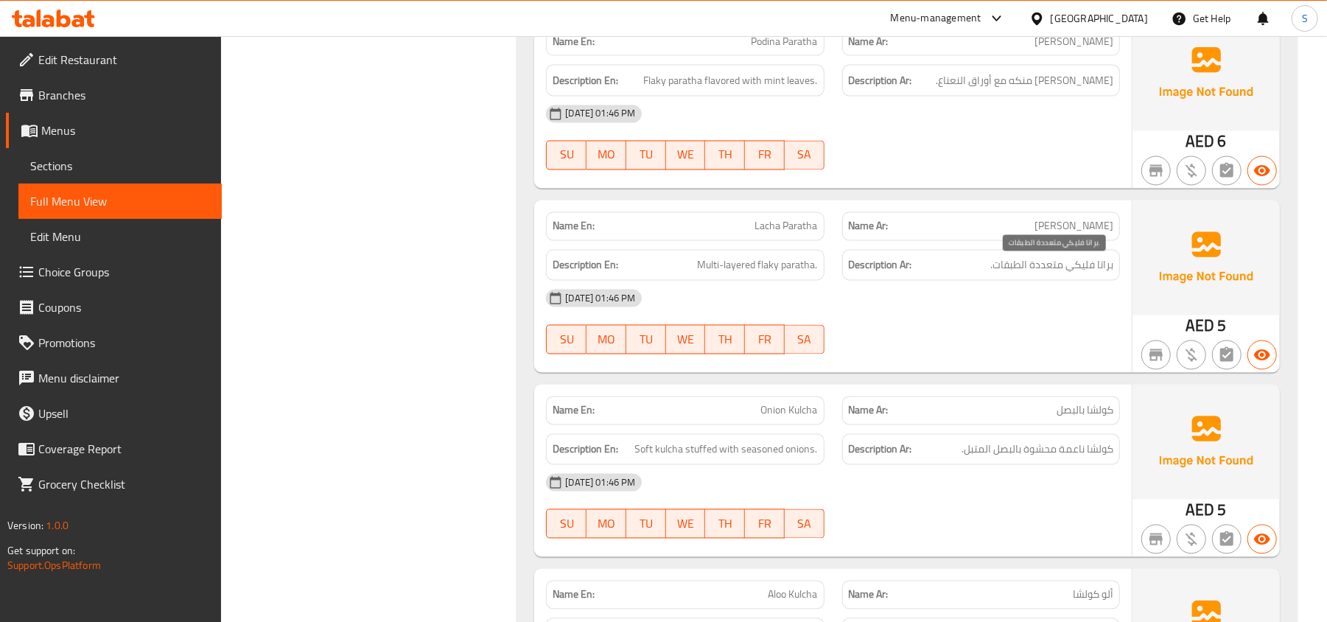
click at [1024, 273] on span "براتا فليكي متعددة الطبقات." at bounding box center [1052, 265] width 123 height 18
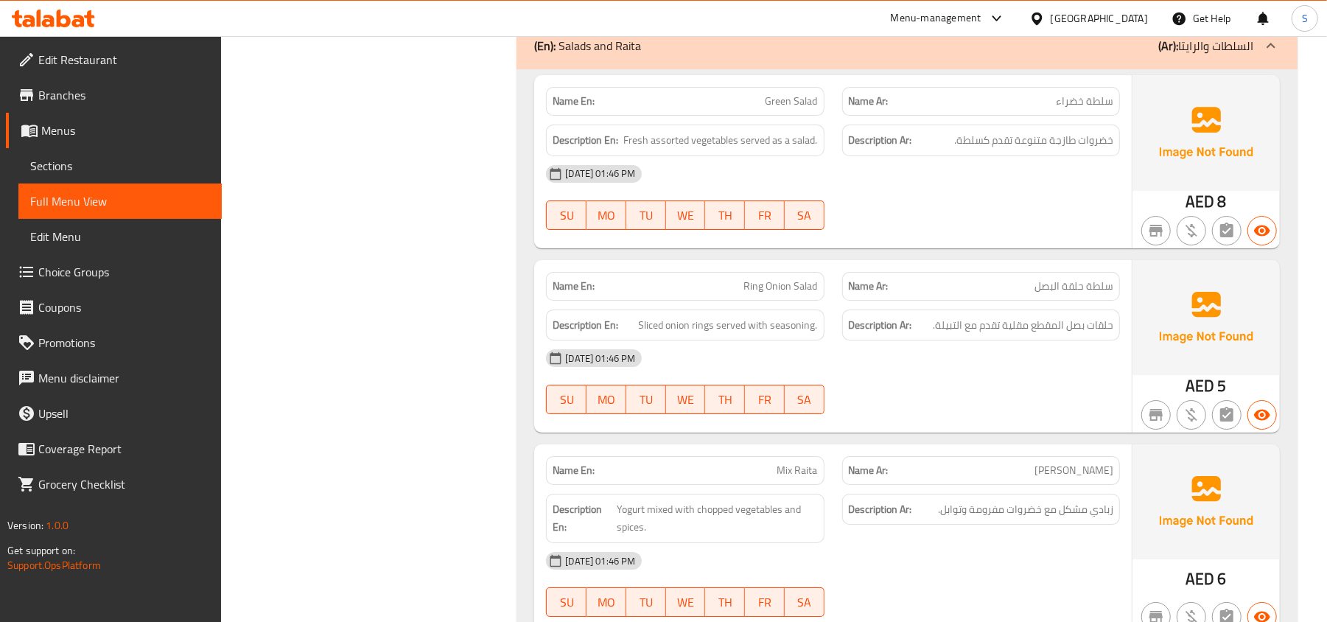
scroll to position [3653, 0]
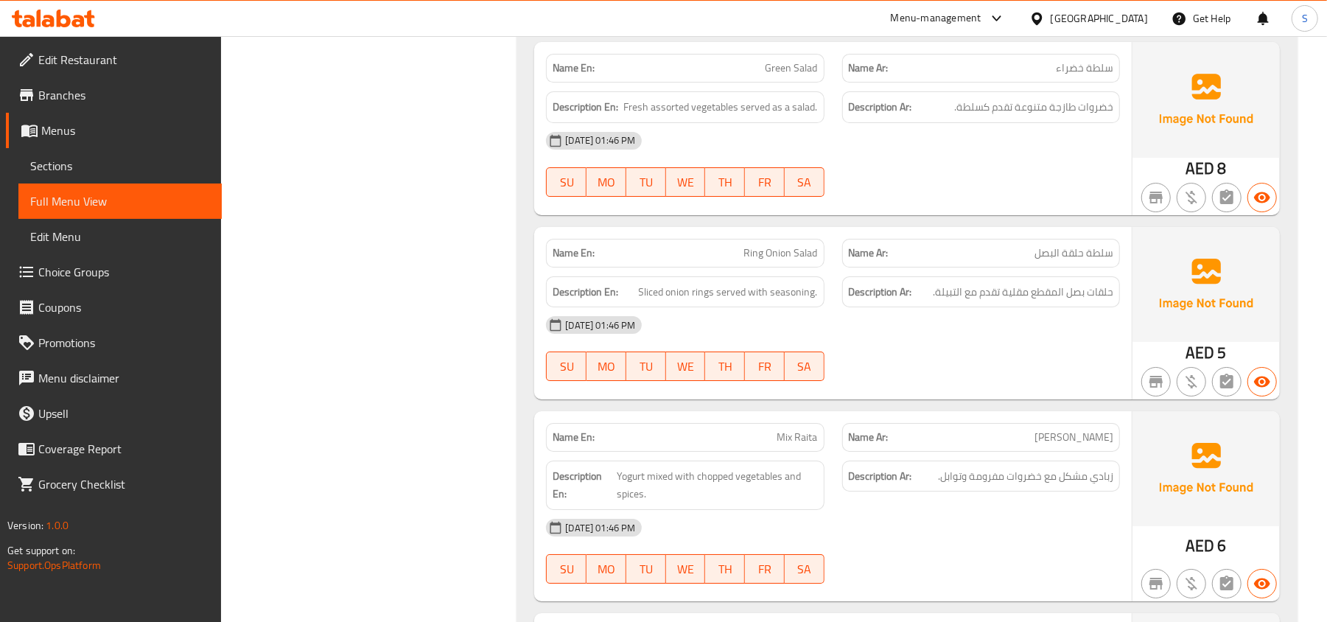
click at [764, 259] on span "Ring Onion Salad" at bounding box center [781, 252] width 74 height 15
copy span "Ring Onion Salad"
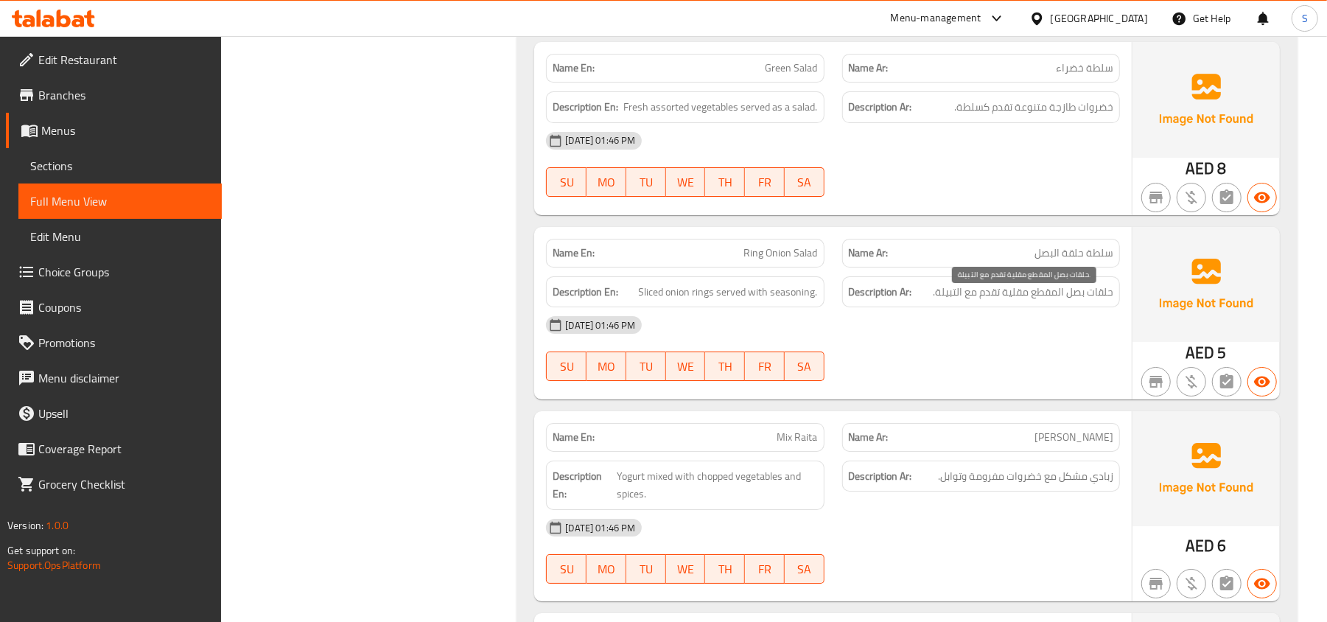
click at [1023, 301] on span "حلقات بصل المقطع مقلية تقدم مع التبيلة." at bounding box center [1023, 292] width 181 height 18
click at [1021, 301] on span "حلقات بصل المقطع مقلية تقدم مع التبيلة." at bounding box center [1023, 292] width 181 height 18
copy span "مقلية"
click at [781, 261] on span "Ring Onion Salad" at bounding box center [781, 252] width 74 height 15
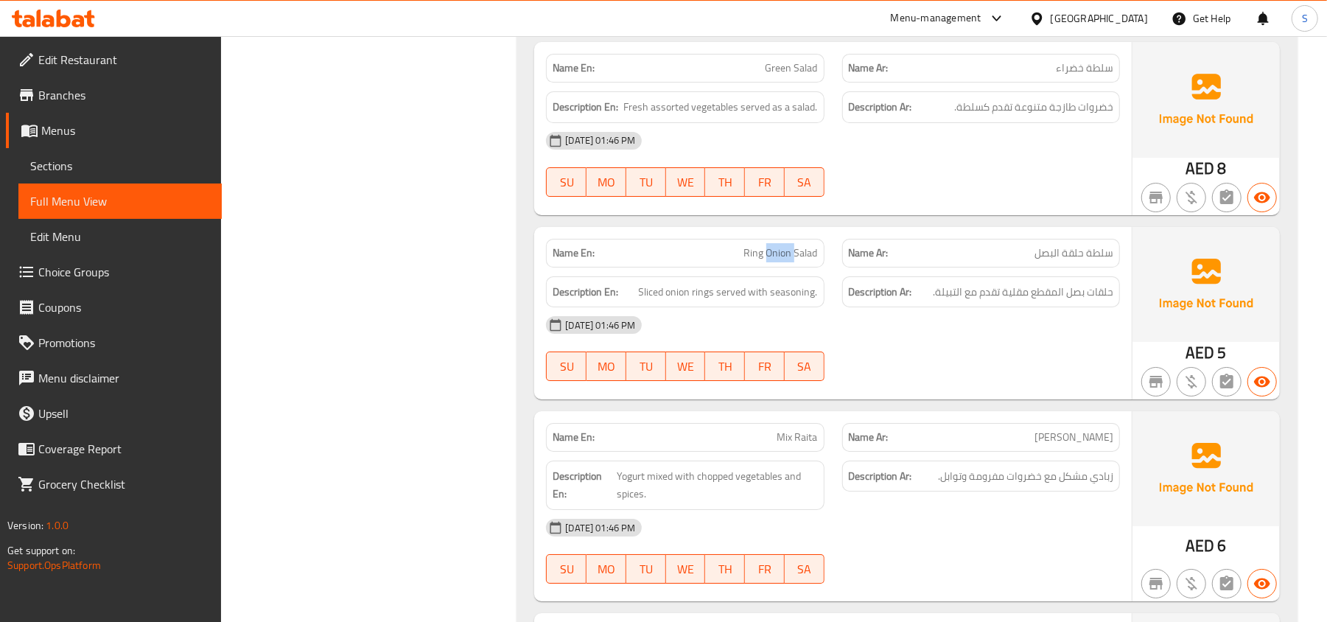
click at [784, 261] on span "Ring Onion Salad" at bounding box center [781, 252] width 74 height 15
click at [780, 261] on span "Ring Onion Salad" at bounding box center [781, 252] width 74 height 15
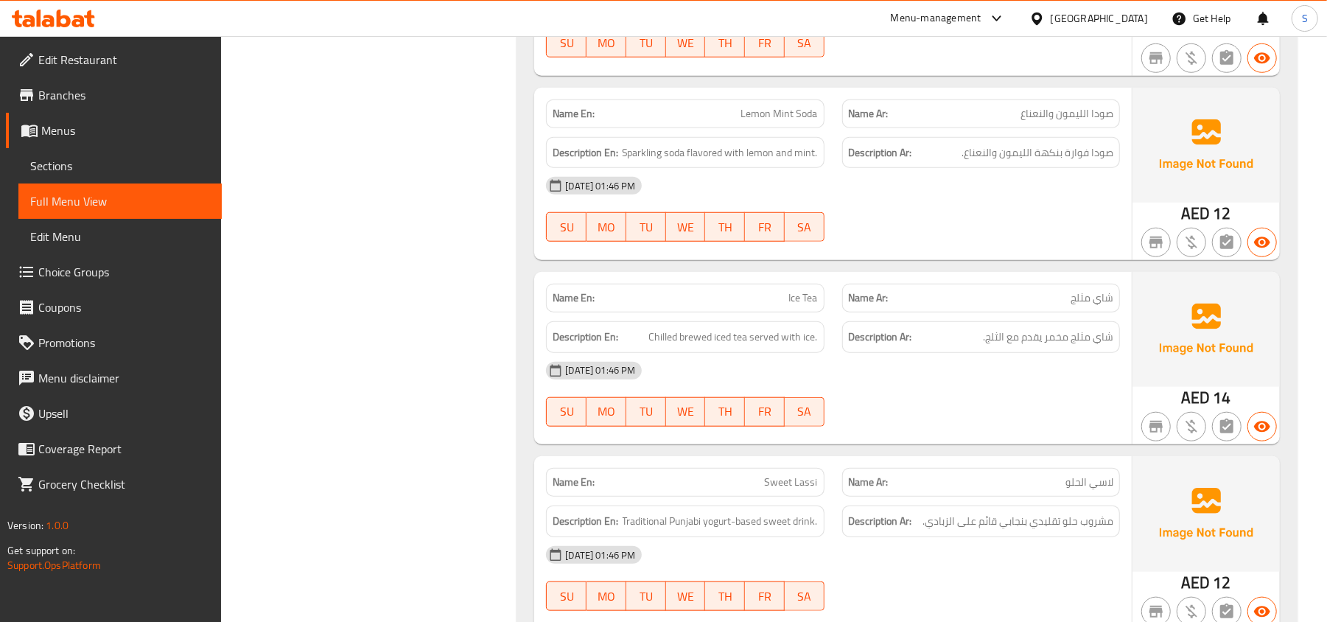
scroll to position [4930, 0]
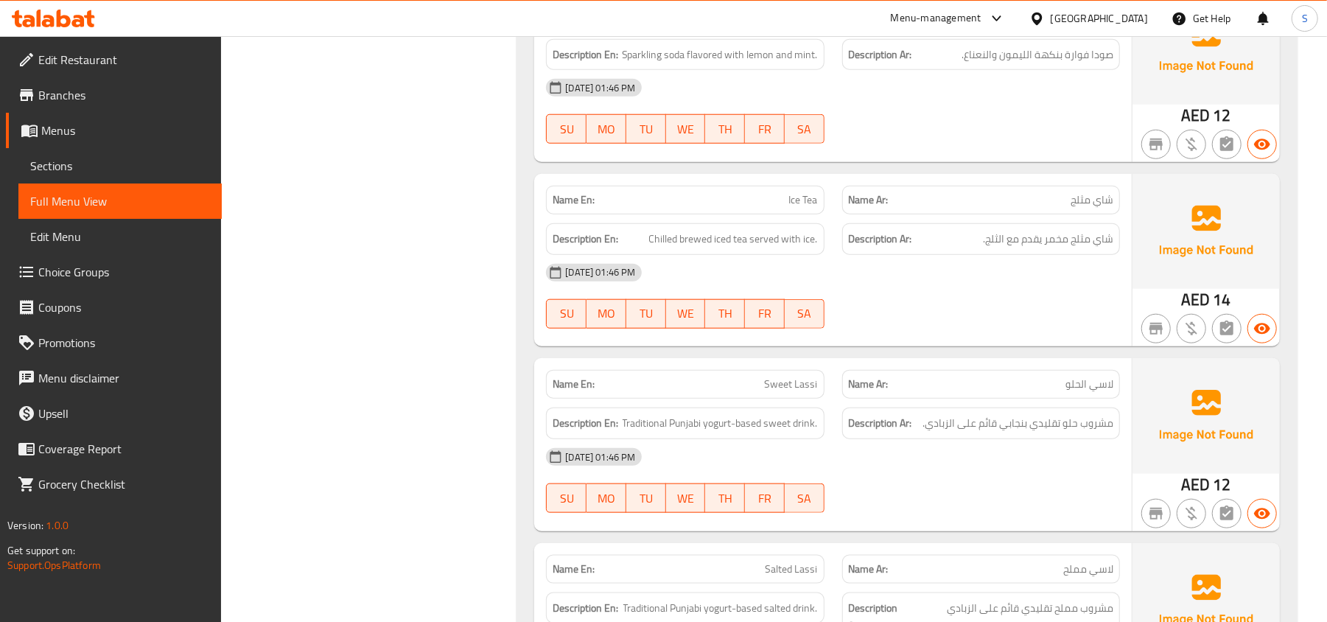
click at [805, 208] on span "Ice Tea" at bounding box center [803, 199] width 29 height 15
copy span "Ice Tea"
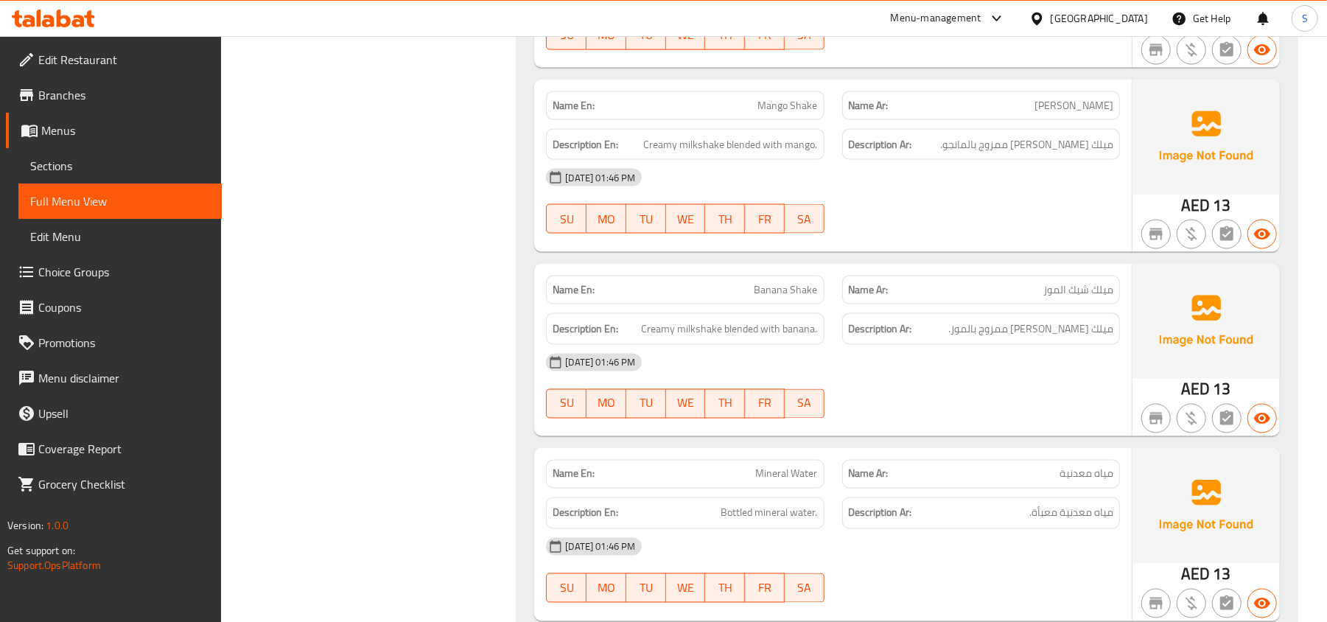
scroll to position [5619, 0]
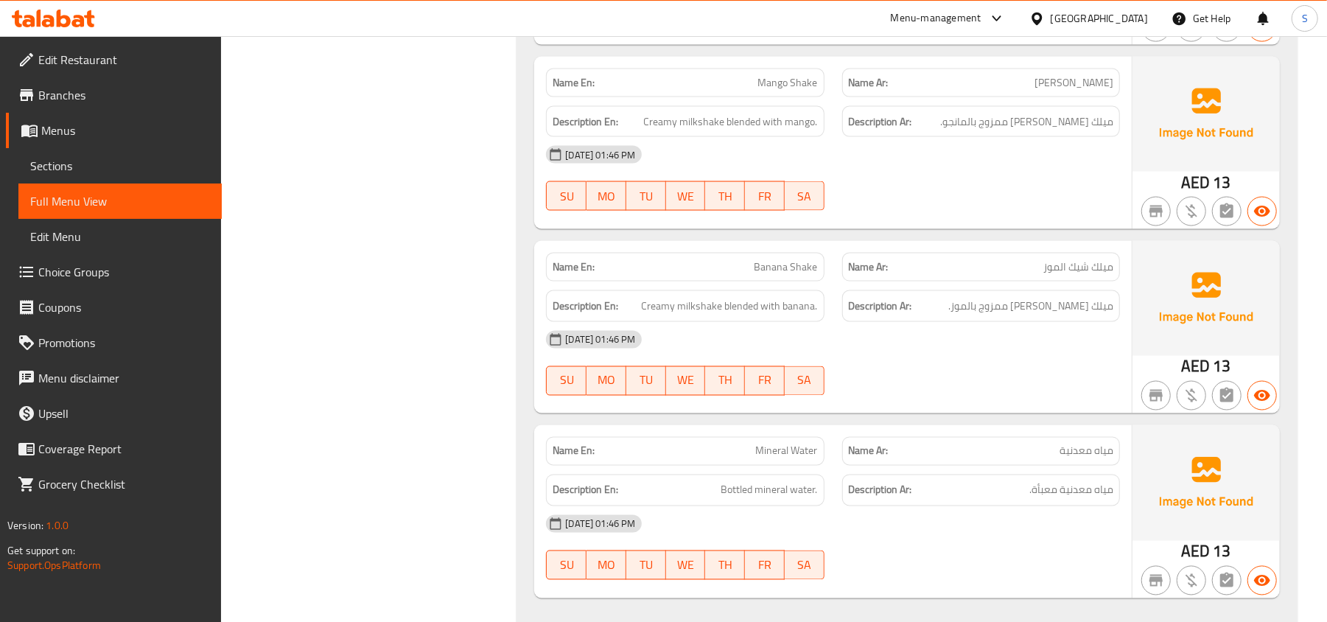
click at [773, 275] on span "Banana Shake" at bounding box center [786, 266] width 63 height 15
copy span "Banana Shake"
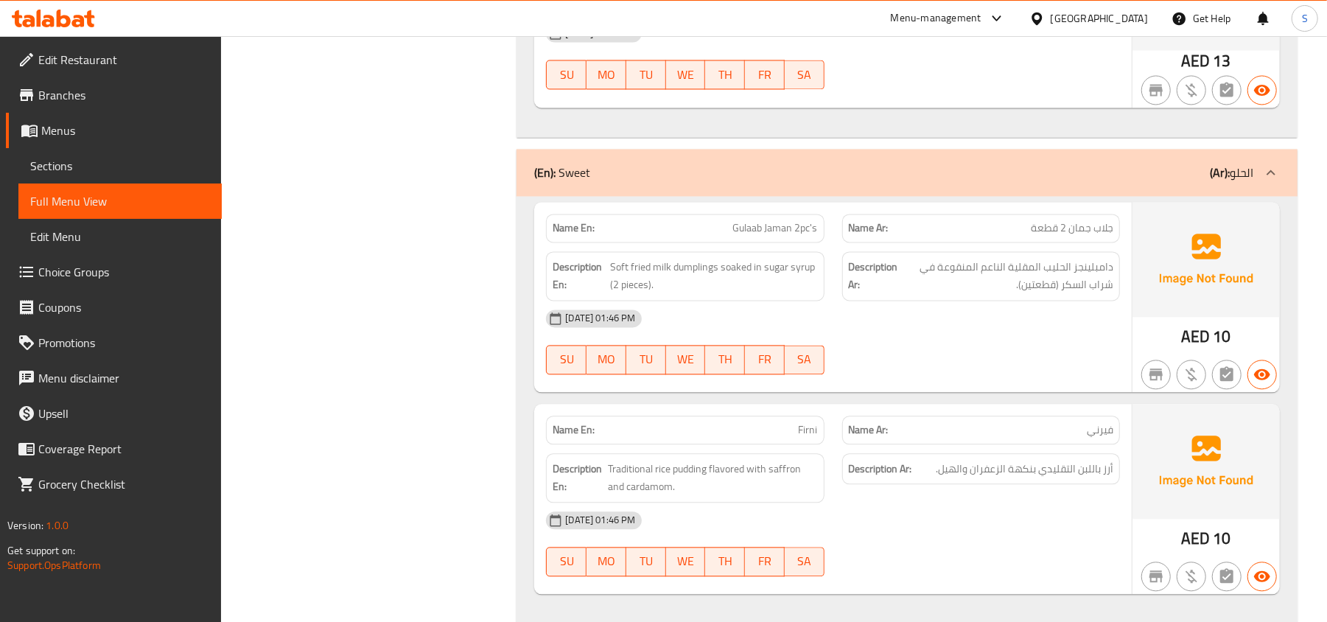
scroll to position [6158, 0]
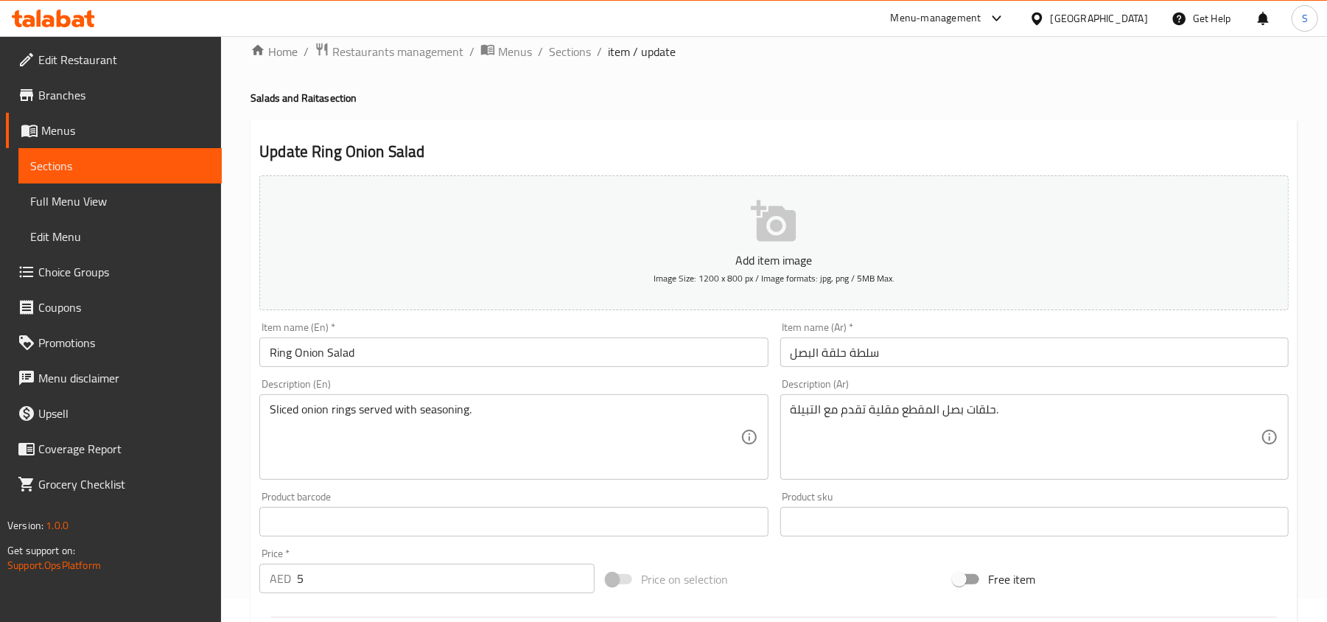
scroll to position [196, 0]
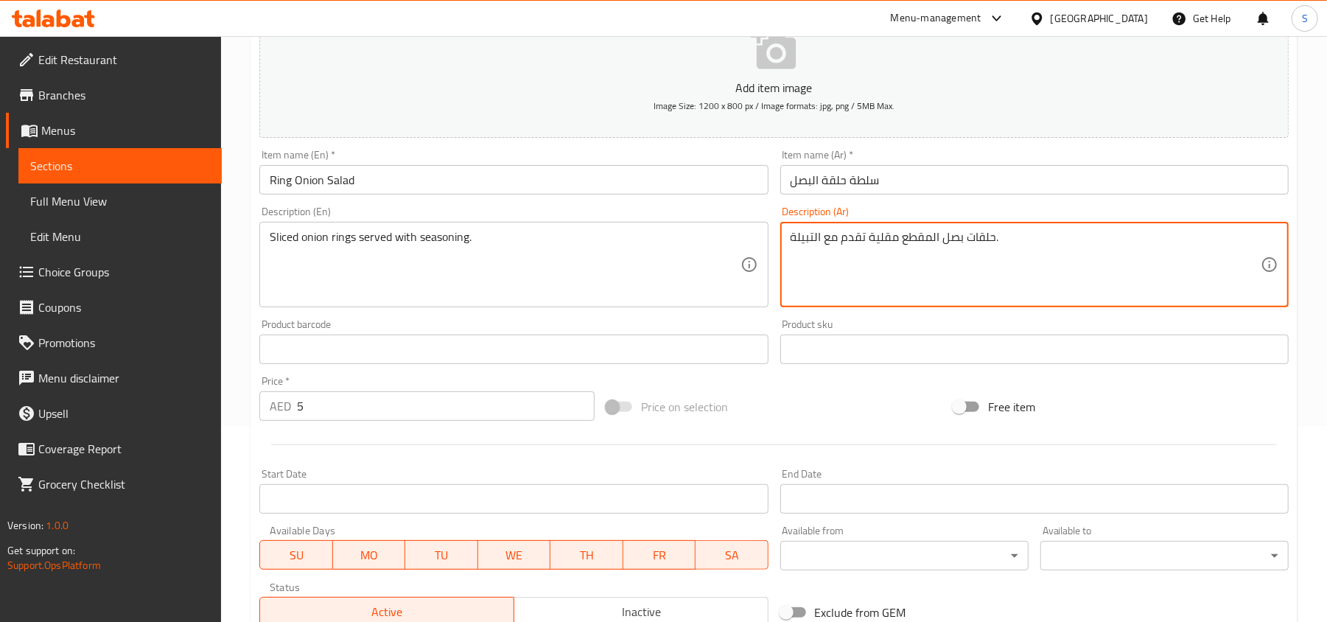
click at [885, 237] on textarea "حلقات بصل المقطع مقلية تقدم مع التبيلة." at bounding box center [1026, 265] width 470 height 70
type textarea "حلقات بصل المقطع تقدم مع التبيلة."
click at [912, 181] on input "سلطة حلقة البصل" at bounding box center [1034, 179] width 509 height 29
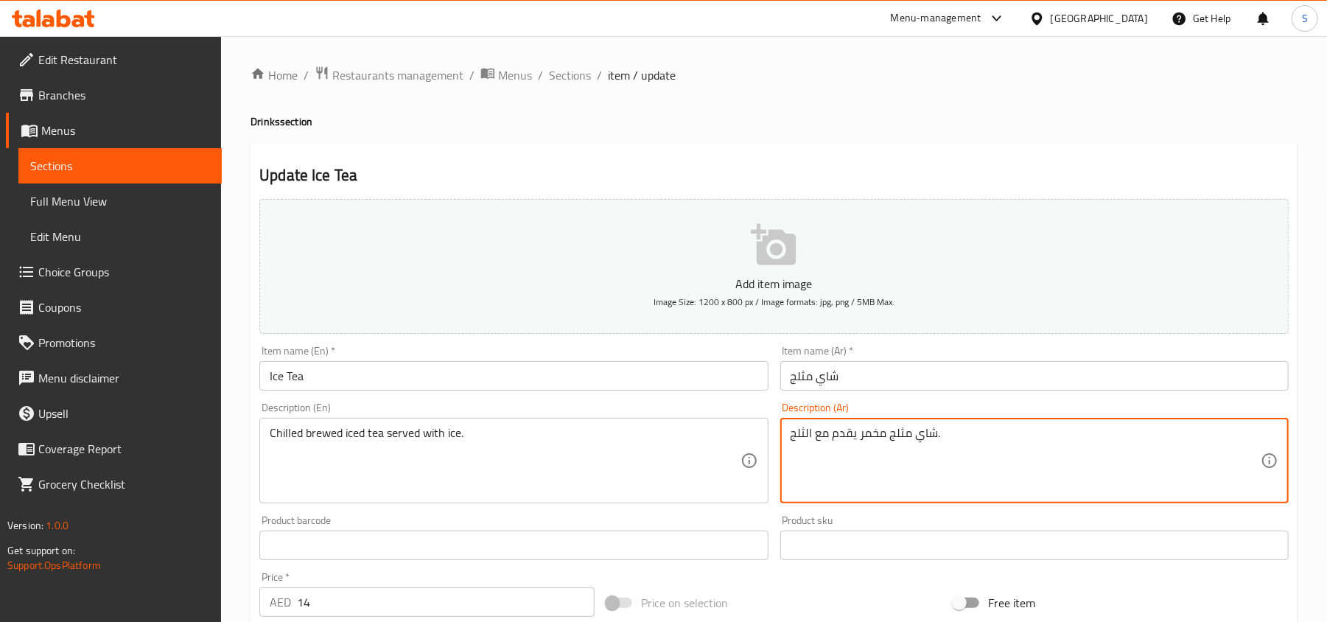
click at [868, 439] on textarea "شاي مثلج مخمر يقدم مع الثلج." at bounding box center [1026, 461] width 470 height 70
click at [891, 378] on input "شاي مثلج" at bounding box center [1034, 375] width 509 height 29
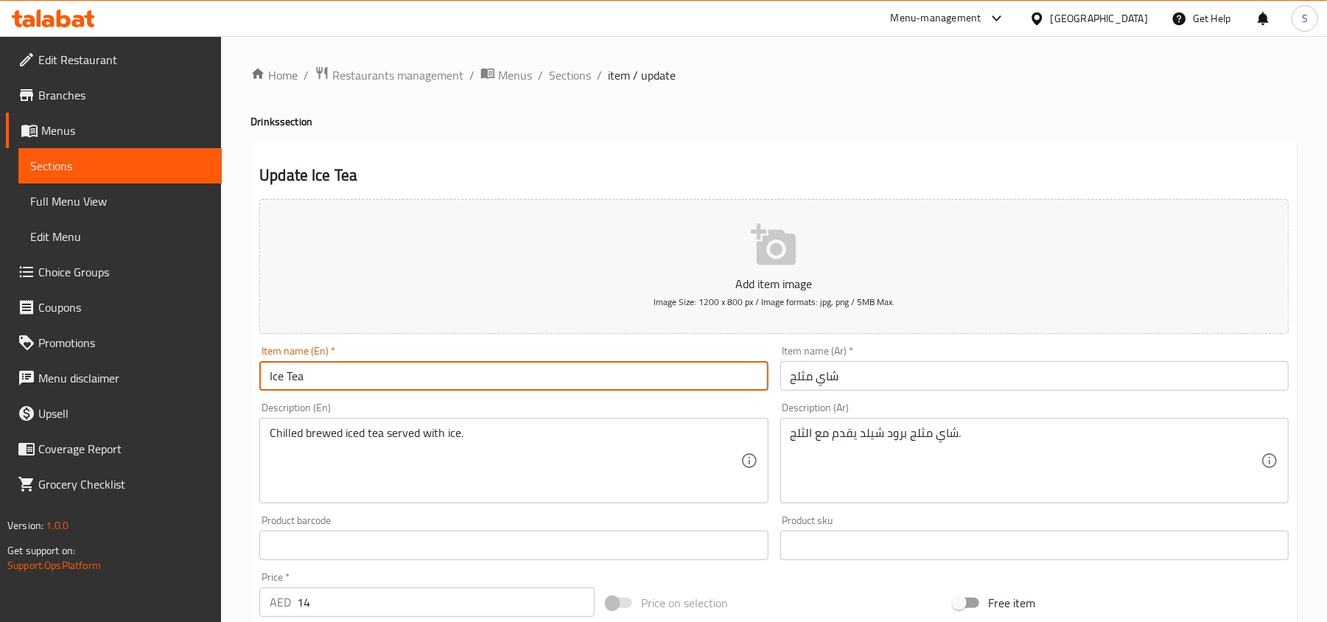
click at [604, 373] on input "Ice Tea" at bounding box center [513, 375] width 509 height 29
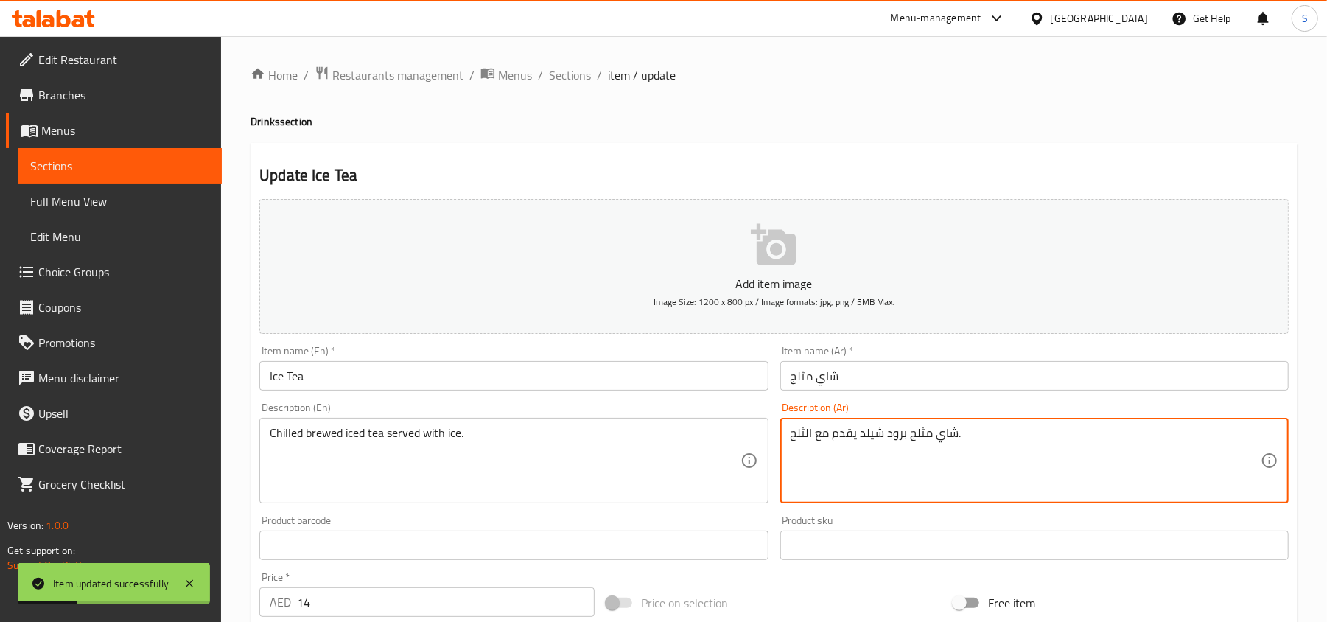
click at [896, 435] on textarea "شاي مثلج برود شيلد يقدم مع الثلج." at bounding box center [1026, 461] width 470 height 70
type textarea "شاي مثلج مخمر شيلد يقدم مع الثلج."
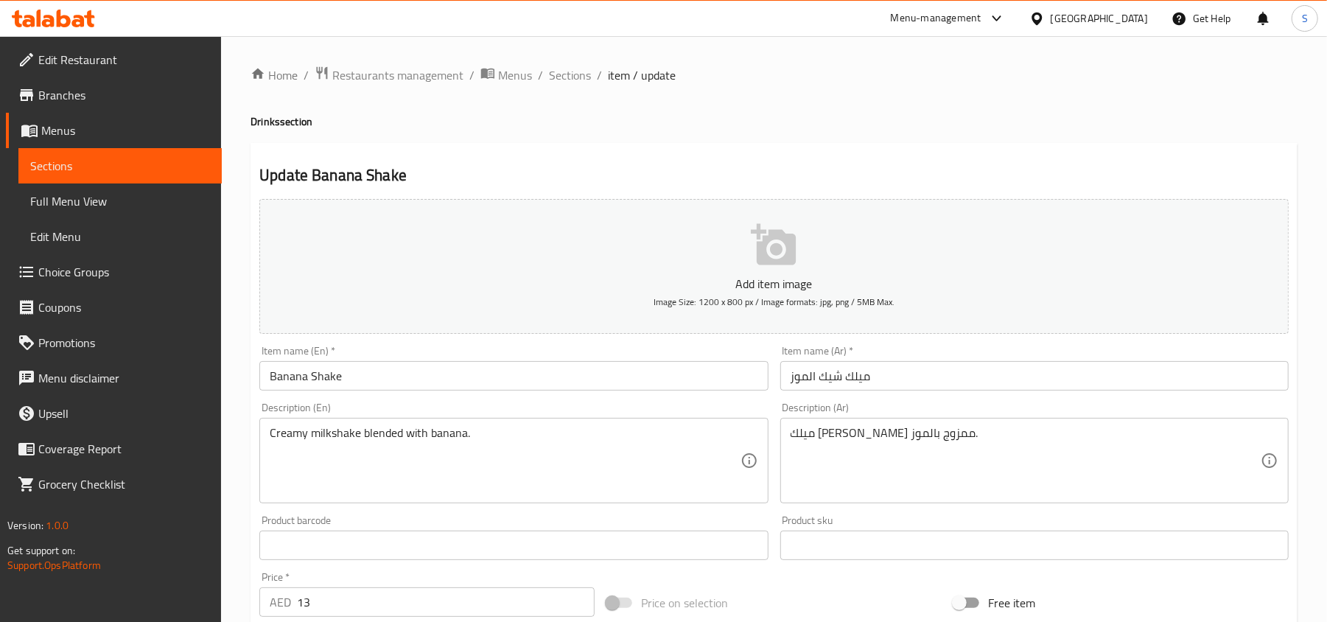
click at [843, 376] on input "ميلك شيك الموز" at bounding box center [1034, 375] width 509 height 29
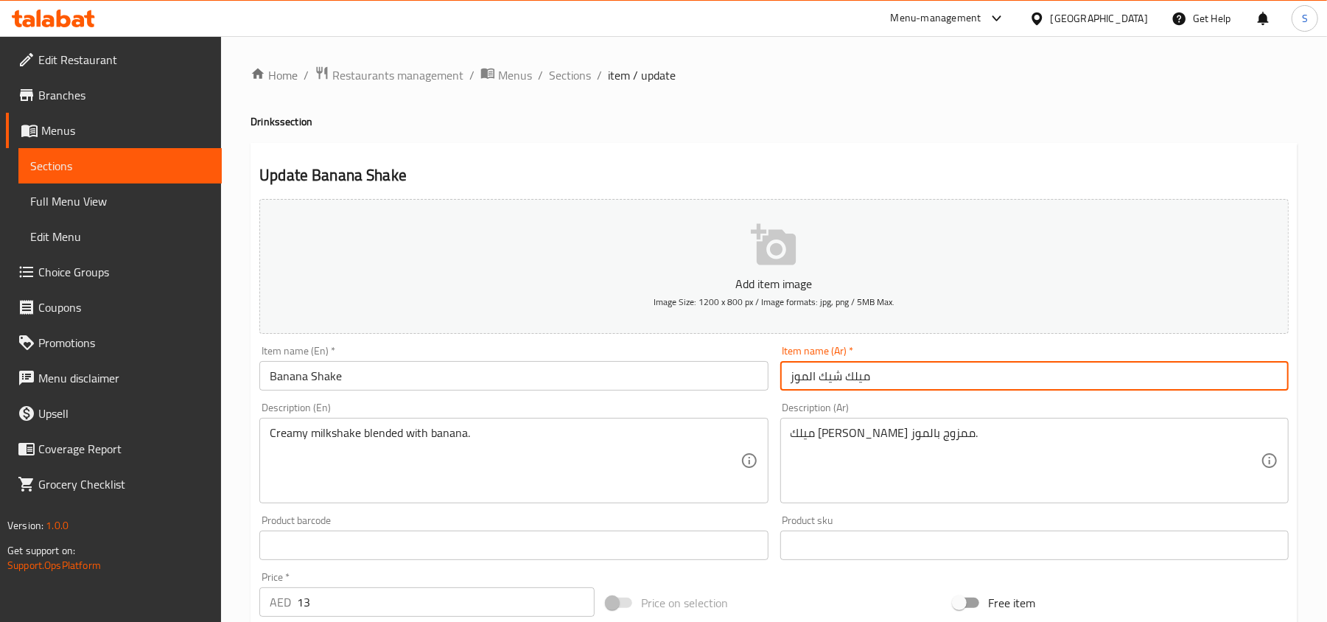
click at [853, 378] on input "ميلك شيك الموز" at bounding box center [1034, 375] width 509 height 29
type input "شيك الموز"
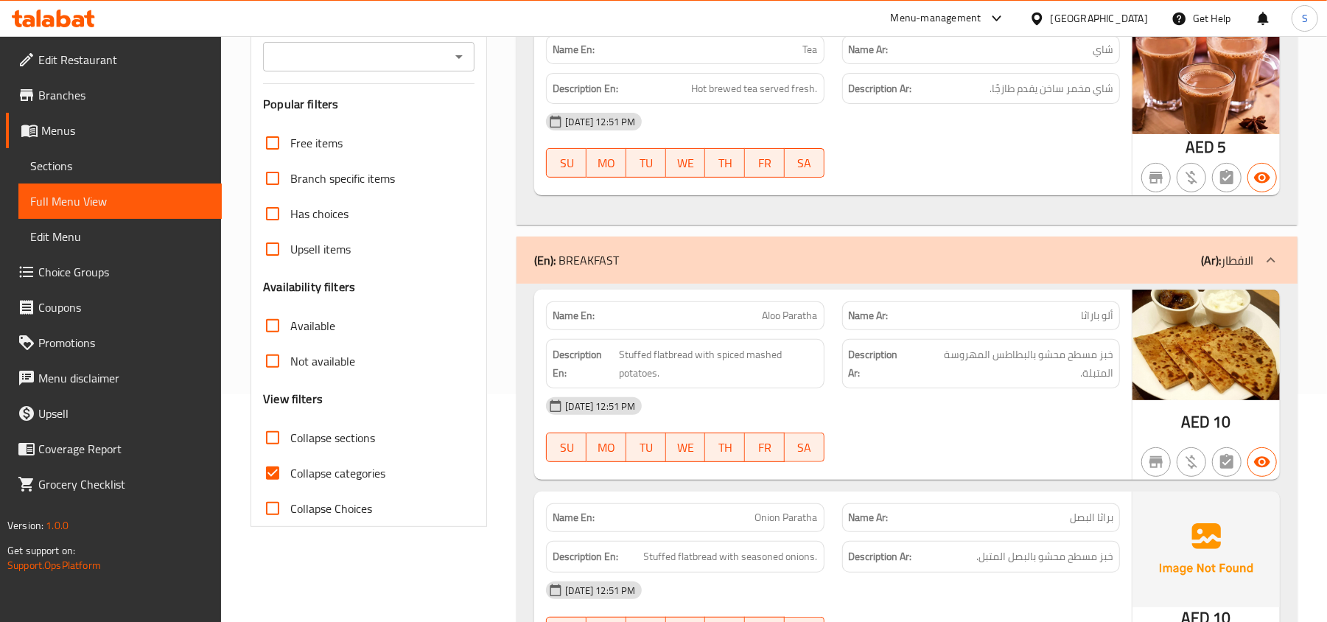
scroll to position [262, 0]
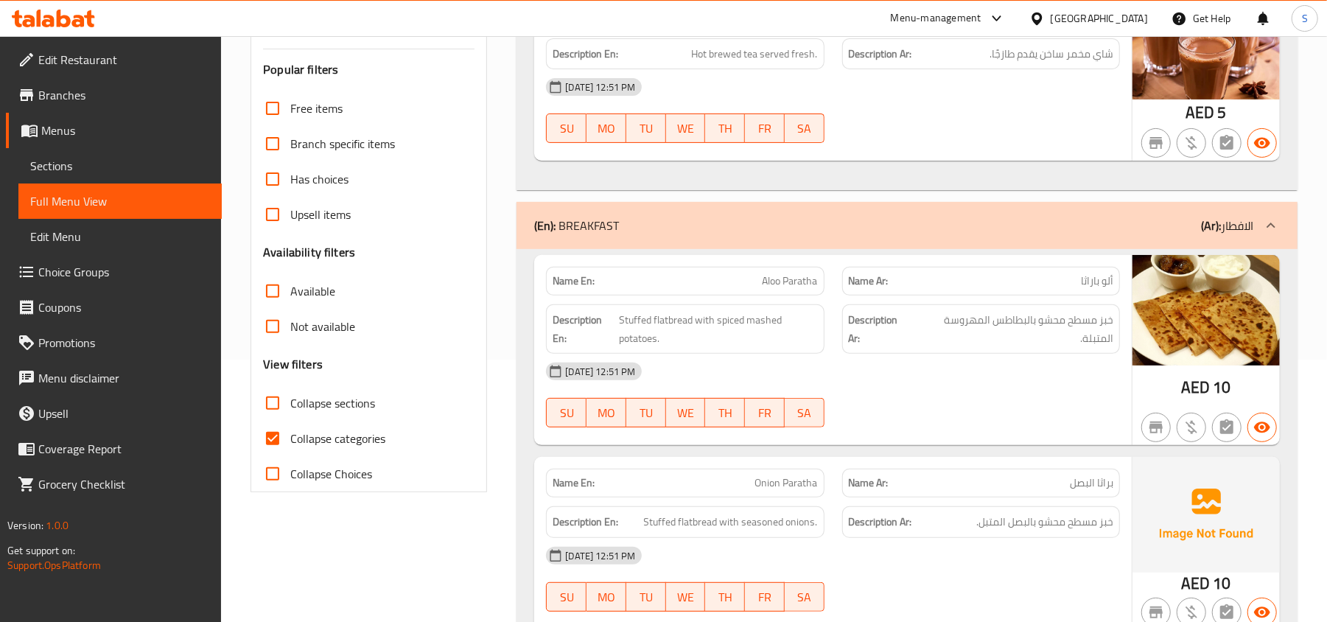
click at [287, 399] on input "Collapse sections" at bounding box center [272, 402] width 35 height 35
checkbox input "true"
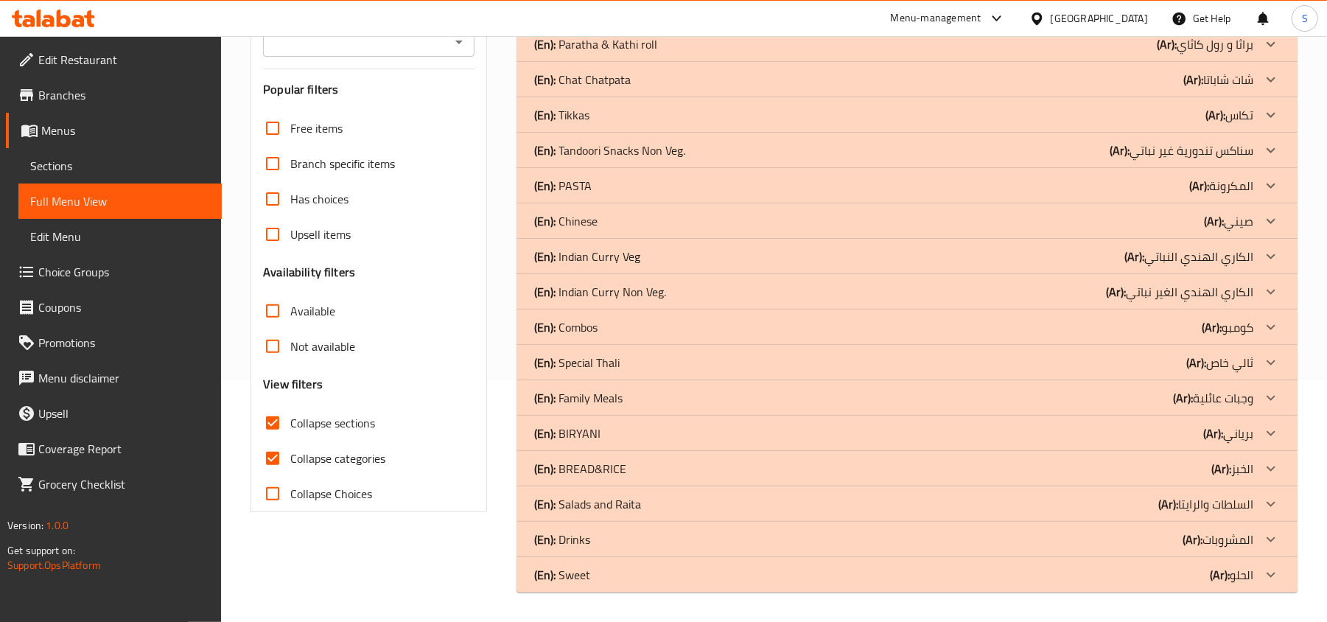
click at [289, 444] on input "Collapse categories" at bounding box center [272, 458] width 35 height 35
checkbox input "false"
click at [1154, 576] on div "(En): Sweet (Ar): الحلو" at bounding box center [893, 575] width 719 height 18
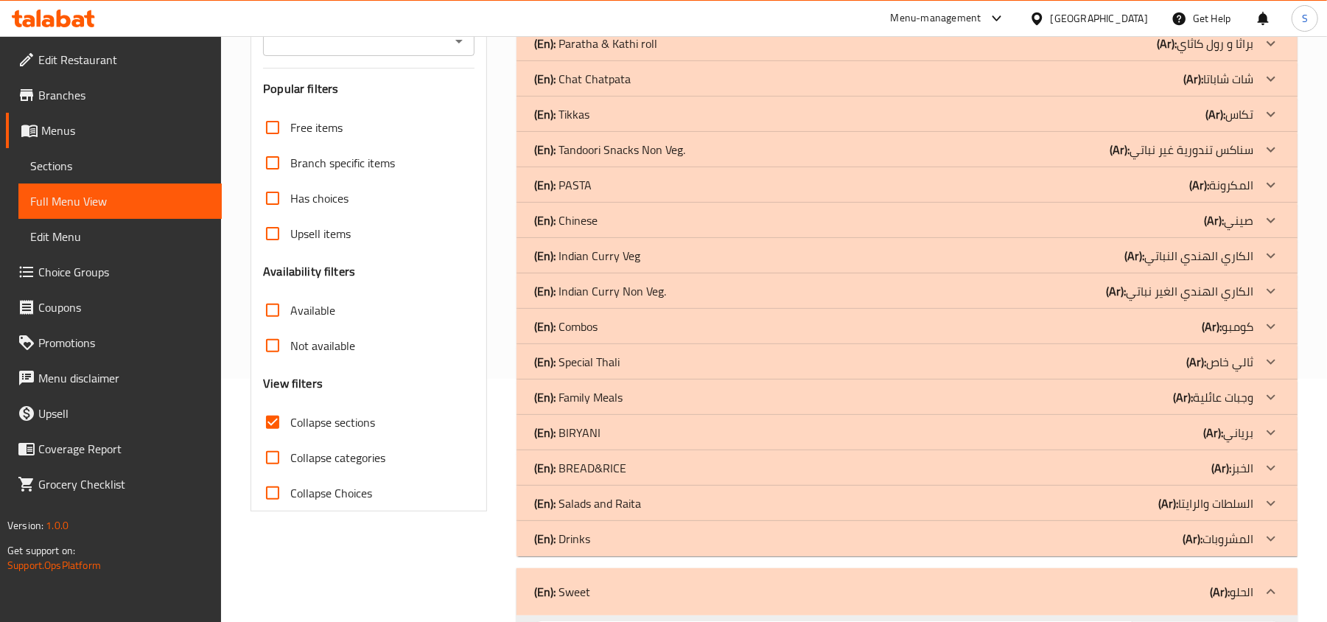
click at [1157, 544] on div "(En): Drinks (Ar): المشروبات" at bounding box center [893, 539] width 719 height 18
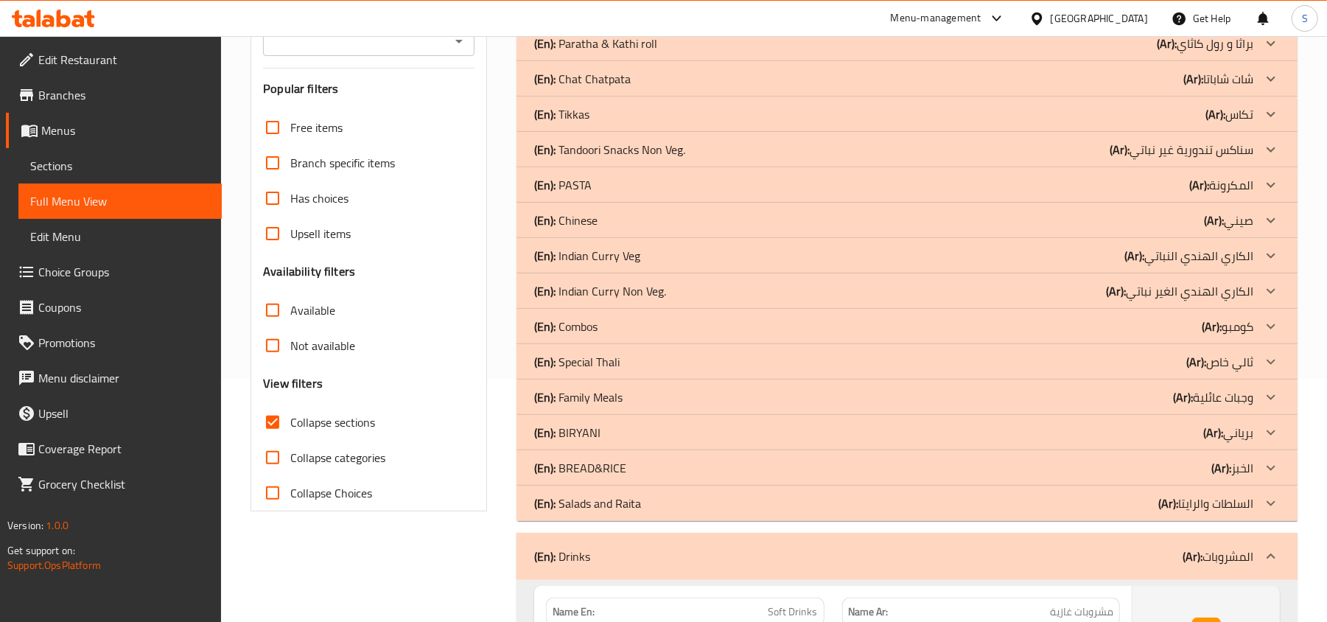
click at [1159, 514] on b "(Ar):" at bounding box center [1169, 503] width 20 height 22
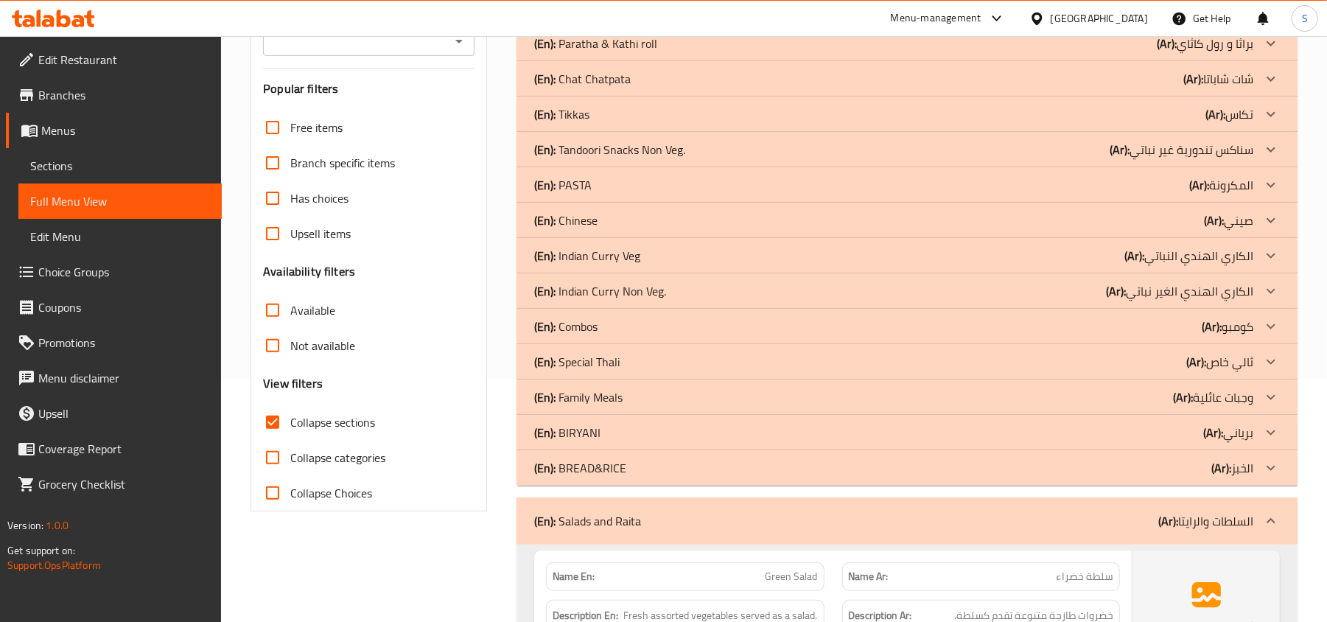
click at [1177, 469] on div "(En): BREAD&RICE (Ar): الخبز" at bounding box center [893, 468] width 719 height 18
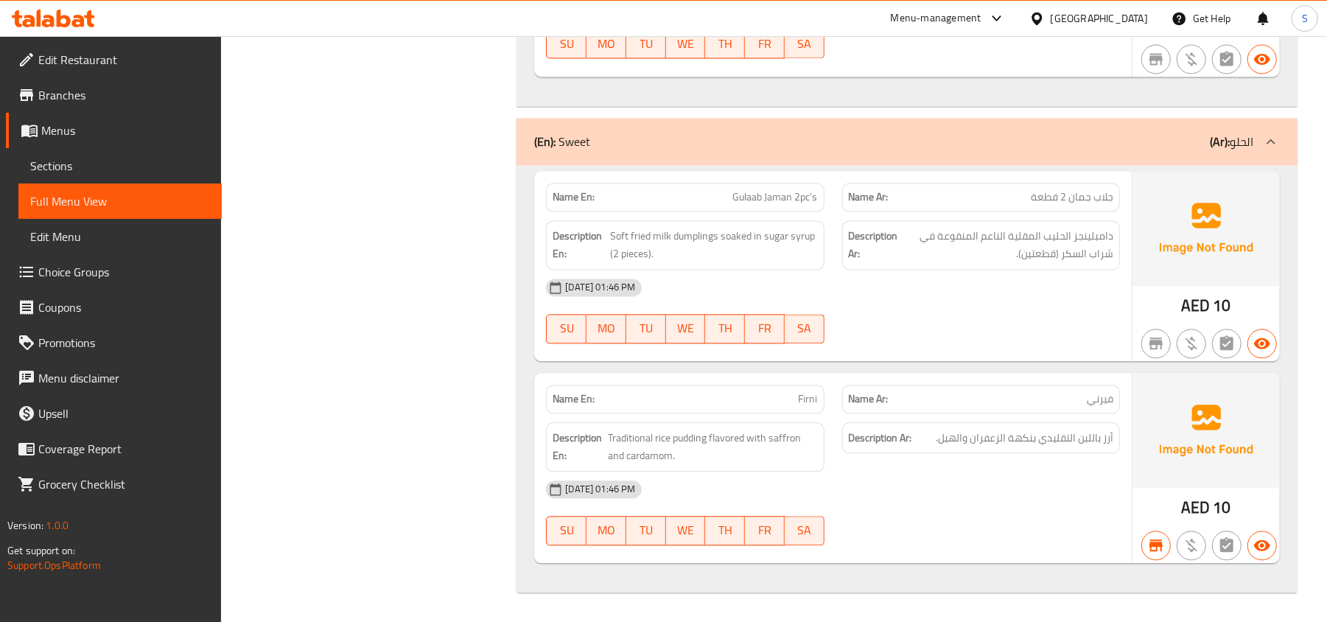
scroll to position [419, 0]
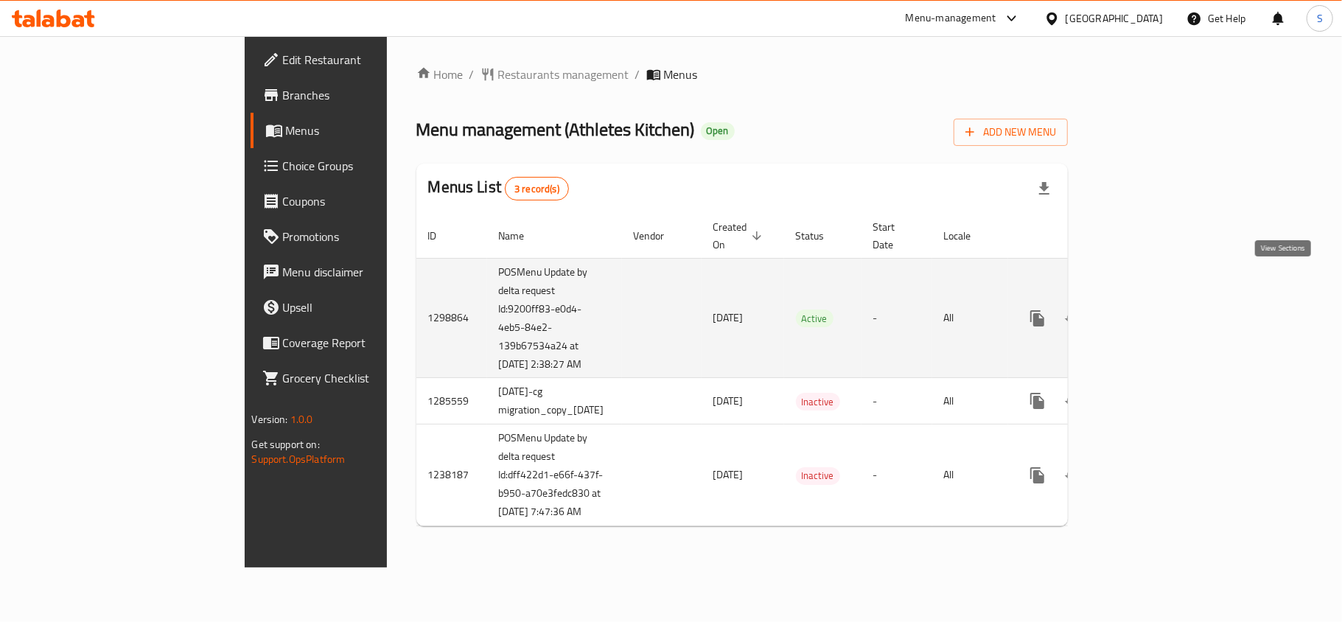
click at [1153, 310] on icon "enhanced table" at bounding box center [1144, 319] width 18 height 18
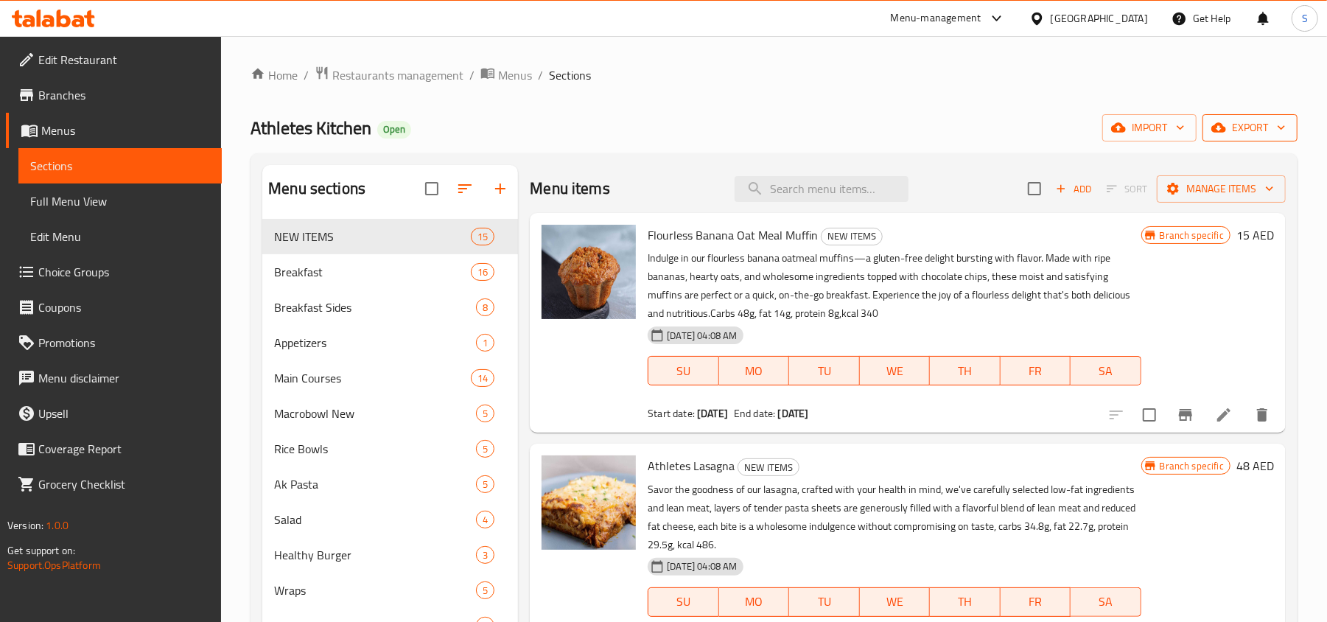
click at [1238, 116] on button "export" at bounding box center [1250, 127] width 95 height 27
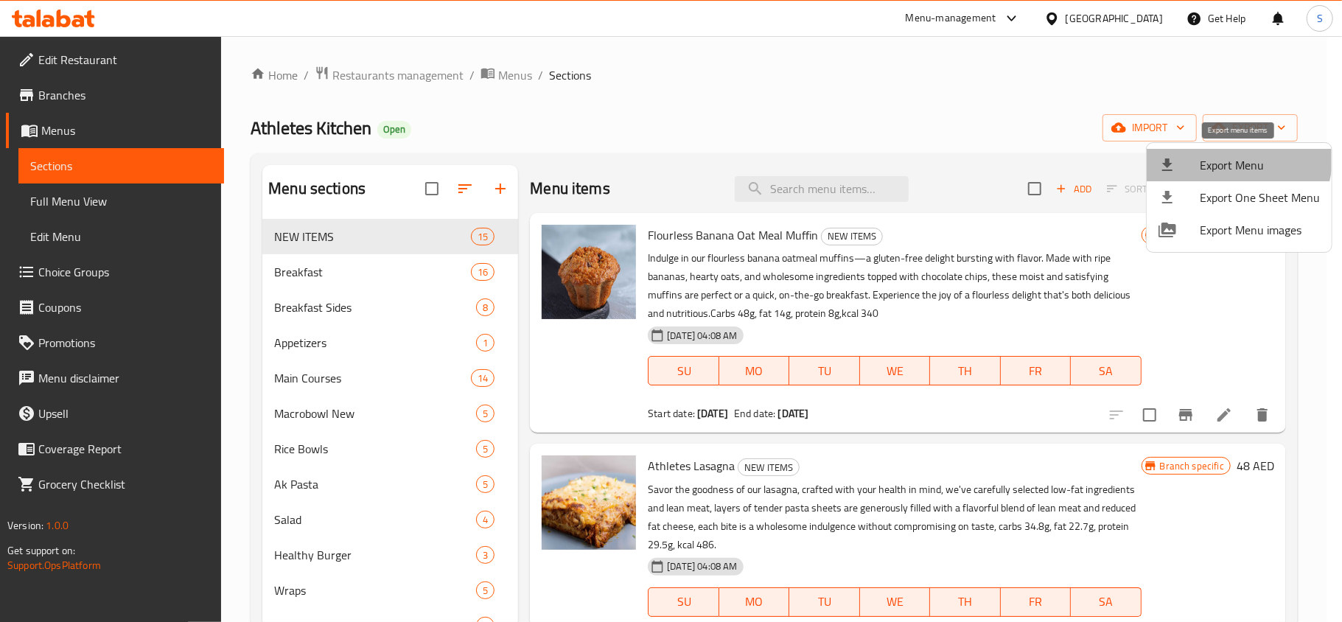
click at [1203, 152] on li "Export Menu" at bounding box center [1239, 165] width 185 height 32
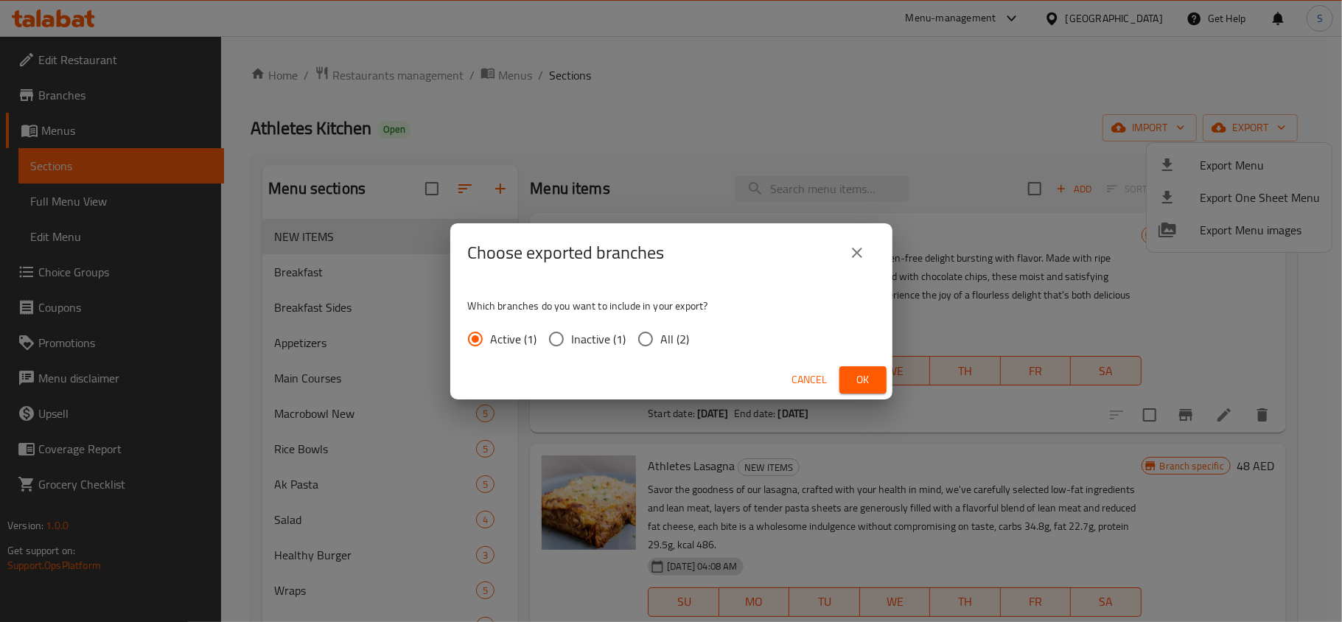
click at [646, 342] on input "All (2)" at bounding box center [645, 339] width 31 height 31
radio input "true"
click at [874, 373] on button "Ok" at bounding box center [862, 379] width 47 height 27
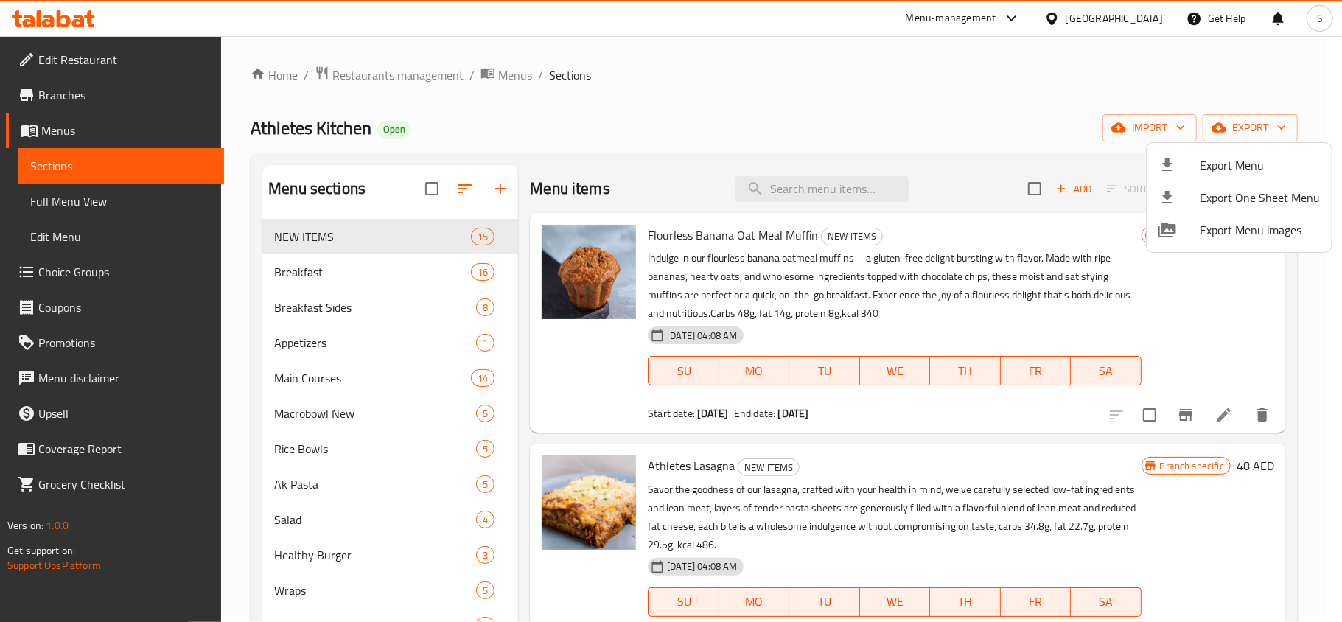
click at [36, 21] on div at bounding box center [671, 311] width 1342 height 622
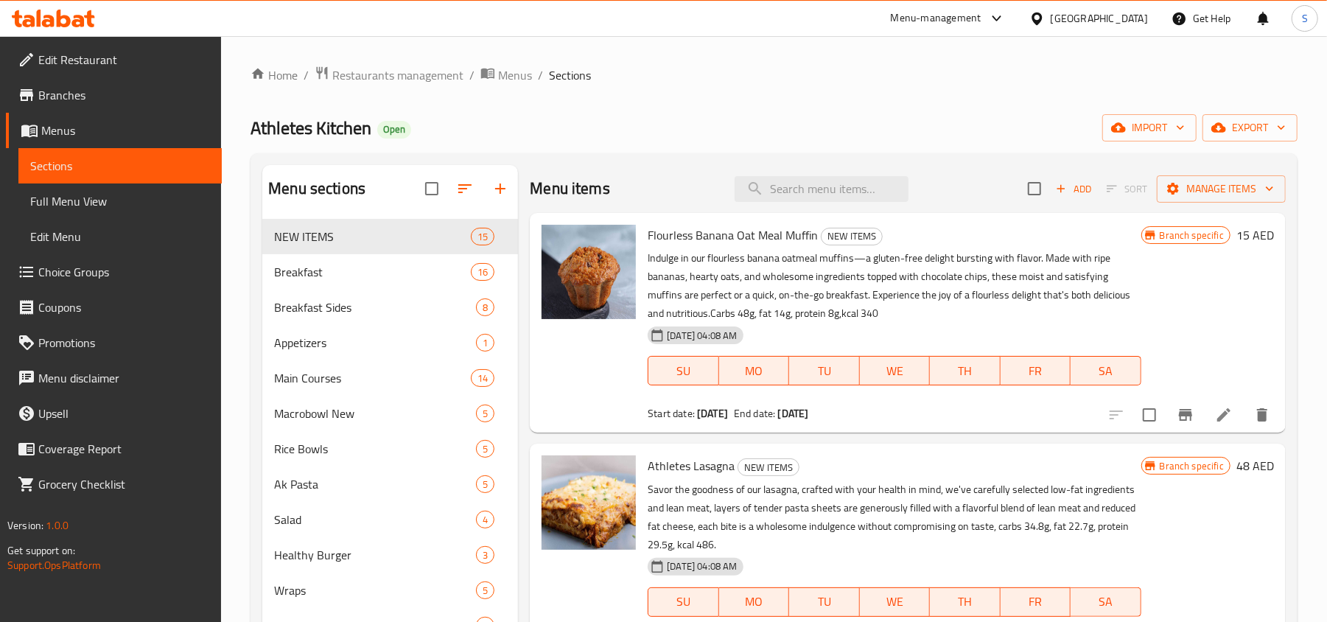
click at [37, 21] on icon at bounding box center [53, 19] width 83 height 18
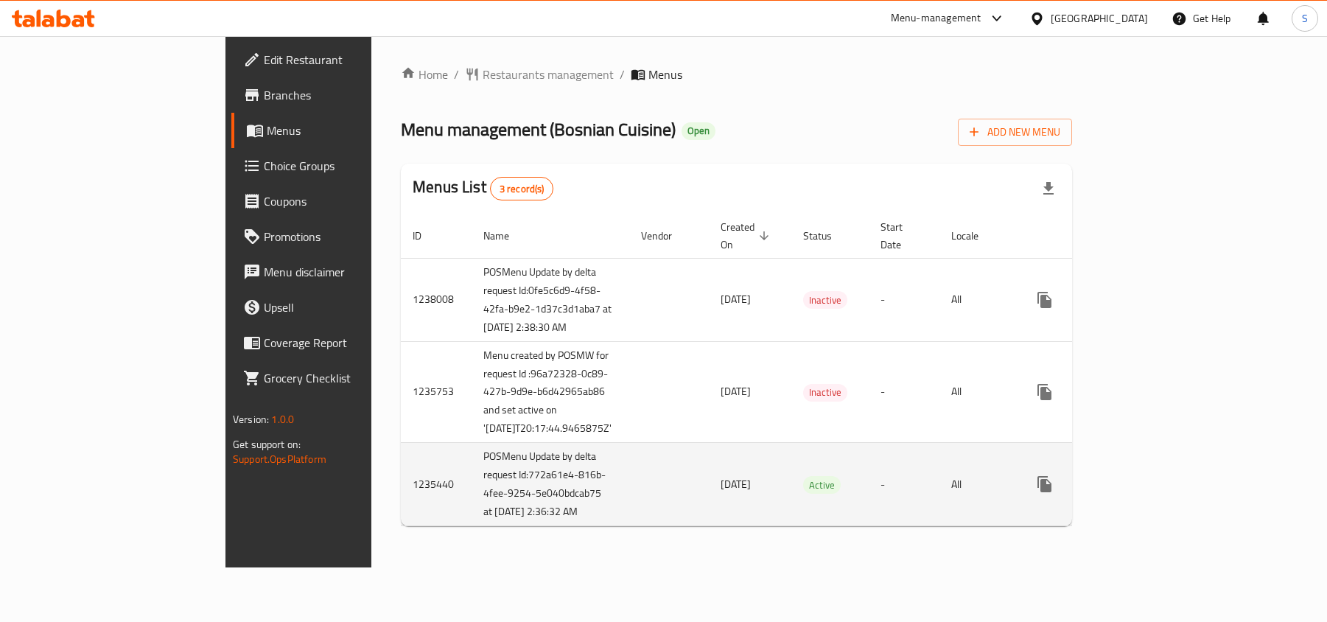
scroll to position [24, 0]
click at [1160, 493] on icon "enhanced table" at bounding box center [1151, 484] width 18 height 18
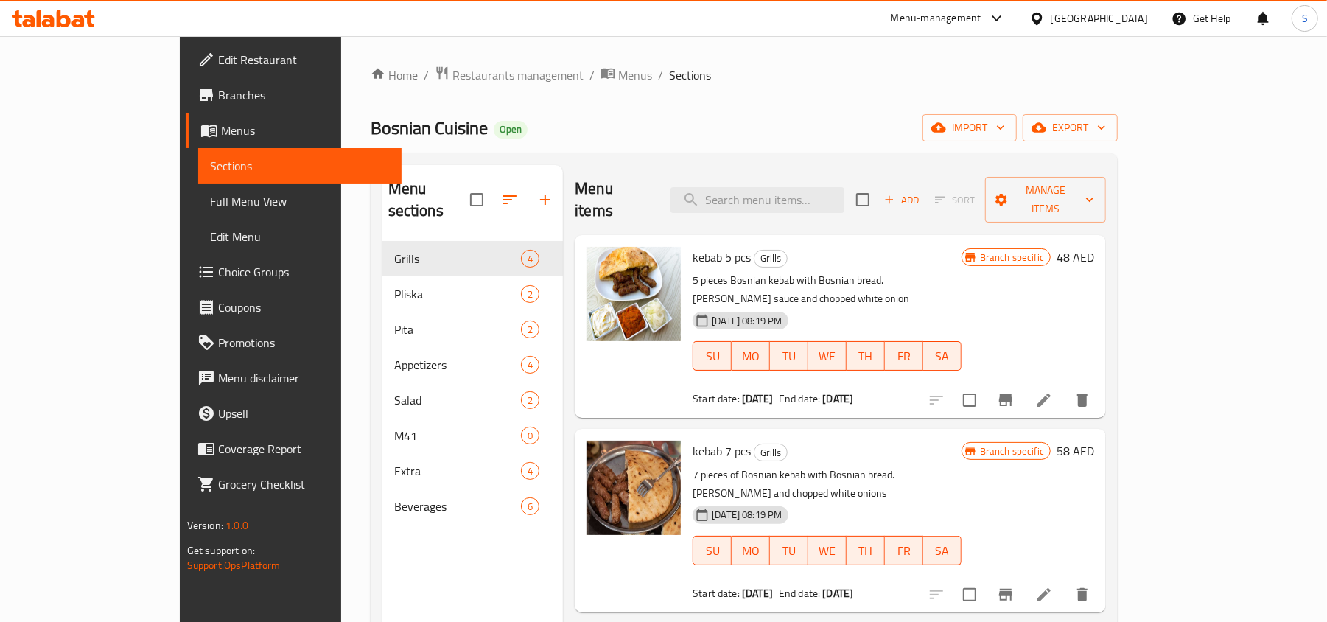
click at [1119, 143] on div "Home / Restaurants management / Menus / Sections Bosnian Cuisine Open import ex…" at bounding box center [745, 432] width 748 height 733
click at [1106, 127] on span "export" at bounding box center [1070, 128] width 71 height 18
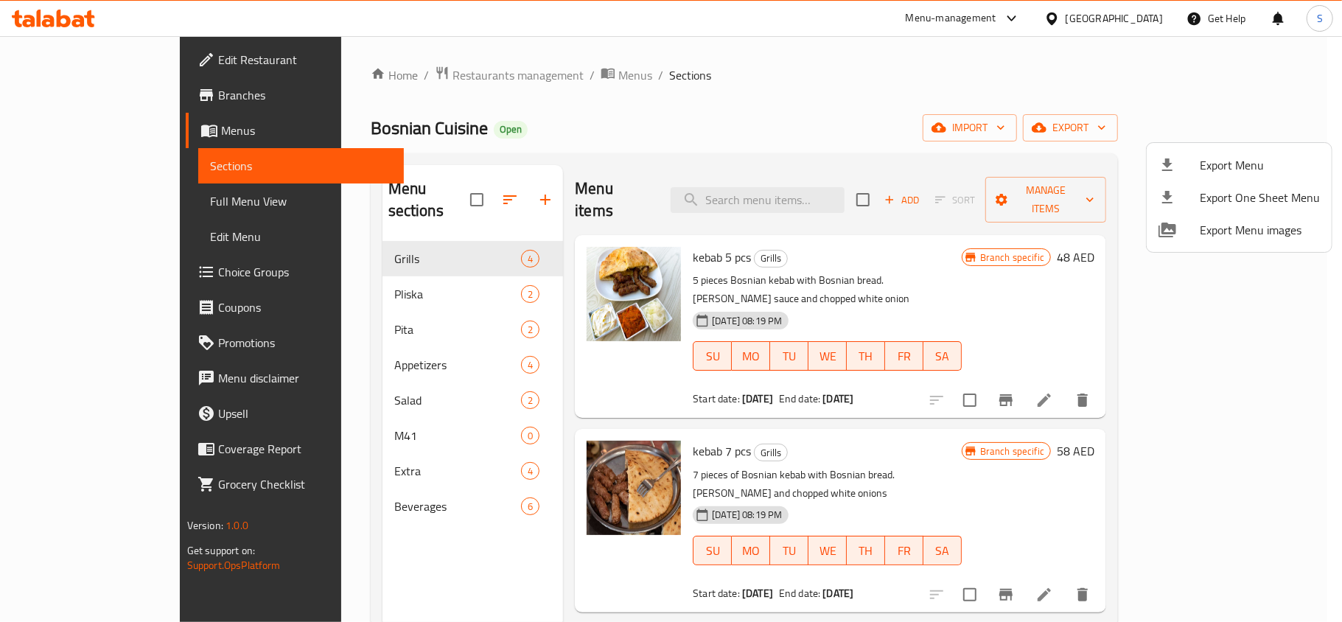
click at [1171, 147] on ul "Export Menu Export One Sheet Menu Export Menu images" at bounding box center [1239, 197] width 185 height 109
click at [1165, 155] on li "Export Menu" at bounding box center [1239, 165] width 185 height 32
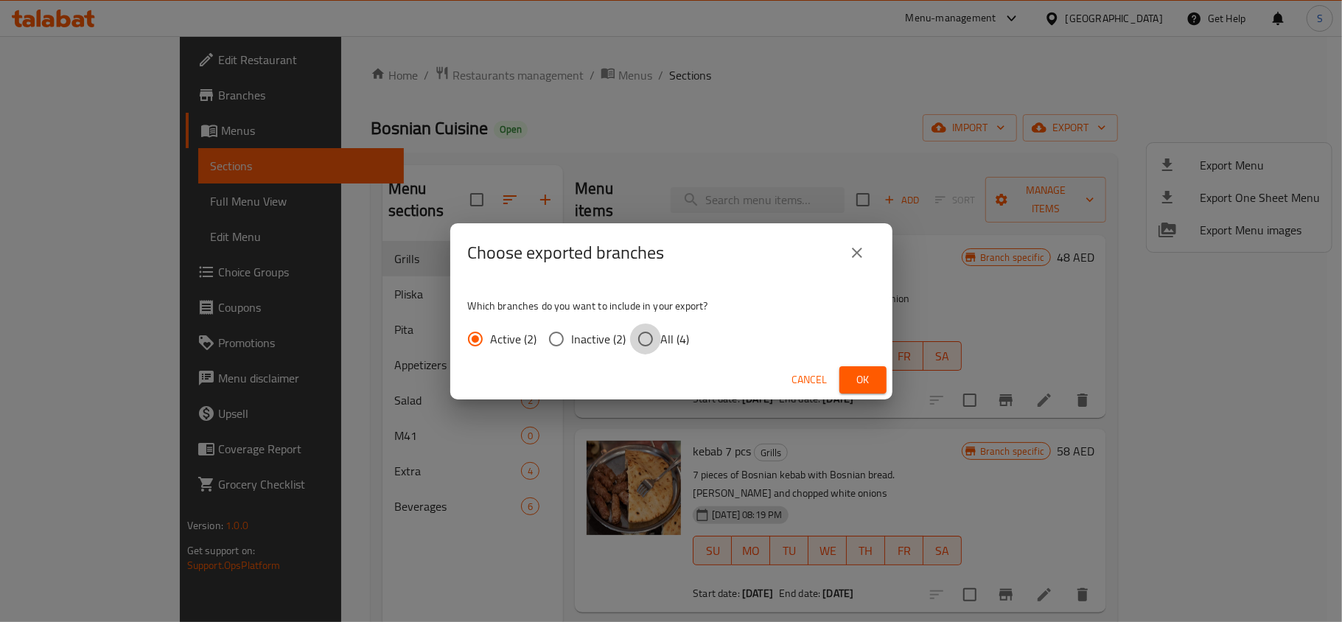
click at [656, 337] on input "All (4)" at bounding box center [645, 339] width 31 height 31
radio input "true"
click at [881, 372] on button "Ok" at bounding box center [862, 379] width 47 height 27
